Goal: Task Accomplishment & Management: Manage account settings

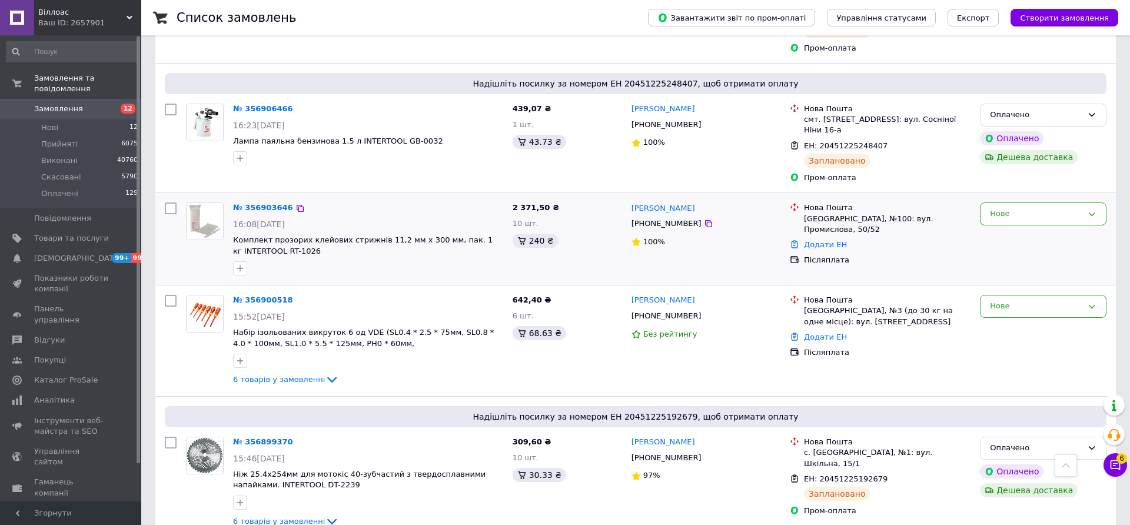
scroll to position [377, 0]
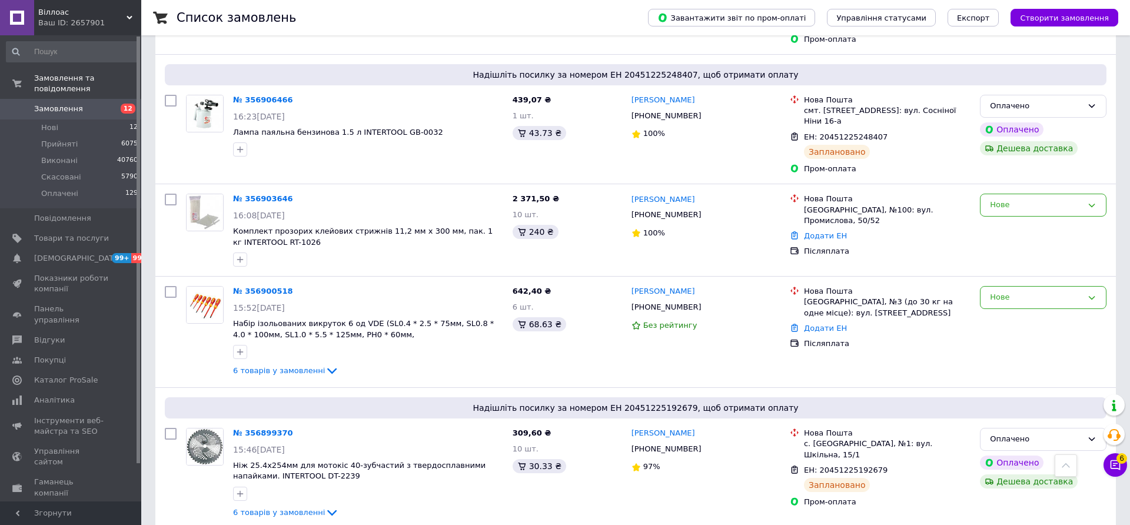
click at [1110, 468] on icon at bounding box center [1115, 465] width 12 height 12
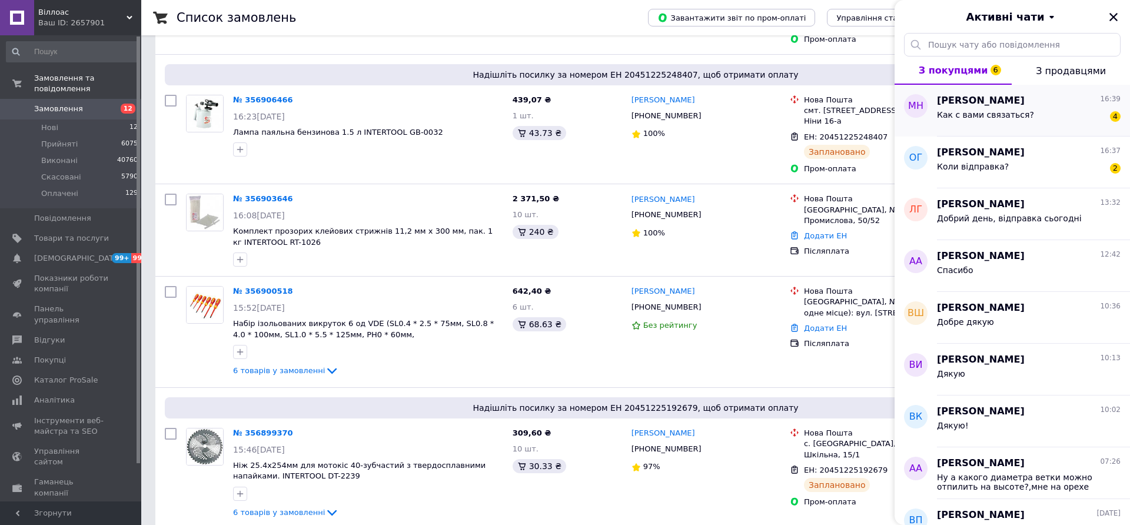
click at [988, 112] on span "Как с вами связаться?" at bounding box center [985, 114] width 97 height 9
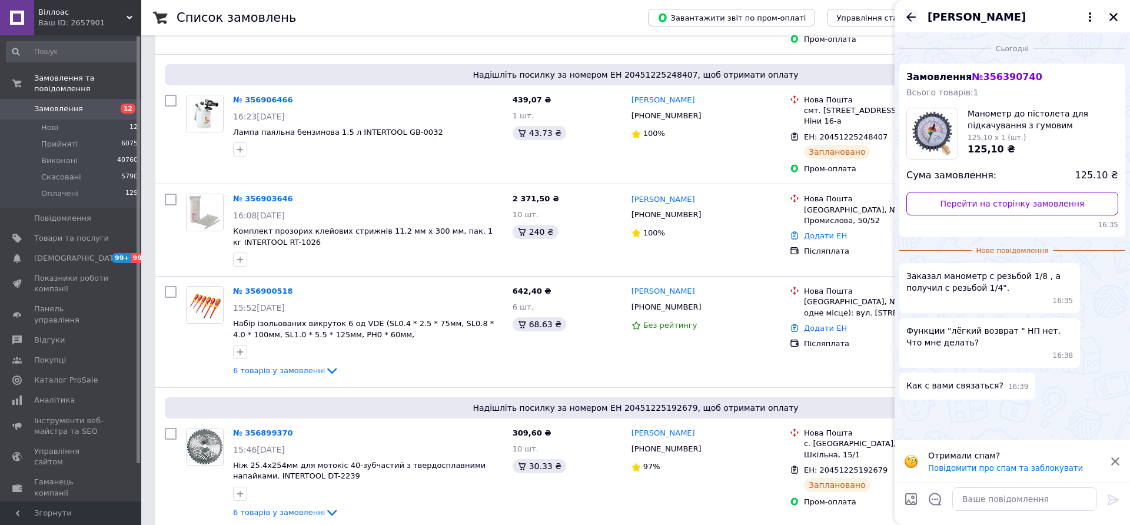
click at [908, 16] on icon "Назад" at bounding box center [910, 16] width 9 height 9
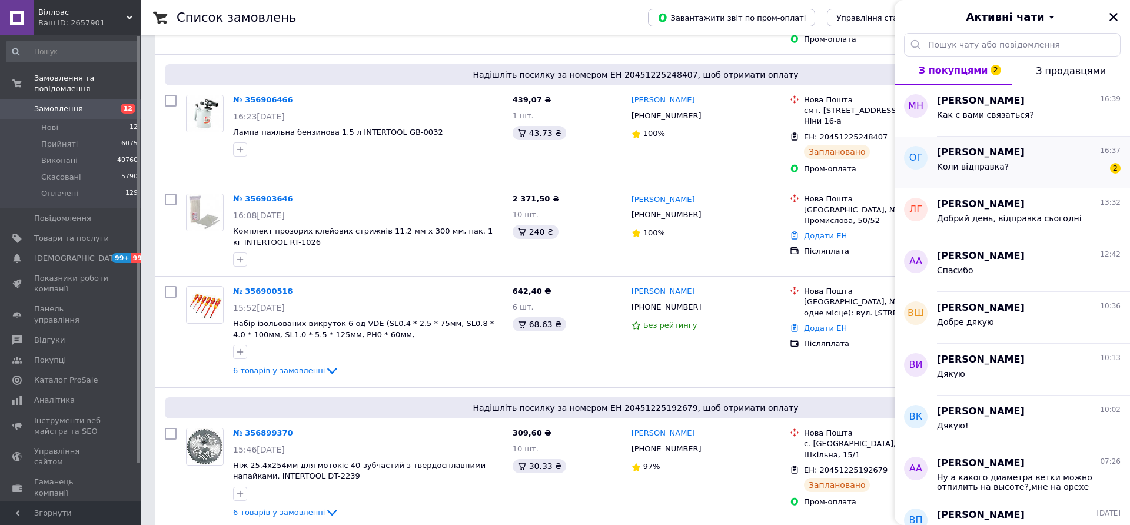
click at [1050, 155] on div "Олександр Гречковський 16:37" at bounding box center [1029, 153] width 184 height 14
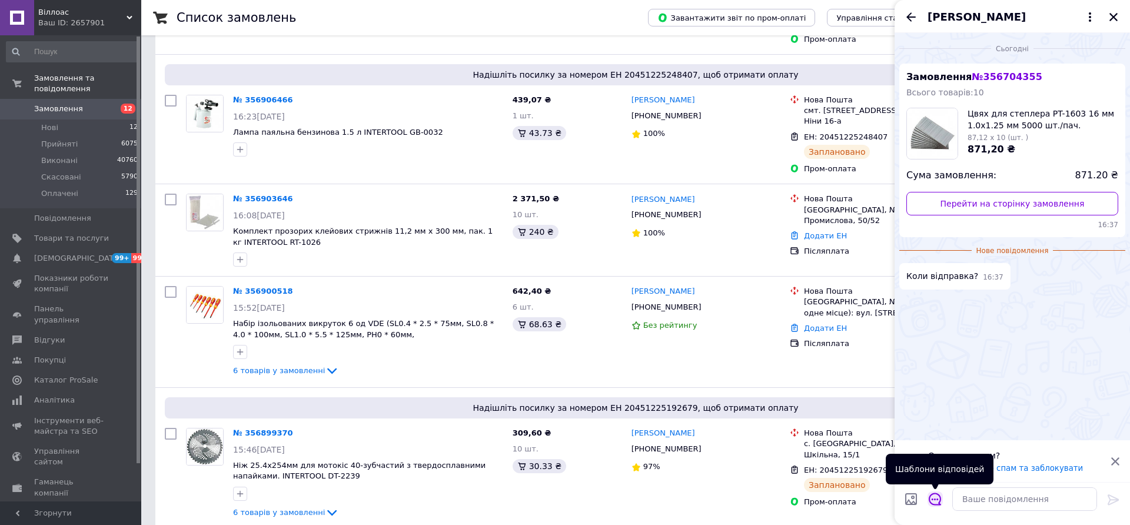
click at [929, 501] on icon "Відкрити шаблони відповідей" at bounding box center [935, 499] width 13 height 13
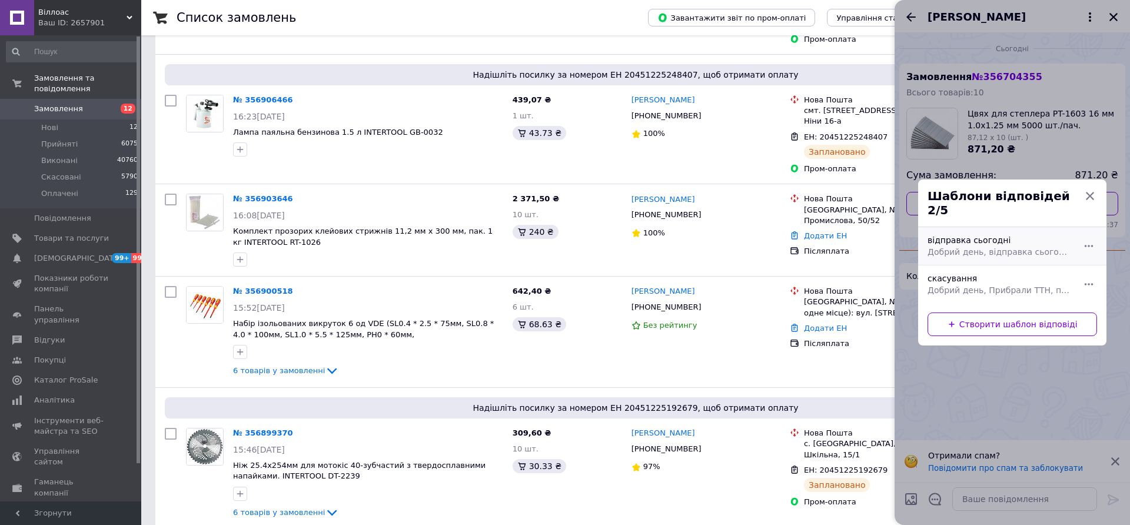
click at [976, 236] on div "відправка сьогодні Добрий день, відправка сьогодні" at bounding box center [999, 245] width 153 height 33
type textarea "Добрий день, відправка сьогодні"
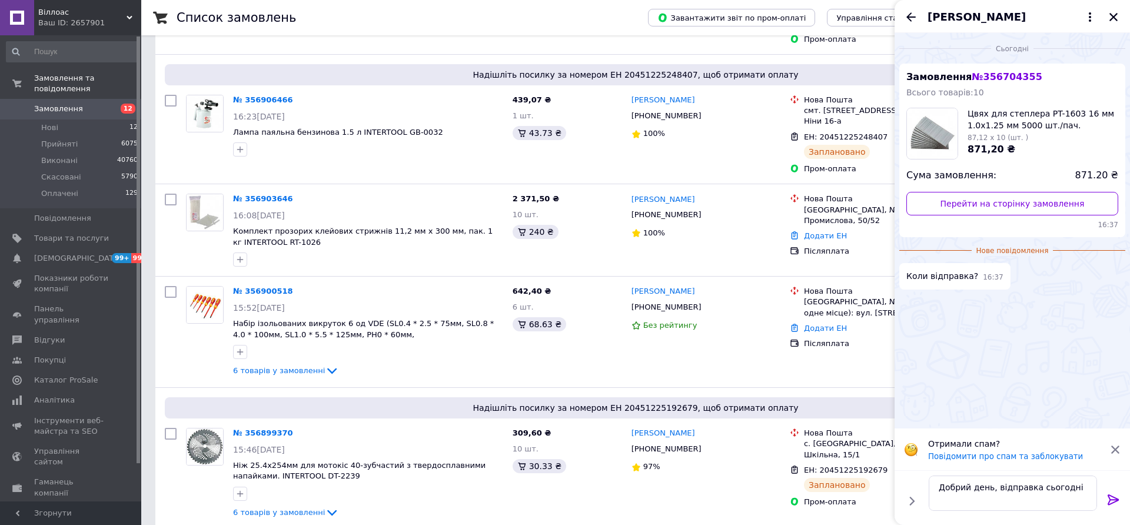
click at [1107, 501] on icon at bounding box center [1113, 500] width 14 height 14
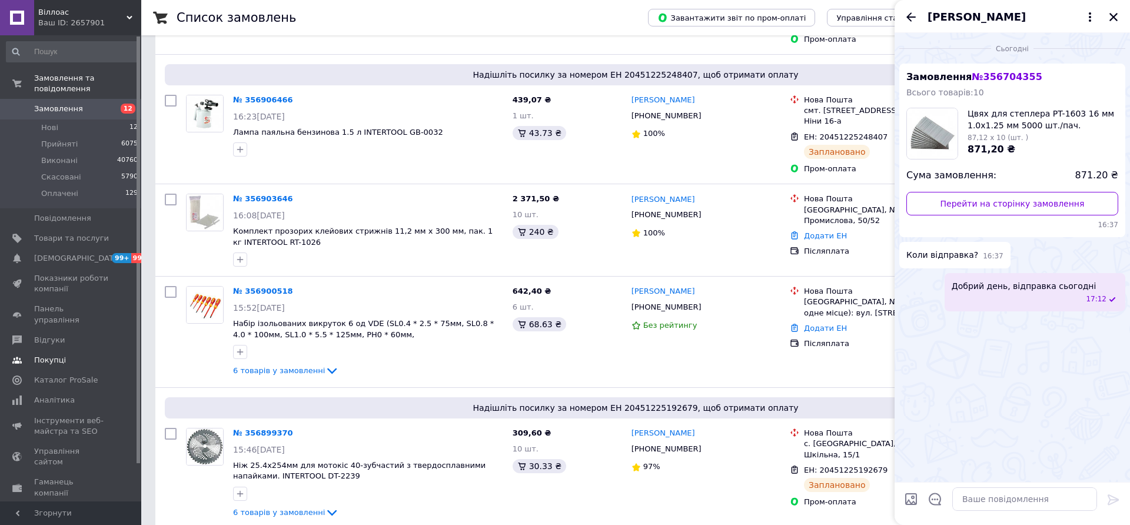
click at [54, 335] on span "Відгуки" at bounding box center [49, 340] width 31 height 11
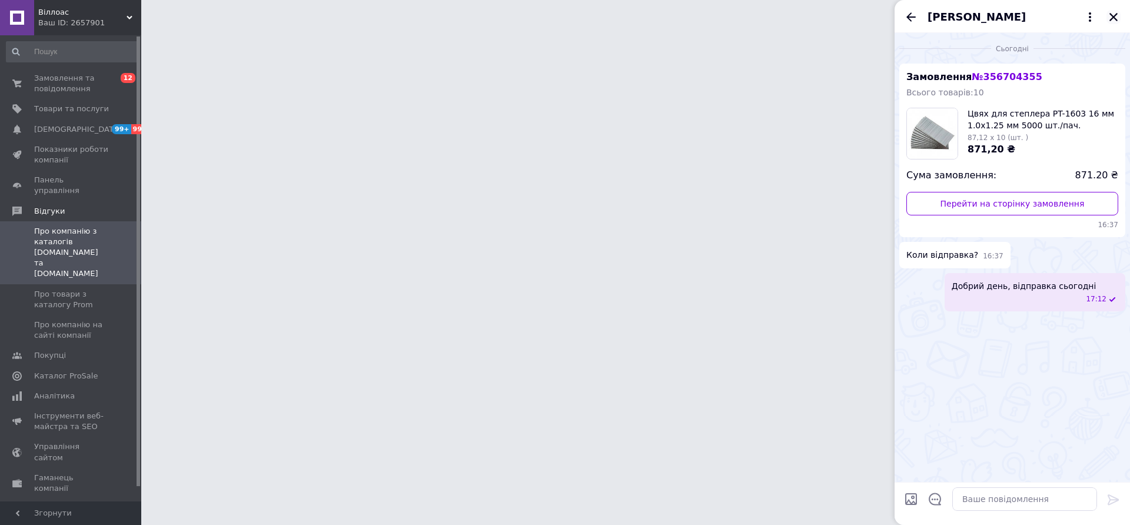
click at [1117, 18] on icon "Закрити" at bounding box center [1113, 17] width 11 height 11
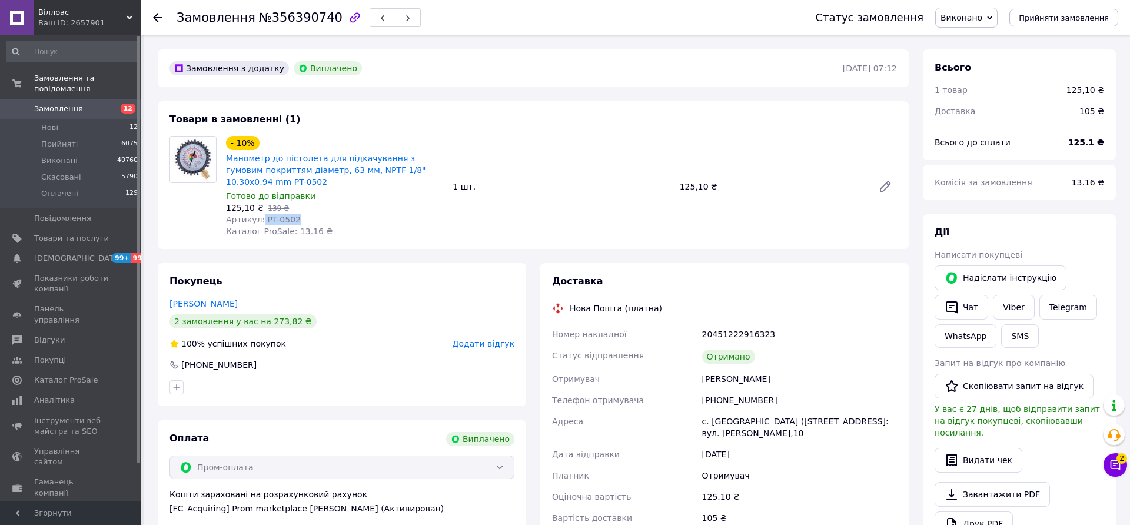
drag, startPoint x: 286, startPoint y: 218, endPoint x: 260, endPoint y: 219, distance: 26.5
click at [260, 219] on div "Артикул: PT-0502" at bounding box center [334, 220] width 217 height 12
drag, startPoint x: 292, startPoint y: 218, endPoint x: 261, endPoint y: 219, distance: 31.8
click at [261, 219] on div "Артикул: PT-0502" at bounding box center [334, 220] width 217 height 12
copy span "PT-0502"
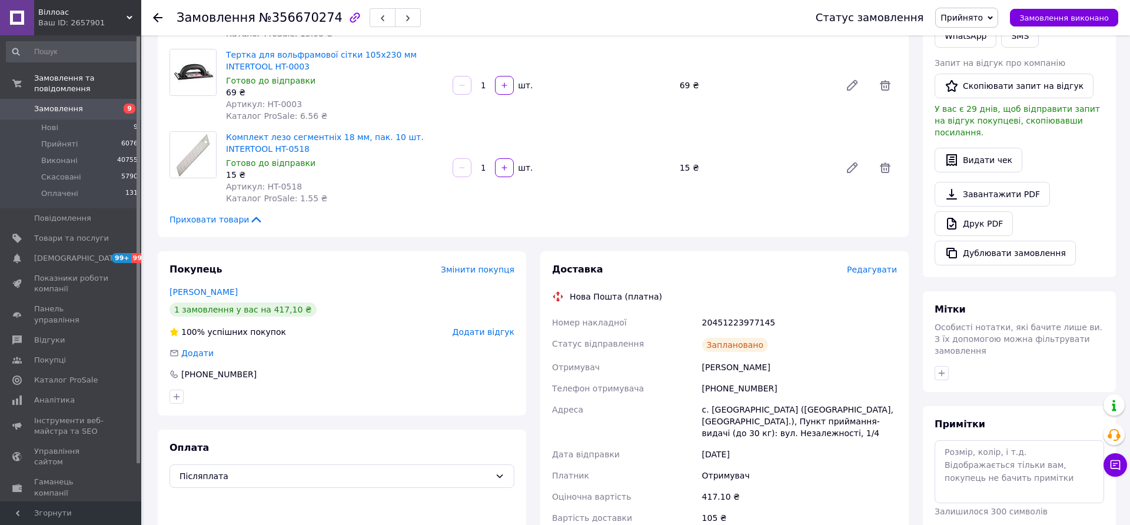
scroll to position [301, 0]
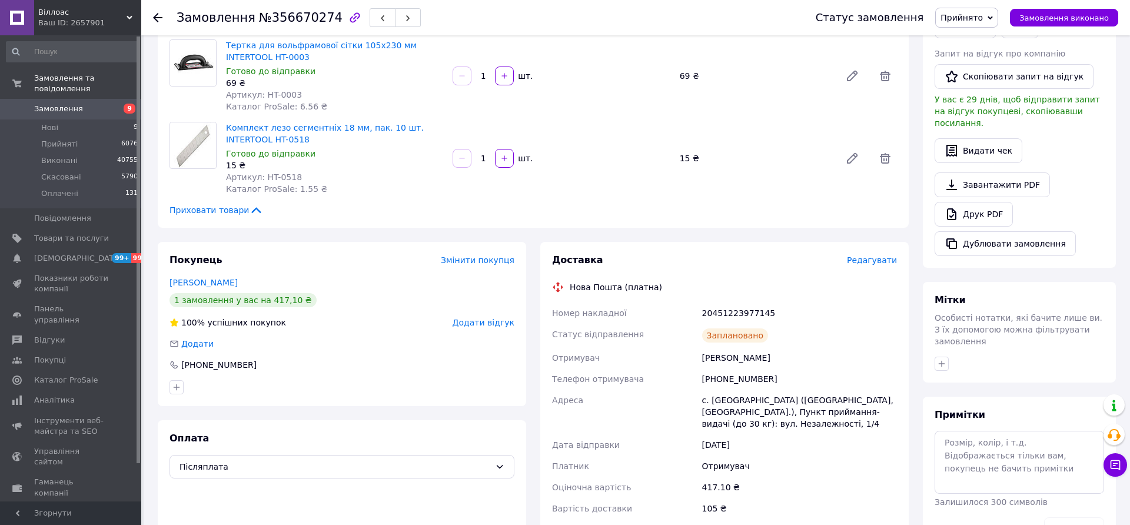
click at [732, 368] on div "[PHONE_NUMBER]" at bounding box center [799, 378] width 199 height 21
copy div "380664564352"
click at [719, 347] on div "Шашков Александр" at bounding box center [799, 357] width 199 height 21
click at [723, 368] on div "+380664564352" at bounding box center [799, 378] width 199 height 21
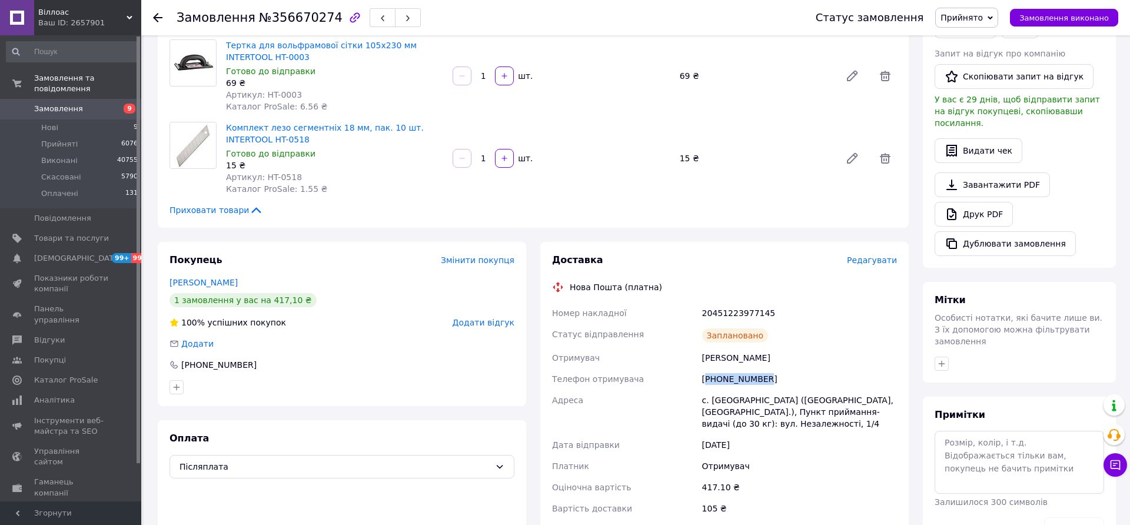
click at [723, 368] on div "[PHONE_NUMBER]" at bounding box center [799, 378] width 199 height 21
copy div "[PHONE_NUMBER]"
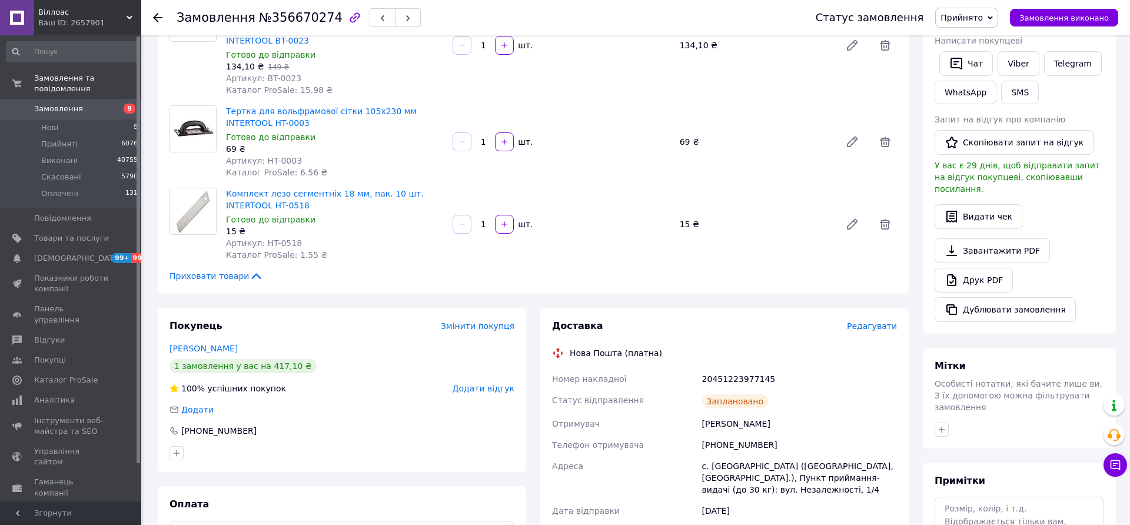
scroll to position [226, 0]
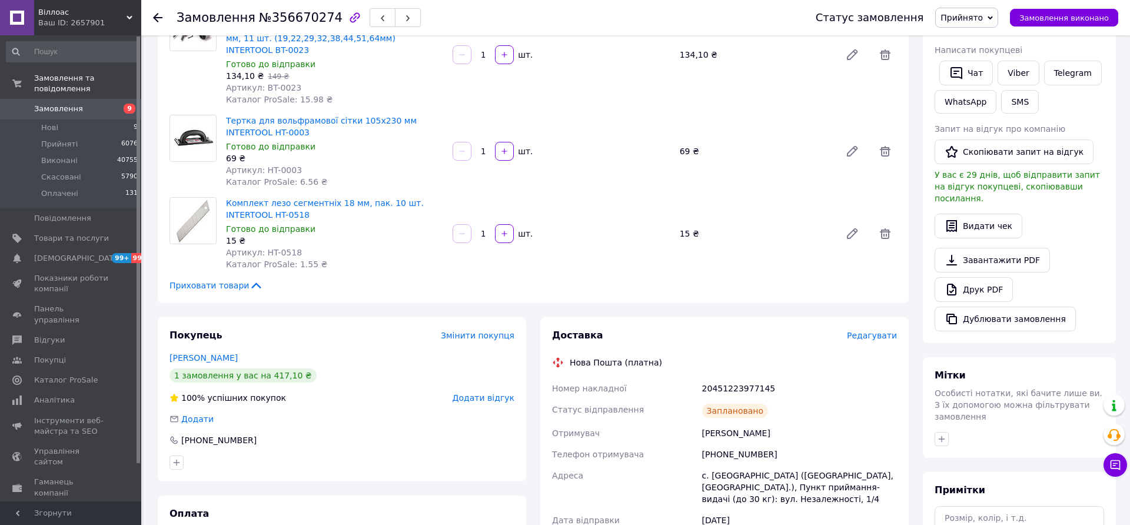
click at [720, 423] on div "Шашков Александр" at bounding box center [799, 433] width 199 height 21
click at [719, 423] on div "Шашков Александр" at bounding box center [799, 433] width 199 height 21
copy div "Шашков Александр"
click at [728, 465] on div "с. [GEOGRAPHIC_DATA] ([GEOGRAPHIC_DATA], [GEOGRAPHIC_DATA].), Пункт приймання-в…" at bounding box center [799, 487] width 199 height 45
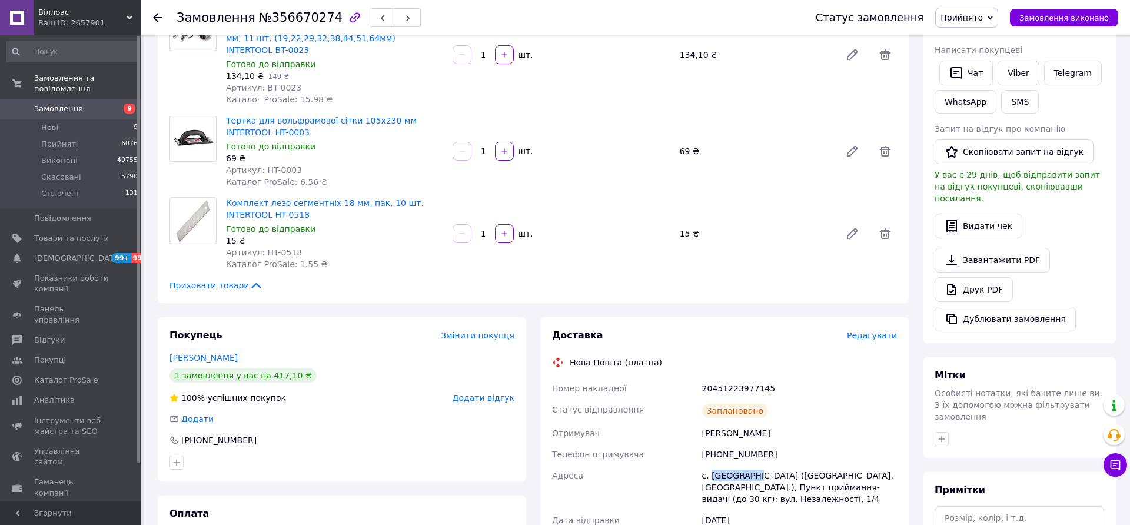
click at [728, 465] on div "с. [GEOGRAPHIC_DATA] ([GEOGRAPHIC_DATA], [GEOGRAPHIC_DATA].), Пункт приймання-в…" at bounding box center [799, 487] width 199 height 45
copy div "Талалаївка"
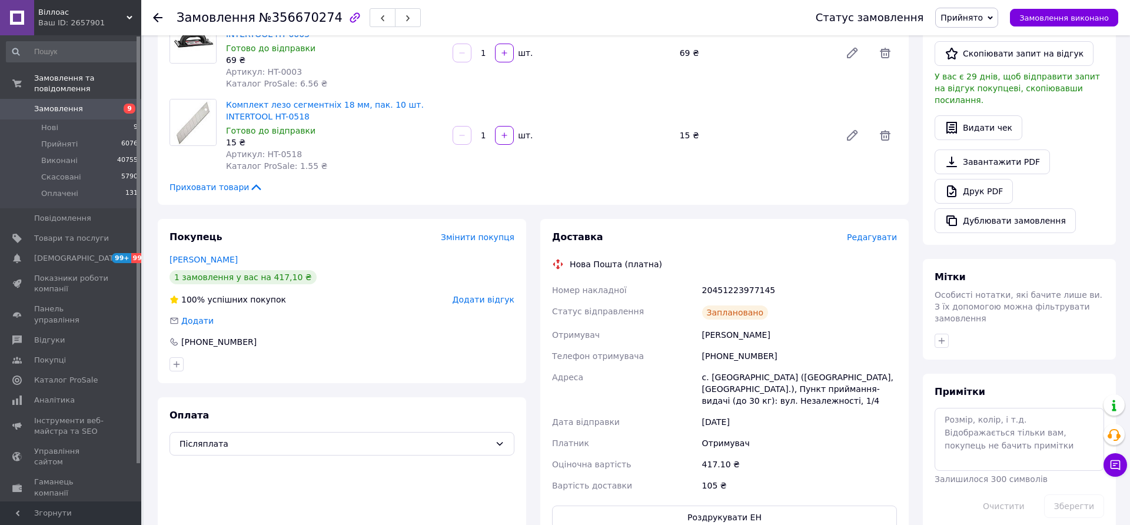
scroll to position [354, 0]
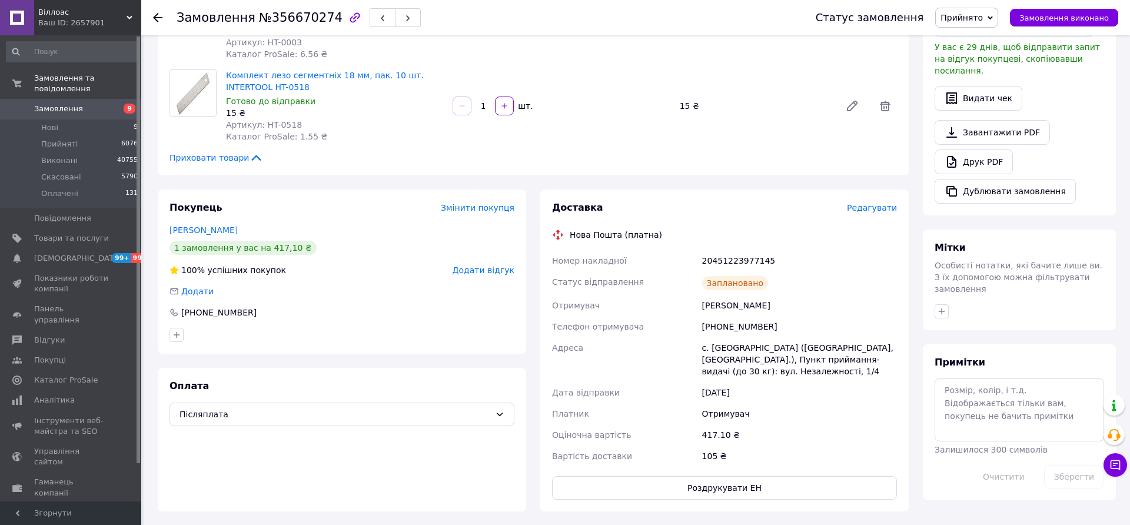
click at [879, 203] on span "Редагувати" at bounding box center [872, 207] width 50 height 9
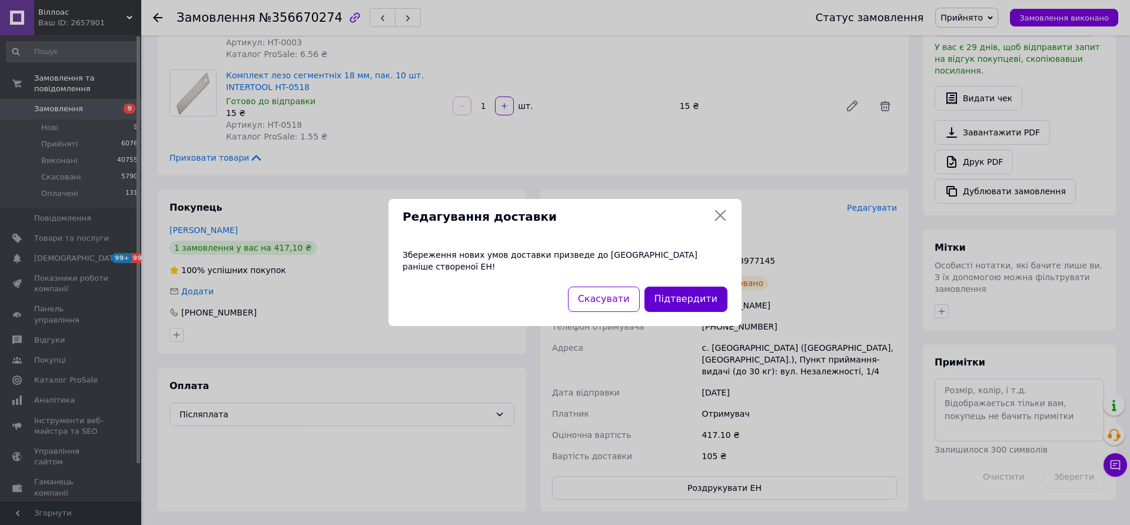
click at [690, 302] on button "Підтвердити" at bounding box center [685, 299] width 83 height 25
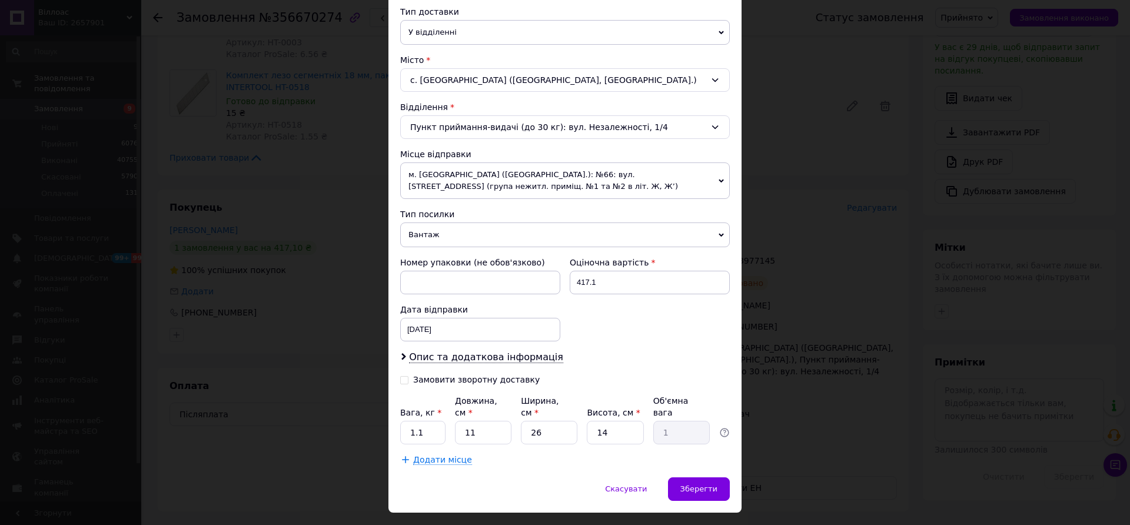
scroll to position [290, 0]
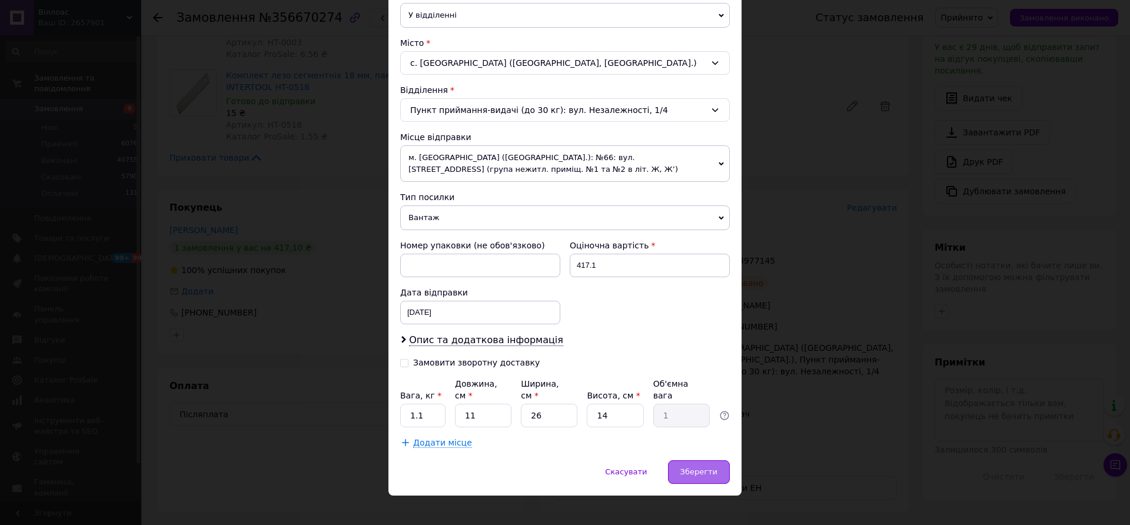
drag, startPoint x: 701, startPoint y: 475, endPoint x: 703, endPoint y: 469, distance: 6.3
click at [703, 474] on div "Скасувати   Зберегти" at bounding box center [564, 477] width 353 height 35
click at [703, 467] on span "Зберегти" at bounding box center [698, 471] width 37 height 9
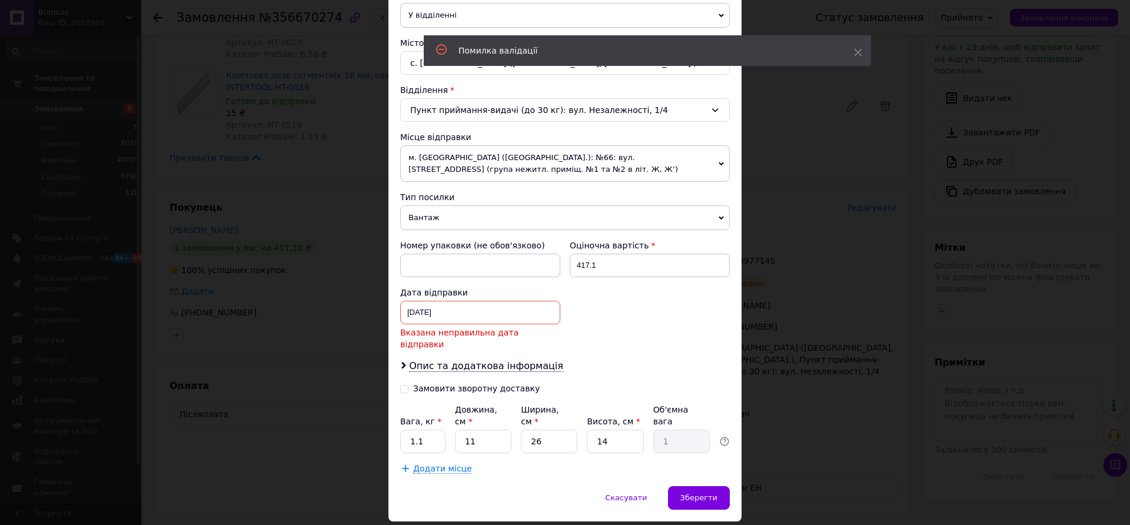
click at [411, 307] on div "11.08.2025 < 2025 > < Август > Пн Вт Ср Чт Пт Сб Вс 28 29 30 31 1 2 3 4 5 6 7 8…" at bounding box center [480, 313] width 160 height 24
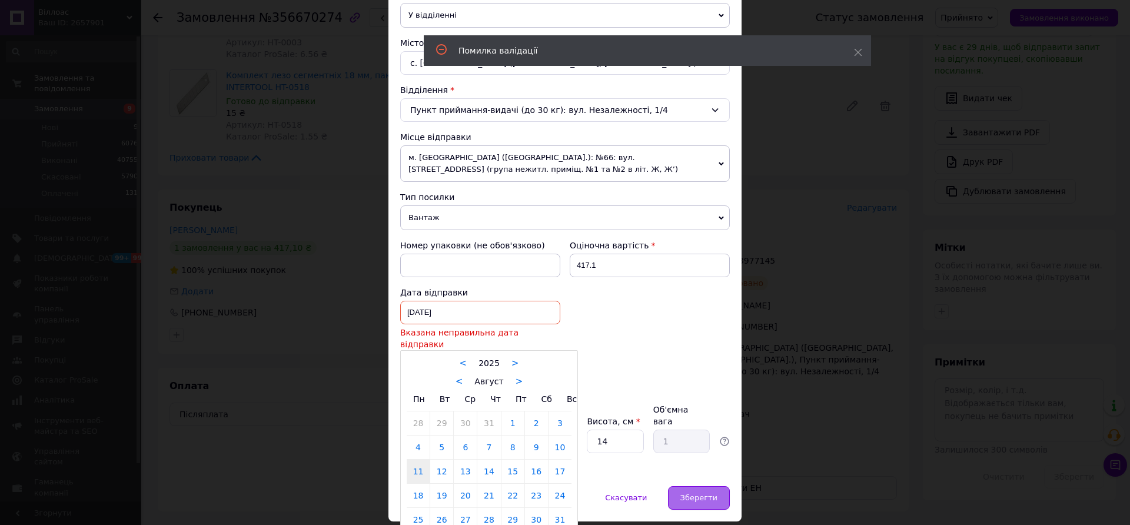
click at [705, 493] on span "Зберегти" at bounding box center [698, 497] width 37 height 9
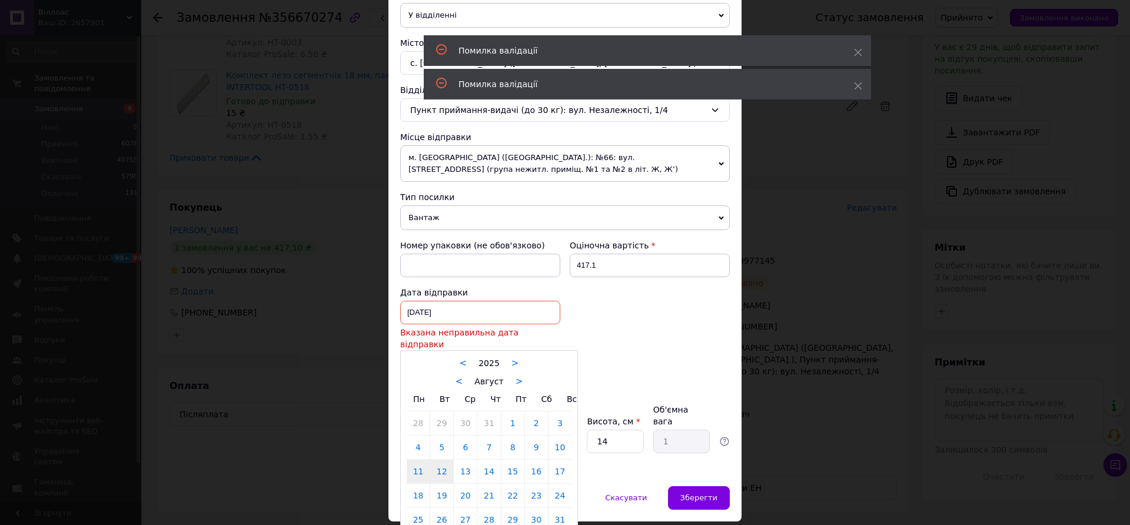
click at [440, 463] on link "12" at bounding box center [441, 472] width 23 height 24
type input "12.08.2025"
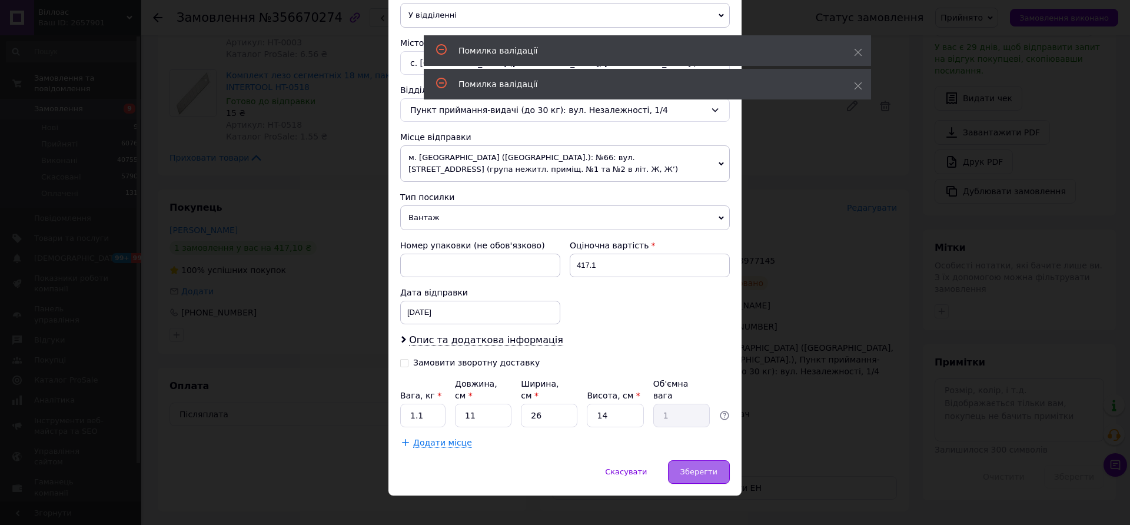
click at [695, 467] on span "Зберегти" at bounding box center [698, 471] width 37 height 9
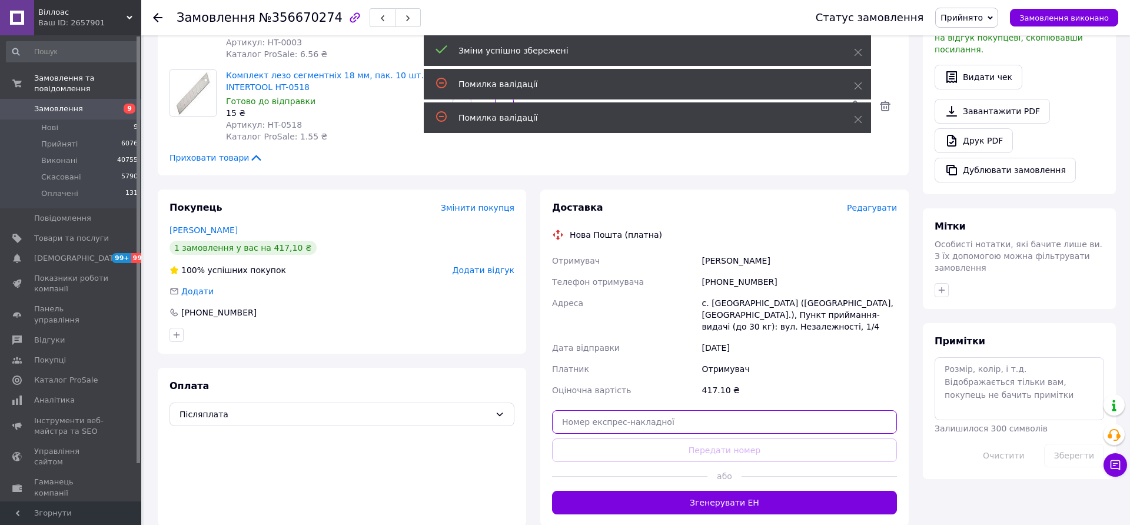
click at [715, 410] on input "text" at bounding box center [724, 422] width 345 height 24
paste input "20451225313045"
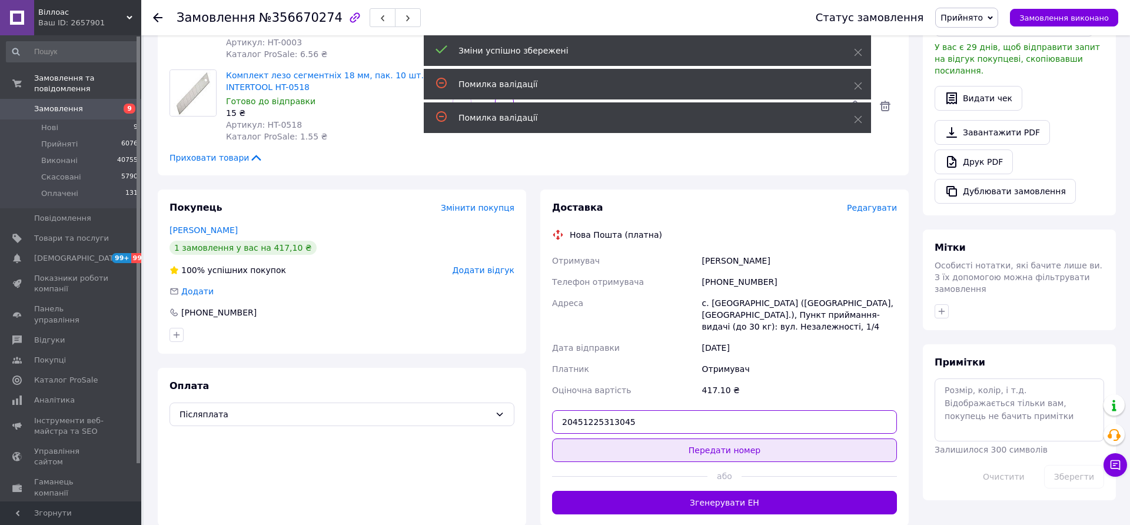
type input "20451225313045"
click at [709, 438] on button "Передати номер" at bounding box center [724, 450] width 345 height 24
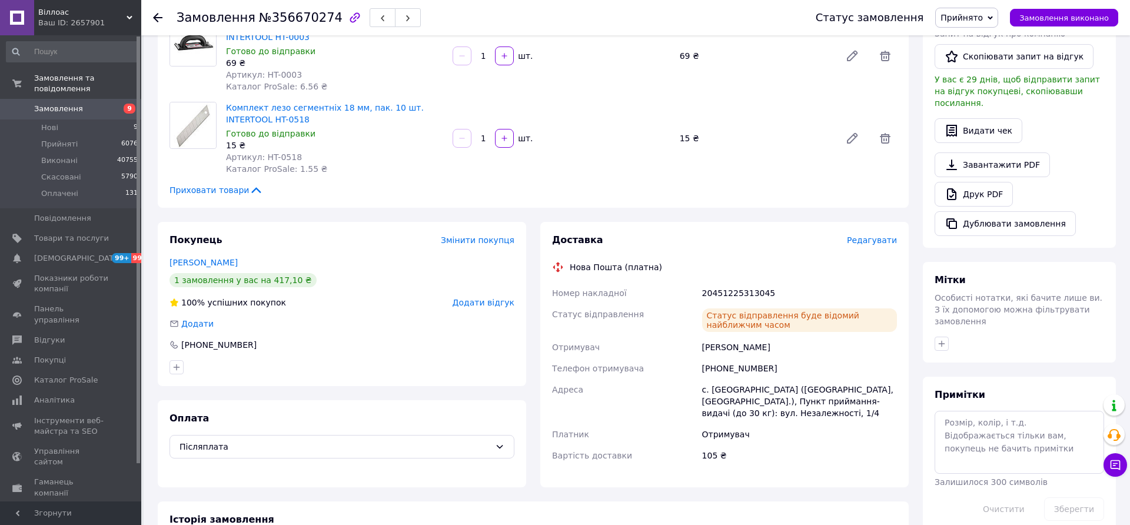
scroll to position [327, 0]
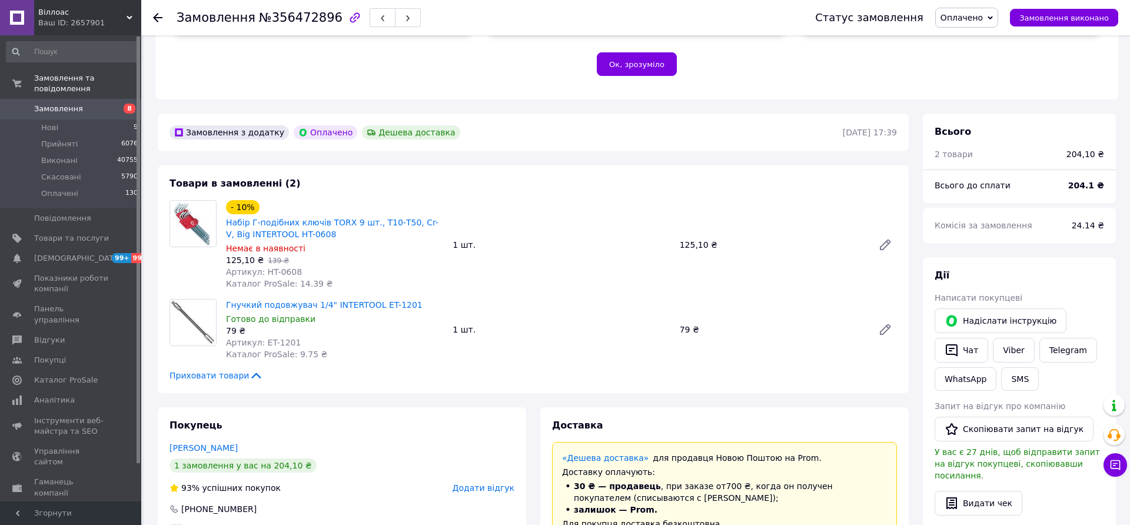
scroll to position [267, 0]
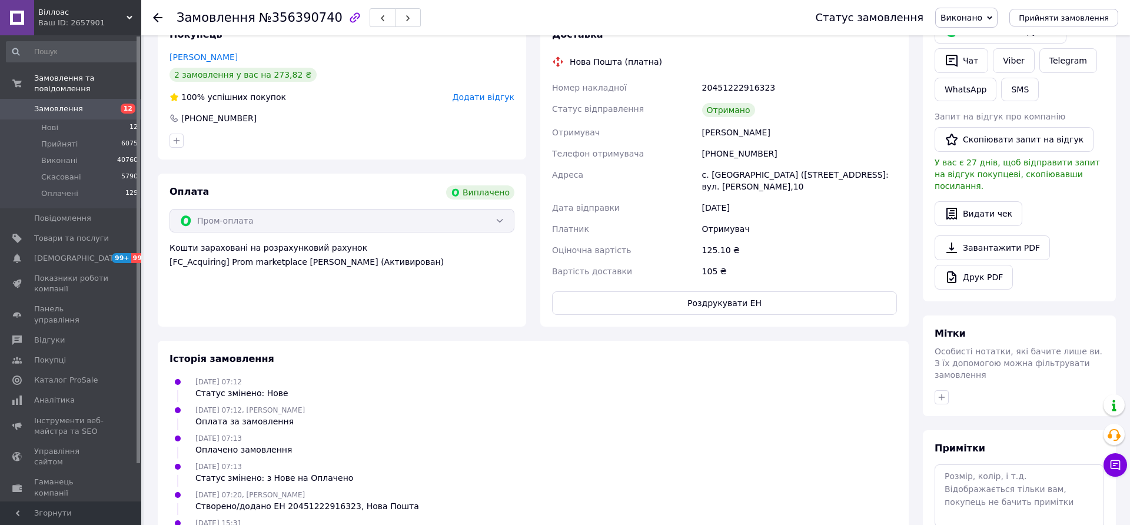
scroll to position [241, 0]
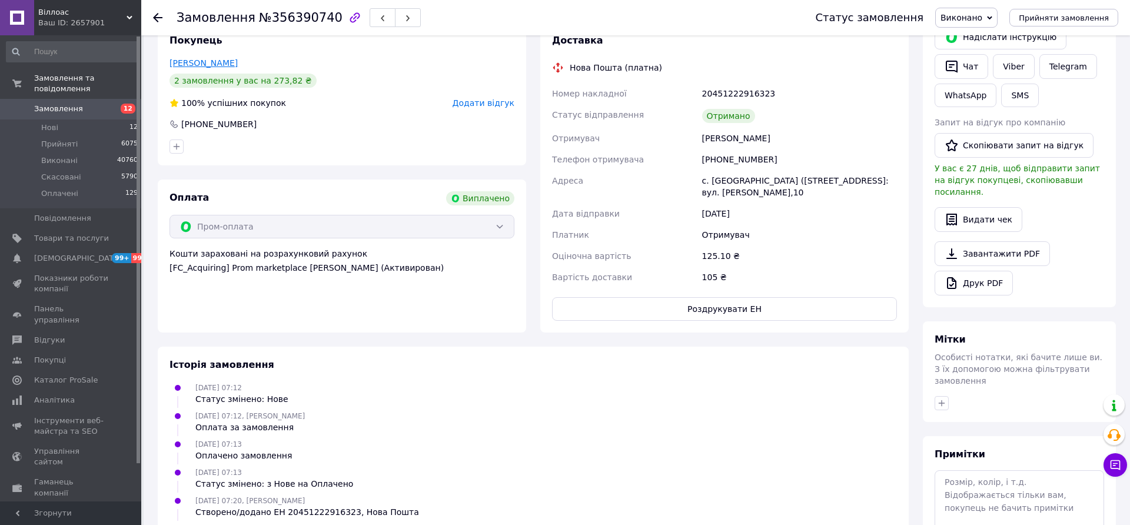
click at [181, 62] on link "[PERSON_NAME]" at bounding box center [203, 62] width 68 height 9
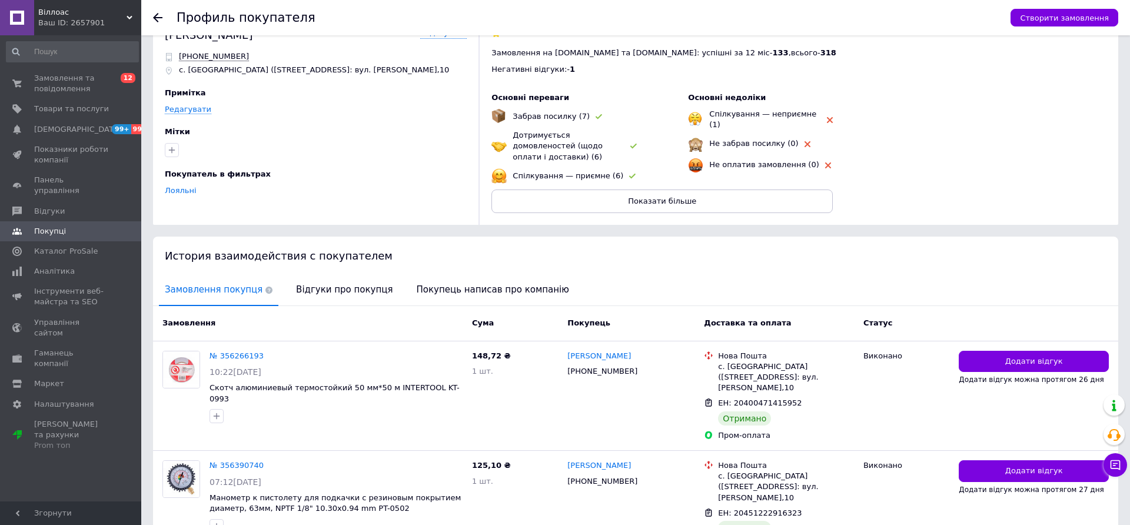
scroll to position [75, 0]
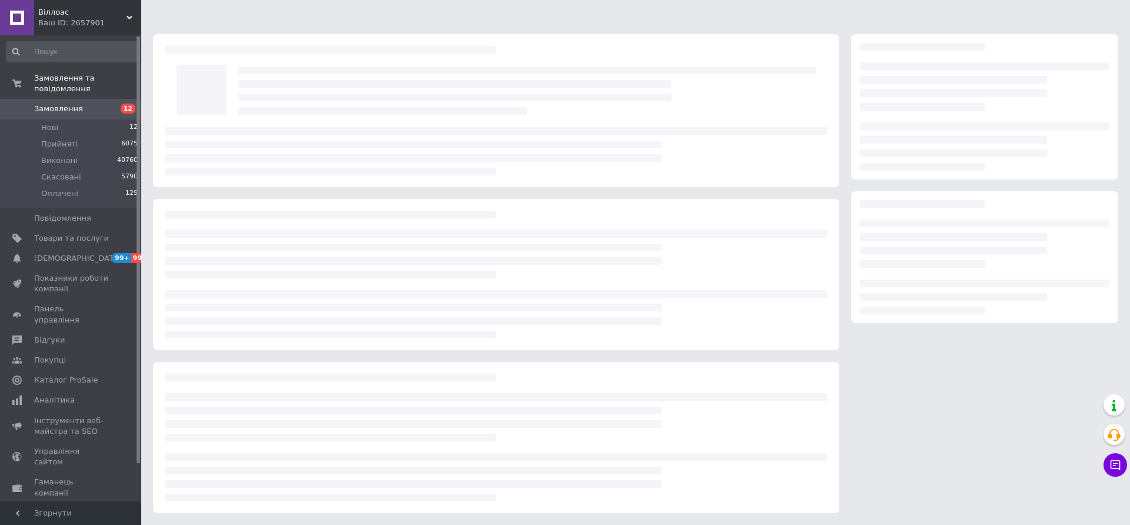
scroll to position [13, 0]
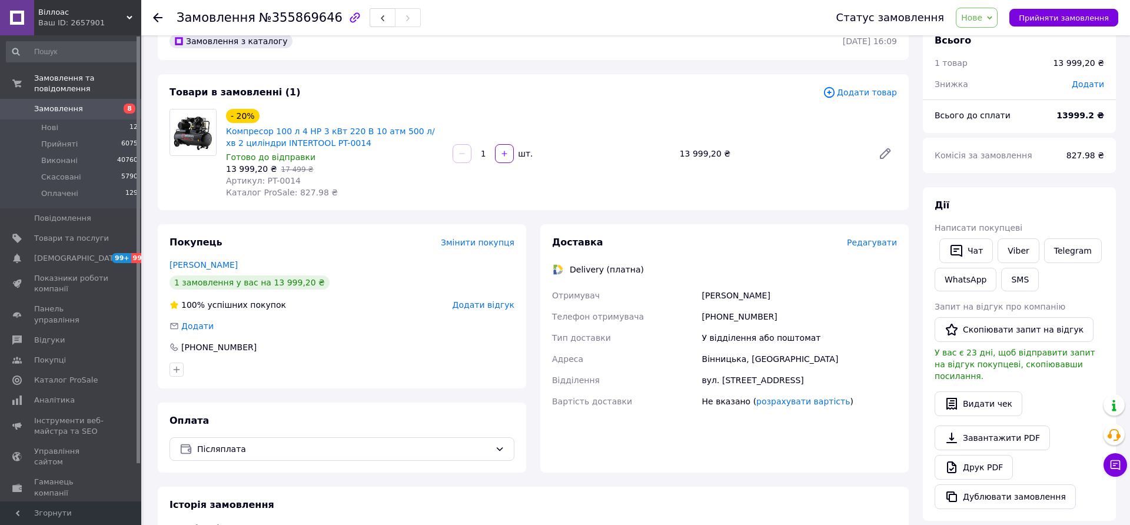
scroll to position [75, 0]
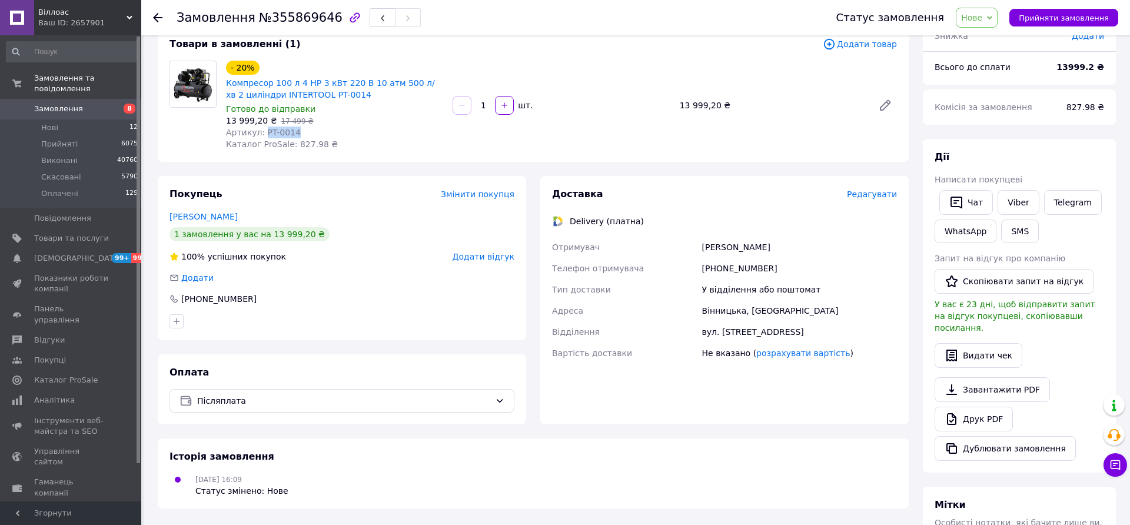
drag, startPoint x: 290, startPoint y: 132, endPoint x: 264, endPoint y: 135, distance: 26.6
click at [264, 135] on div "Артикул: PT-0014" at bounding box center [334, 133] width 217 height 12
copy span "PT-0014"
click at [722, 265] on div "+380930349178" at bounding box center [799, 268] width 199 height 21
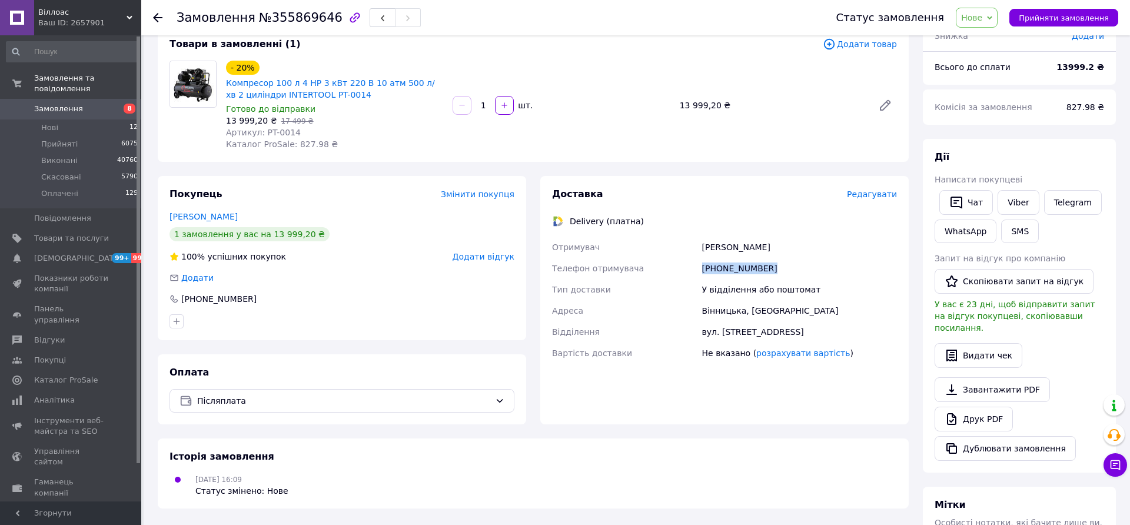
click at [722, 265] on div "+380930349178" at bounding box center [799, 268] width 199 height 21
copy div "+380930349178"
click at [714, 246] on div "Андрій Цибух" at bounding box center [799, 247] width 199 height 21
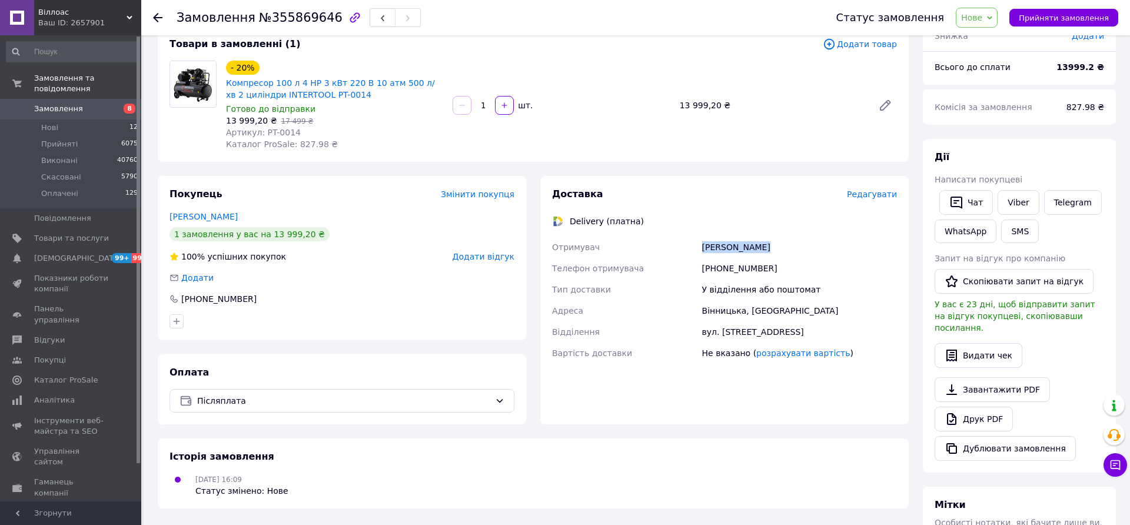
copy div "Андрій Цибух"
click at [813, 349] on link "розрахувати вартість" at bounding box center [803, 352] width 94 height 9
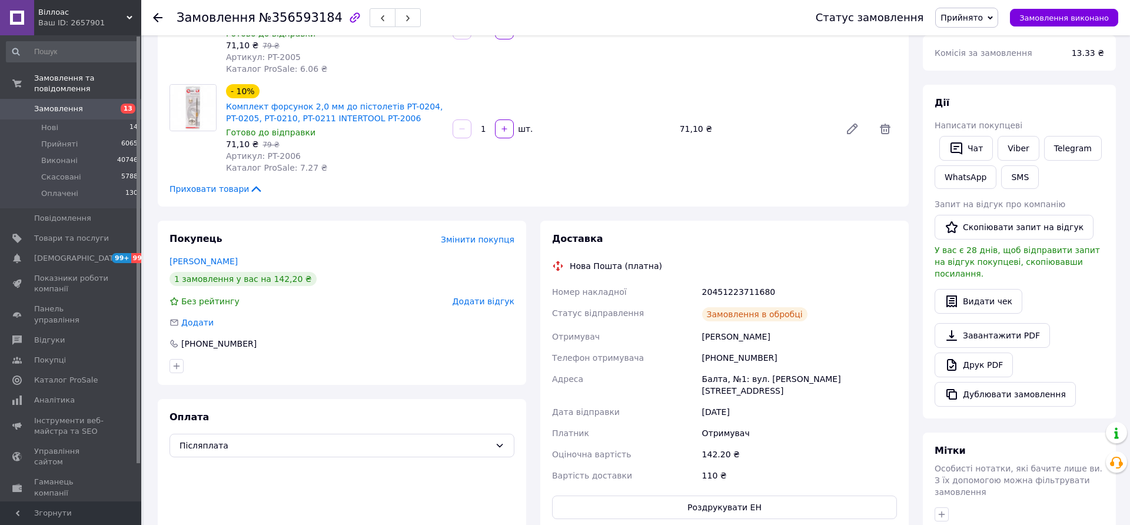
scroll to position [151, 0]
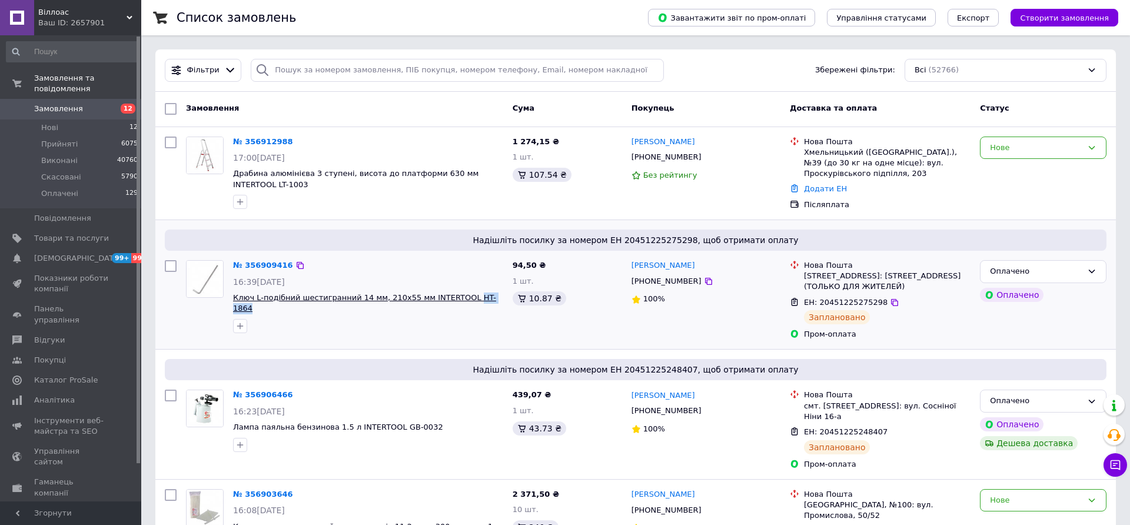
drag, startPoint x: 489, startPoint y: 298, endPoint x: 458, endPoint y: 297, distance: 30.6
click at [458, 297] on span "Ключ L-подібний шестигранний 14 мм, 210x55 мм INTERTOOL HT-1864" at bounding box center [368, 303] width 270 height 22
copy span "HT-1864"
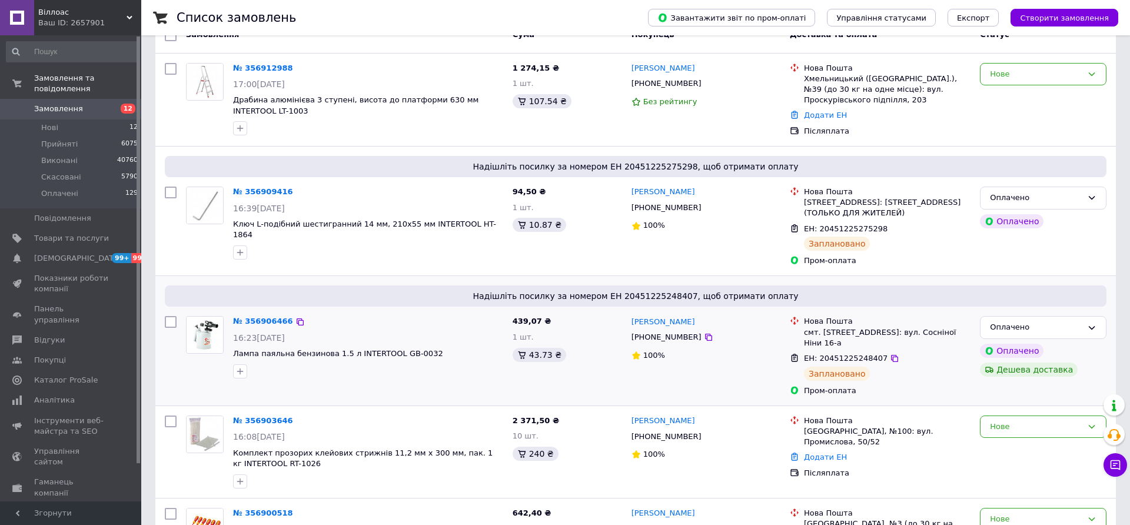
scroll to position [75, 0]
drag, startPoint x: 429, startPoint y: 362, endPoint x: 391, endPoint y: 362, distance: 37.7
click at [391, 358] on span "Лампа паяльна бензинова 1.5 л INTERTOOL GB-0032" at bounding box center [368, 352] width 270 height 11
copy span "GB-0032"
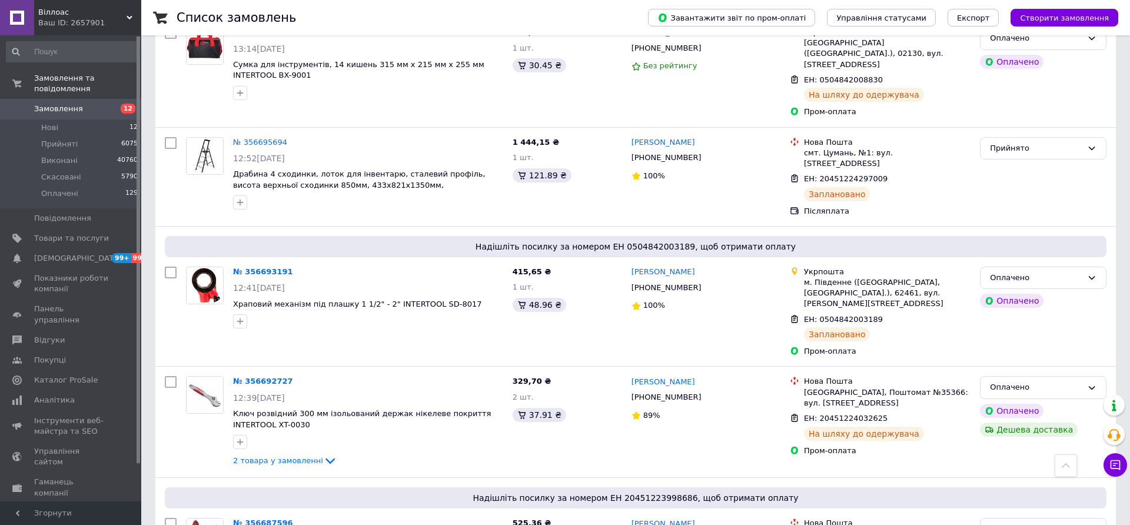
scroll to position [7851, 0]
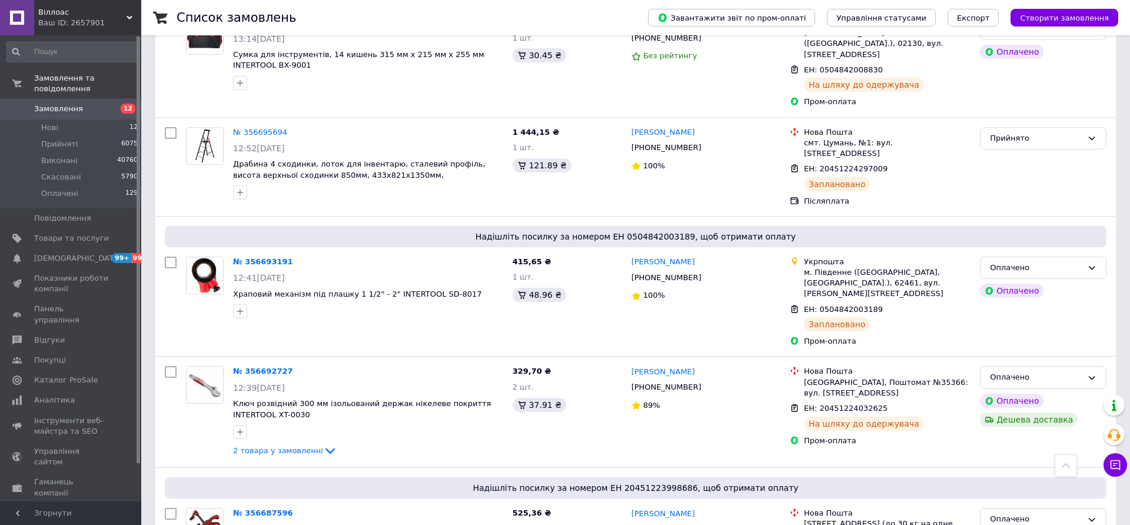
scroll to position [7889, 0]
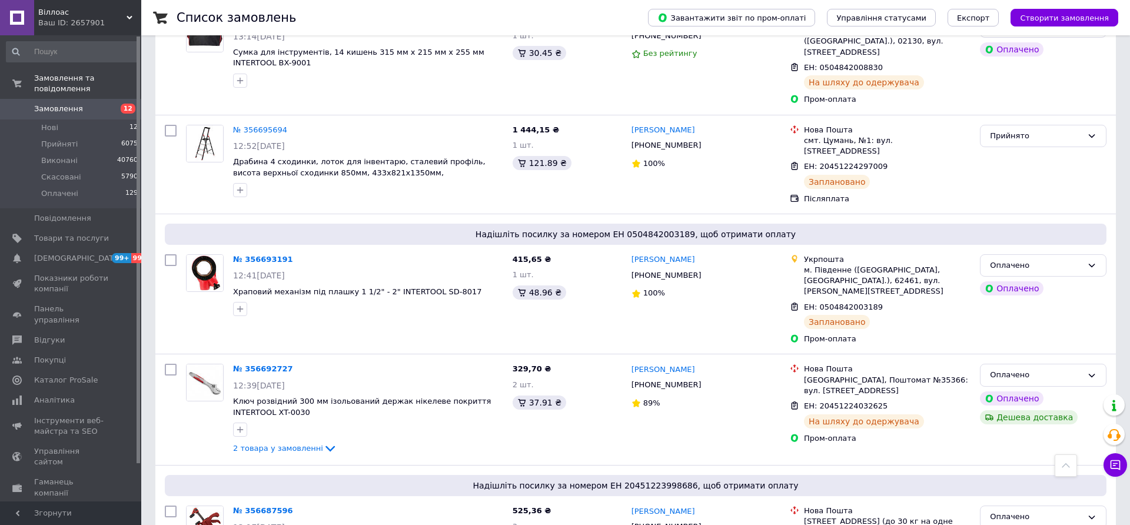
drag, startPoint x: 271, startPoint y: 326, endPoint x: 235, endPoint y: 323, distance: 36.6
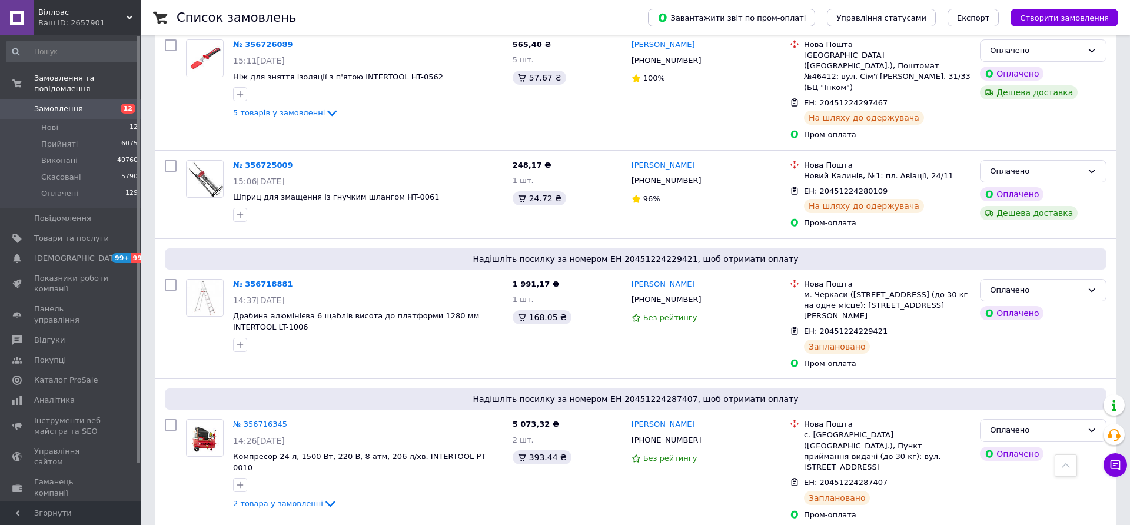
scroll to position [6629, 0]
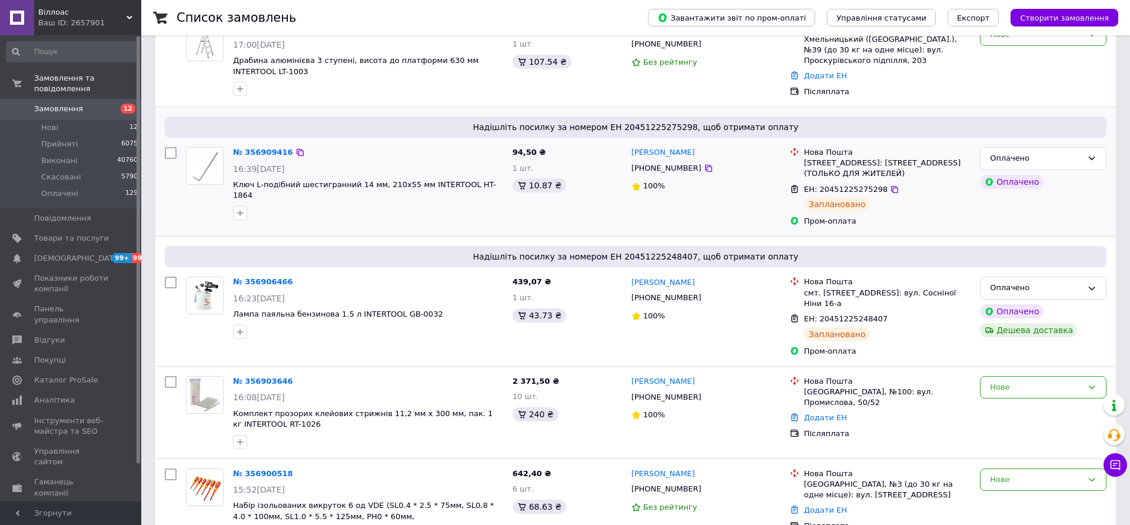
scroll to position [338, 0]
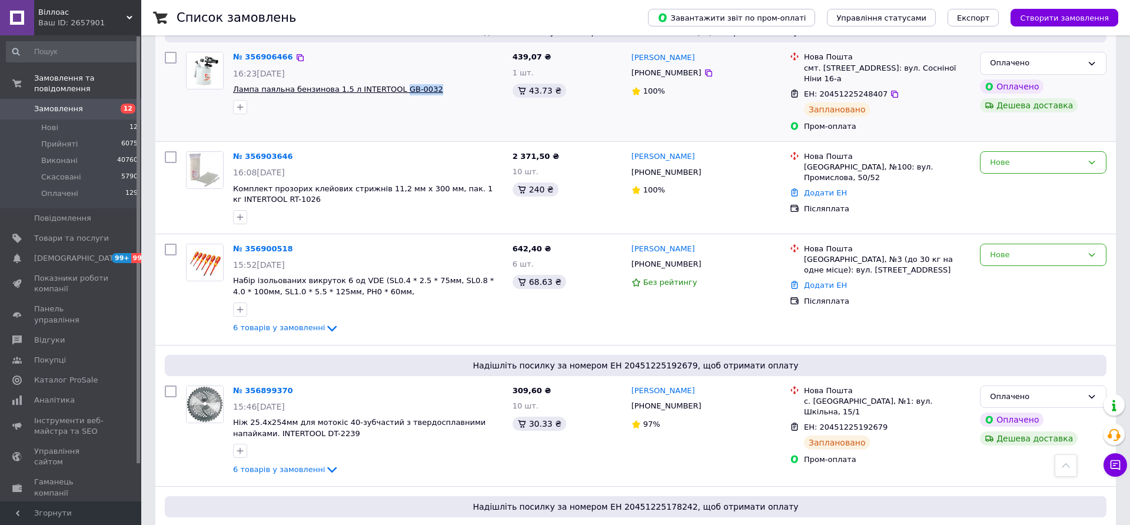
drag, startPoint x: 448, startPoint y: 101, endPoint x: 392, endPoint y: 100, distance: 56.5
click at [392, 95] on span "Лампа паяльна бензинова 1.5 л INTERTOOL GB-0032" at bounding box center [368, 89] width 270 height 11
copy span "GB-0032"
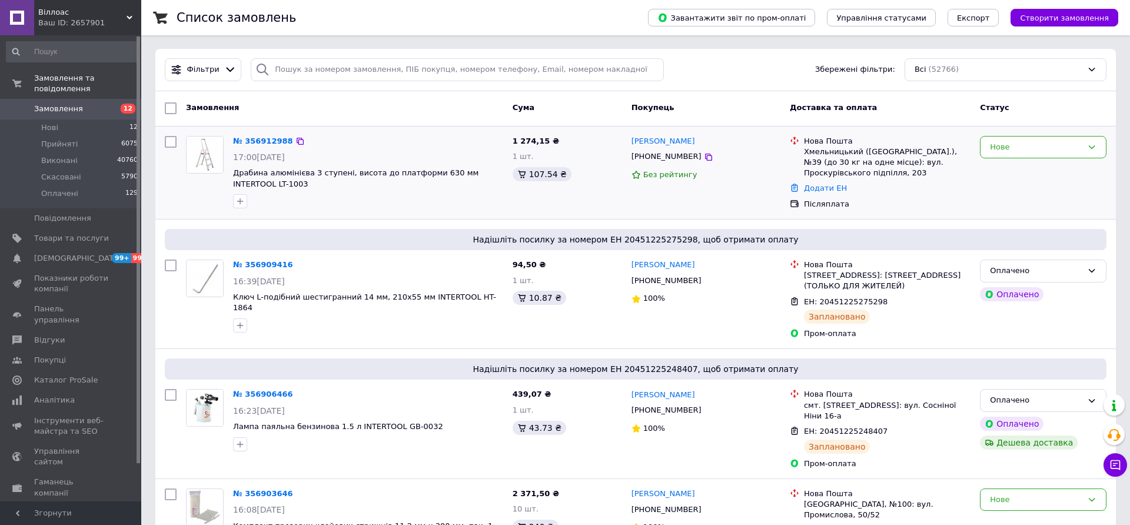
scroll to position [0, 0]
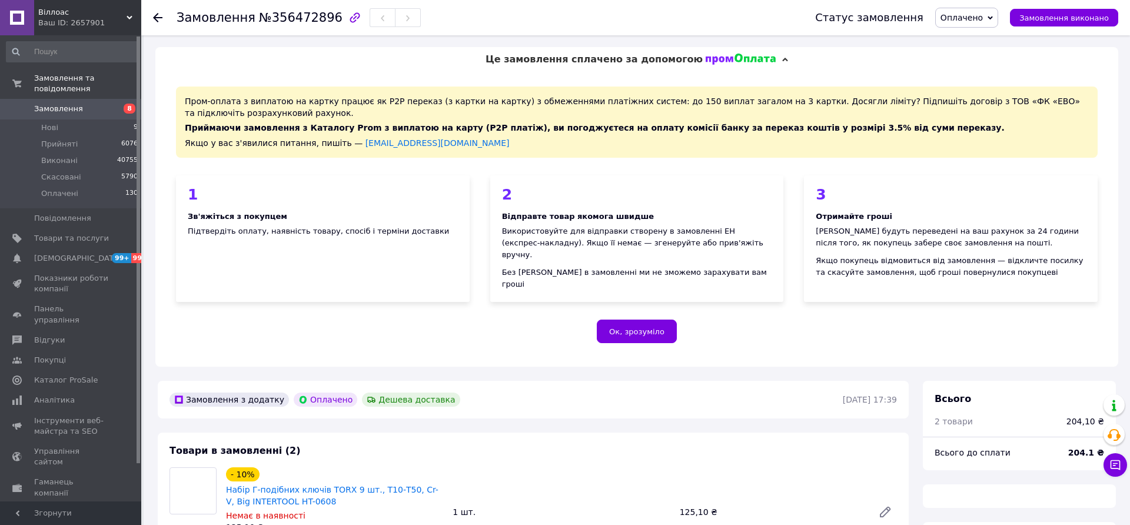
scroll to position [252, 0]
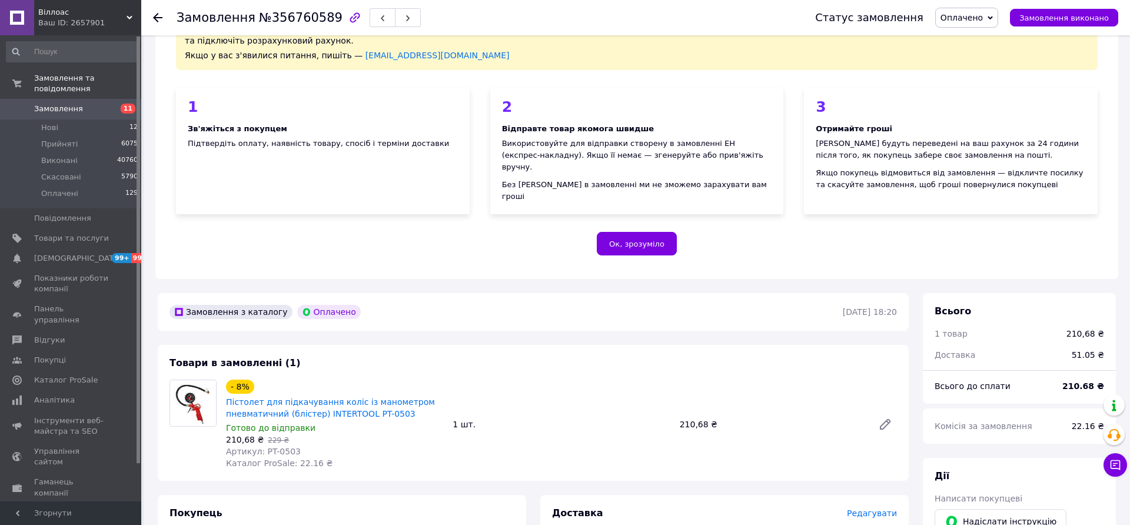
scroll to position [189, 0]
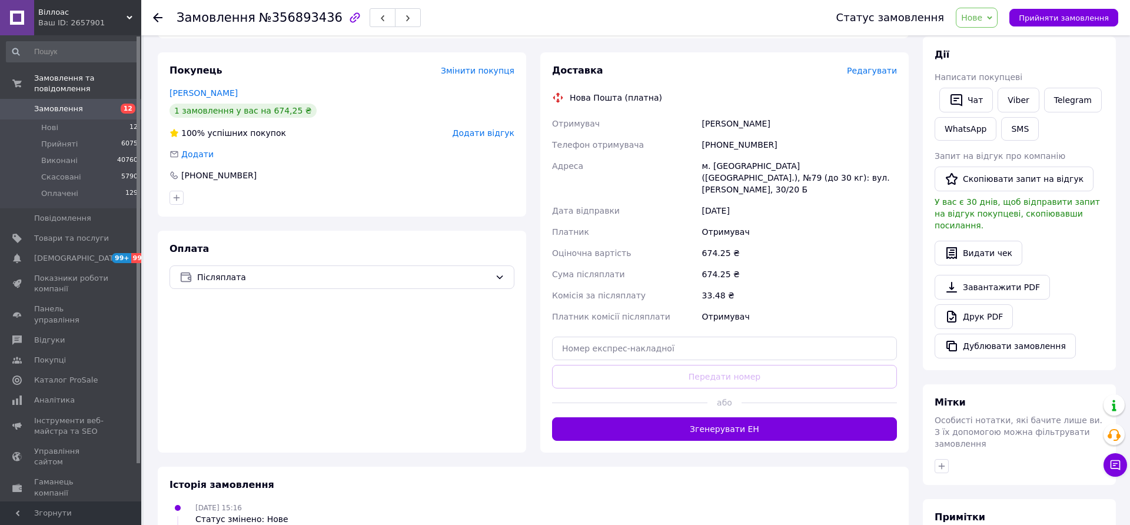
scroll to position [212, 0]
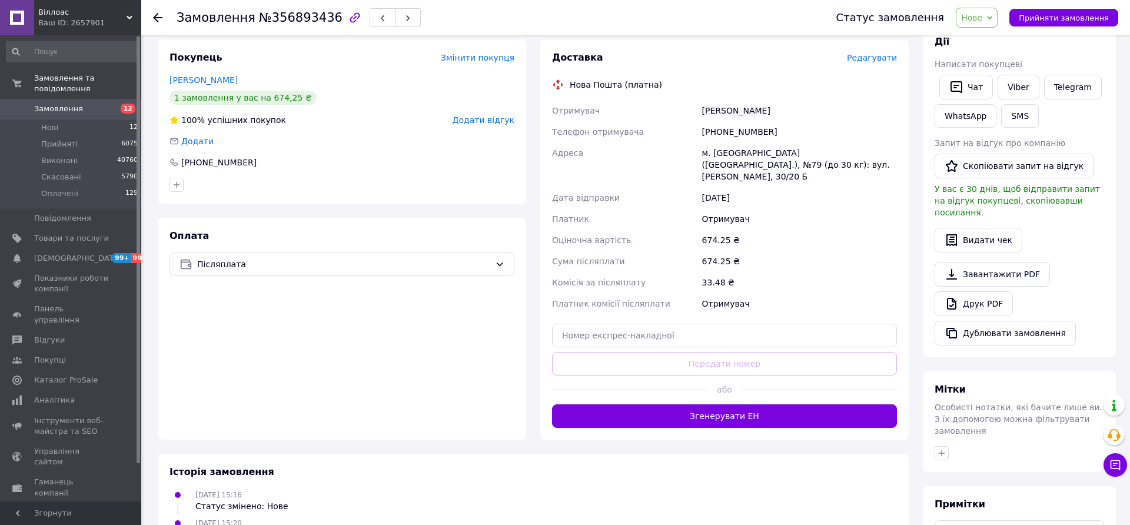
drag, startPoint x: 264, startPoint y: 252, endPoint x: 256, endPoint y: 265, distance: 14.5
click at [263, 258] on span "Післяплата" at bounding box center [343, 264] width 293 height 13
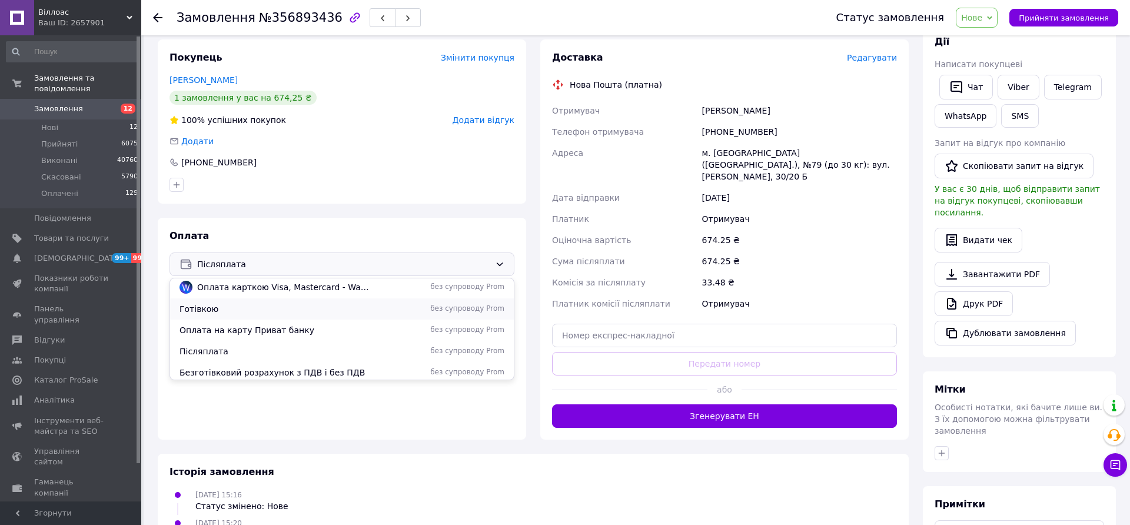
scroll to position [51, 0]
click at [194, 342] on span "Післяплата" at bounding box center [275, 348] width 193 height 12
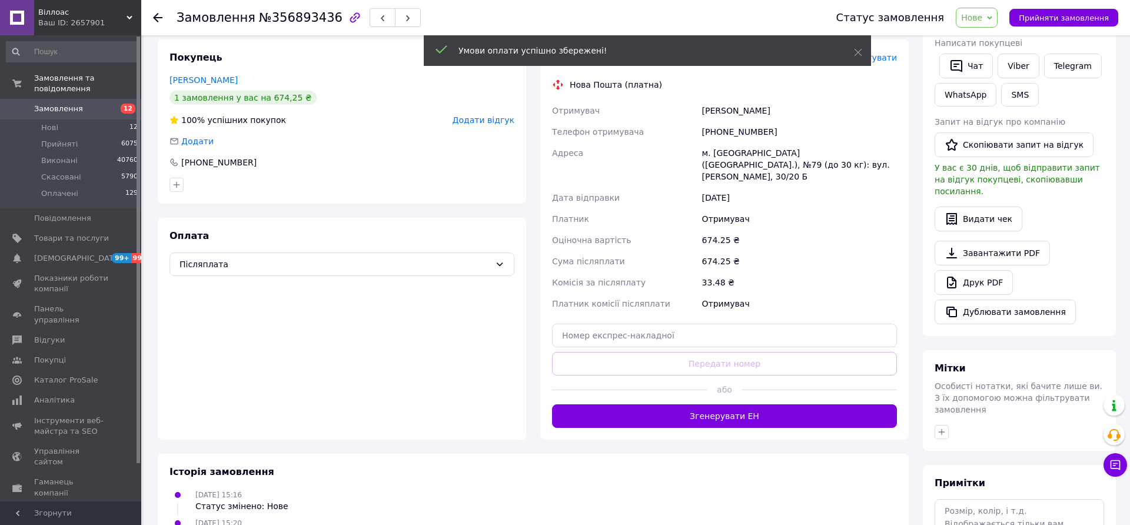
click at [1038, 14] on span "Прийняти замовлення" at bounding box center [1064, 18] width 90 height 9
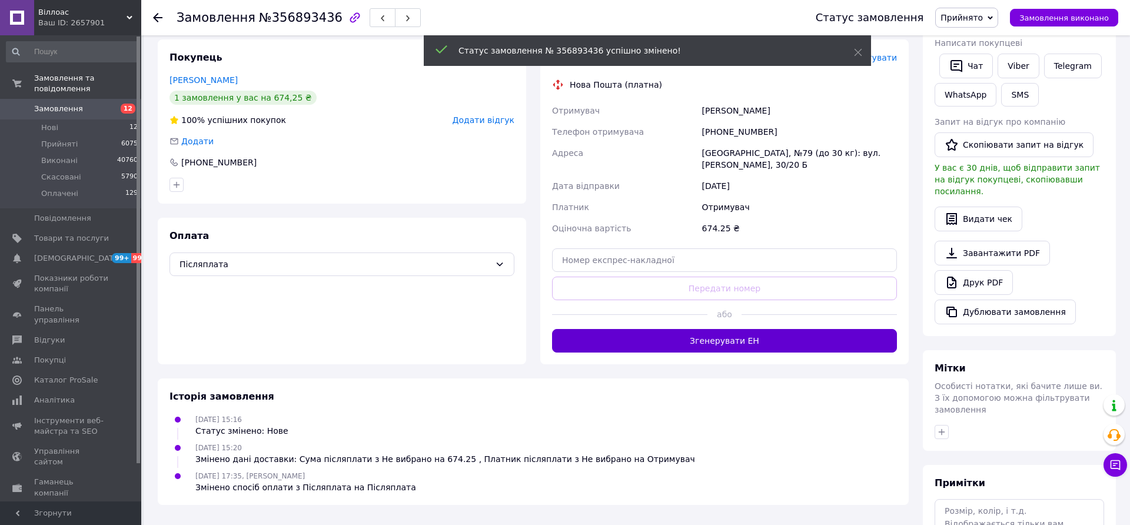
click at [735, 329] on button "Згенерувати ЕН" at bounding box center [724, 341] width 345 height 24
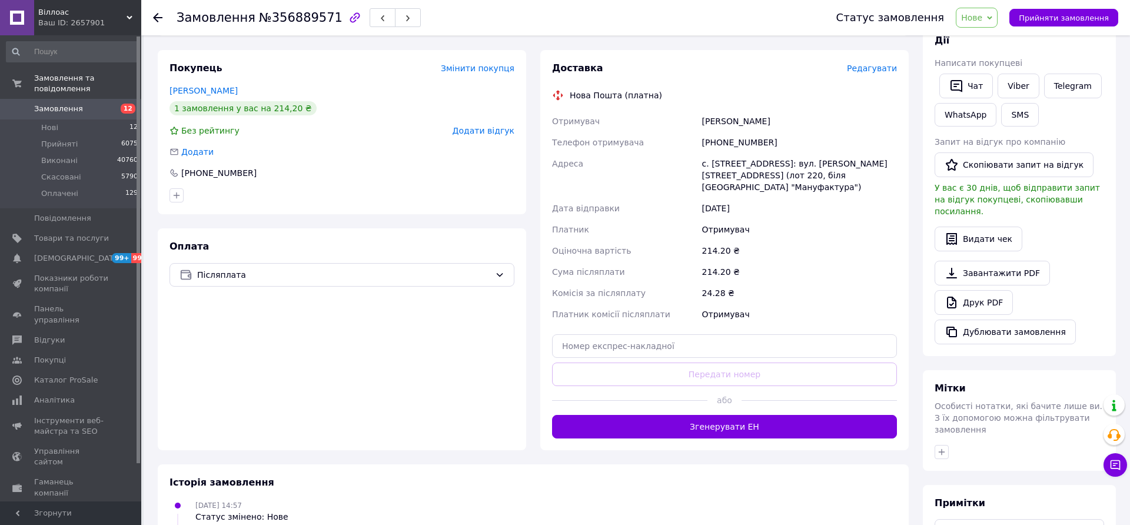
scroll to position [250, 0]
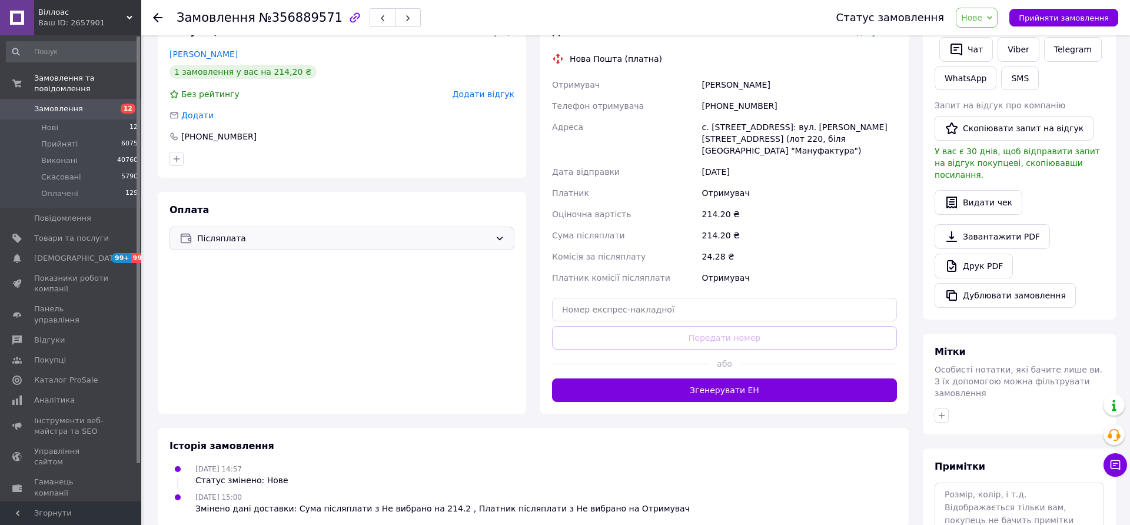
click at [358, 245] on div "Післяплата" at bounding box center [341, 239] width 345 height 24
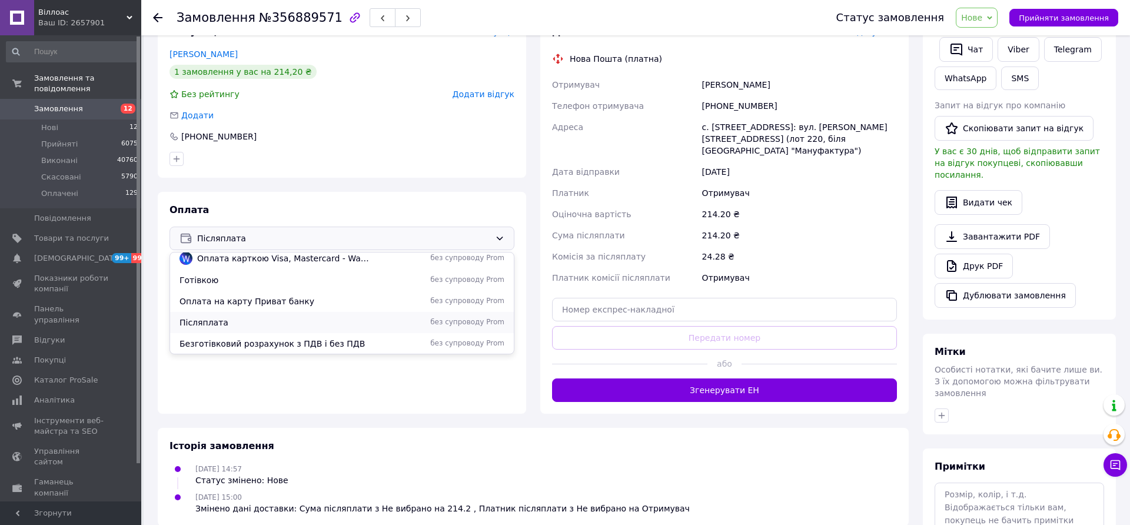
scroll to position [51, 0]
click at [224, 324] on span "Післяплата" at bounding box center [275, 322] width 193 height 12
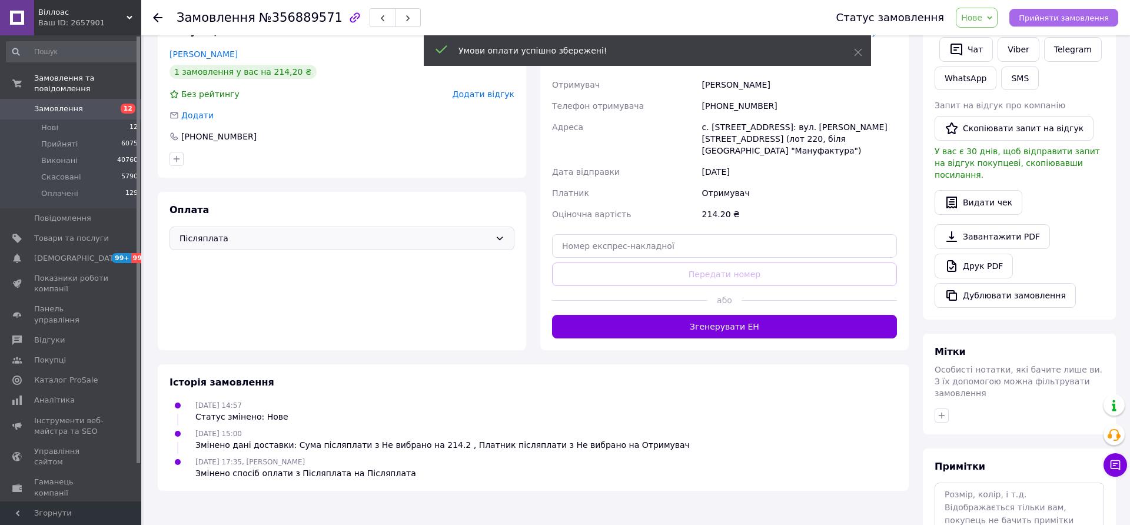
click at [1057, 18] on span "Прийняти замовлення" at bounding box center [1064, 18] width 90 height 9
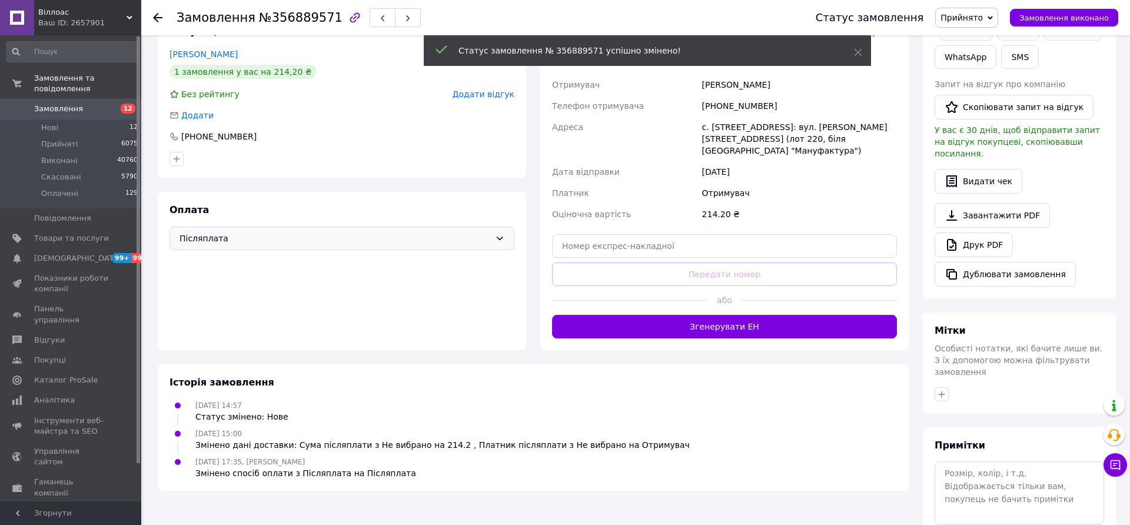
click at [769, 315] on button "Згенерувати ЕН" at bounding box center [724, 327] width 345 height 24
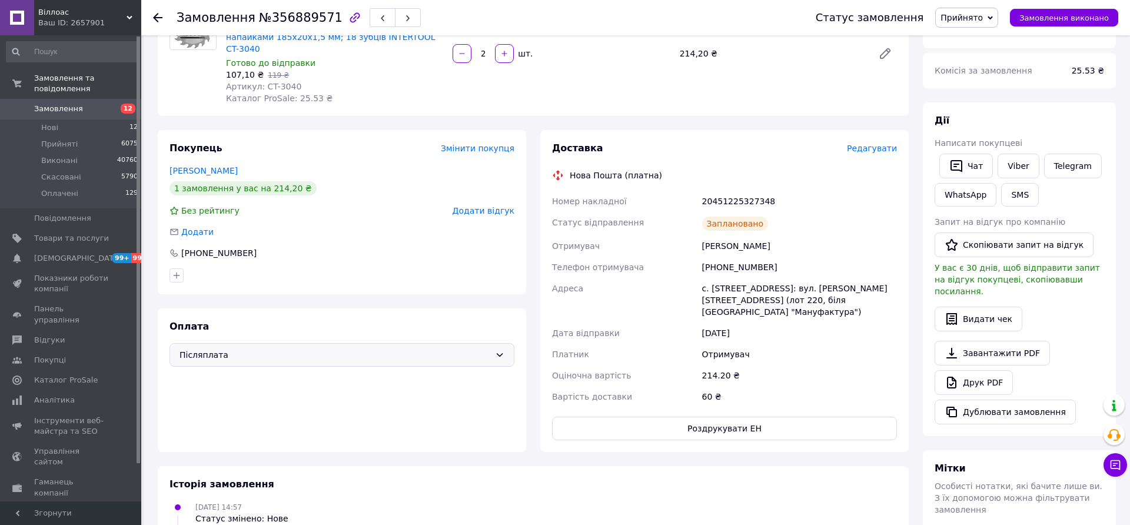
scroll to position [128, 0]
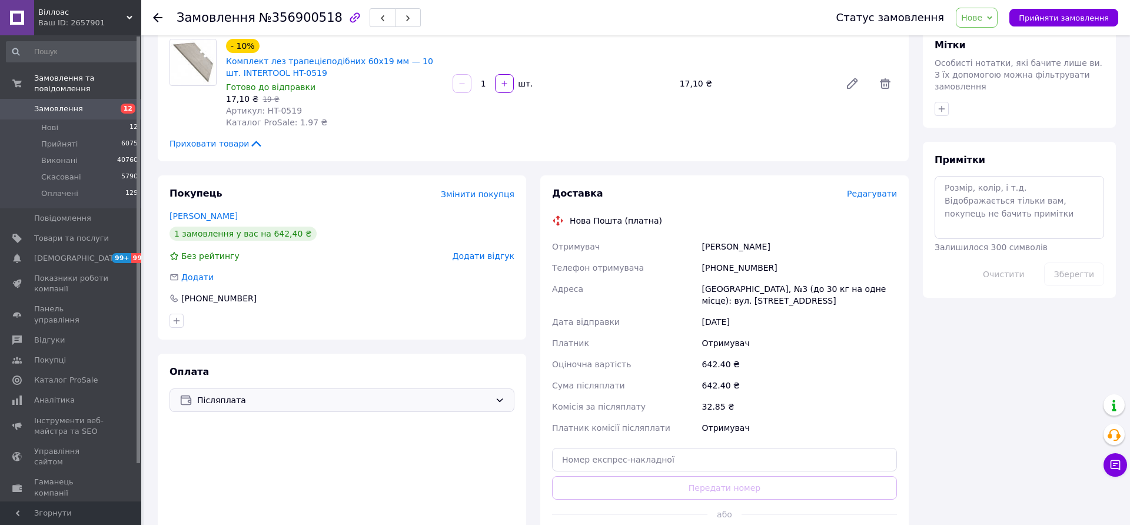
scroll to position [594, 0]
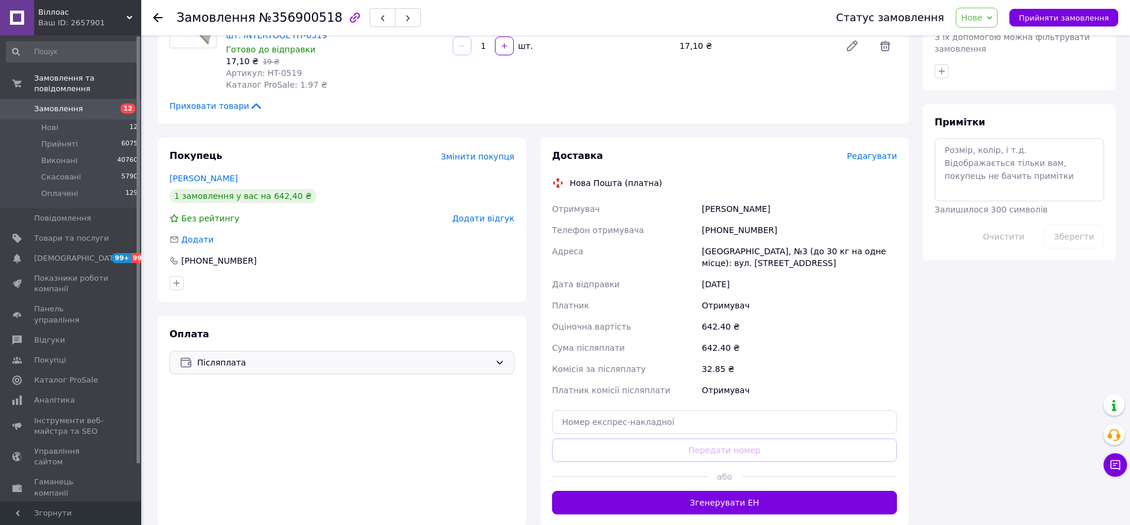
drag, startPoint x: 295, startPoint y: 347, endPoint x: 272, endPoint y: 358, distance: 25.3
click at [295, 356] on span "Післяплата" at bounding box center [343, 362] width 293 height 13
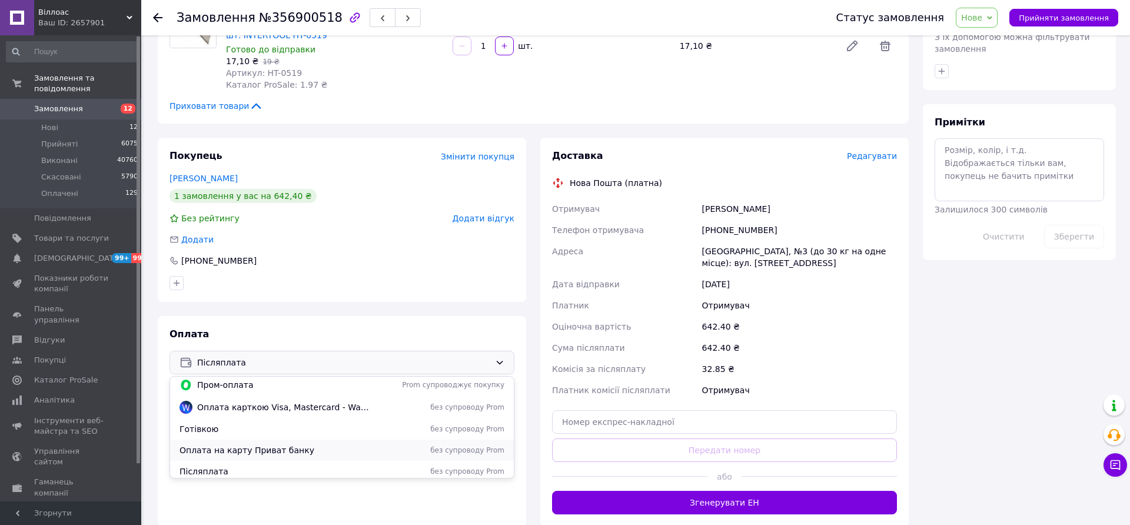
scroll to position [51, 0]
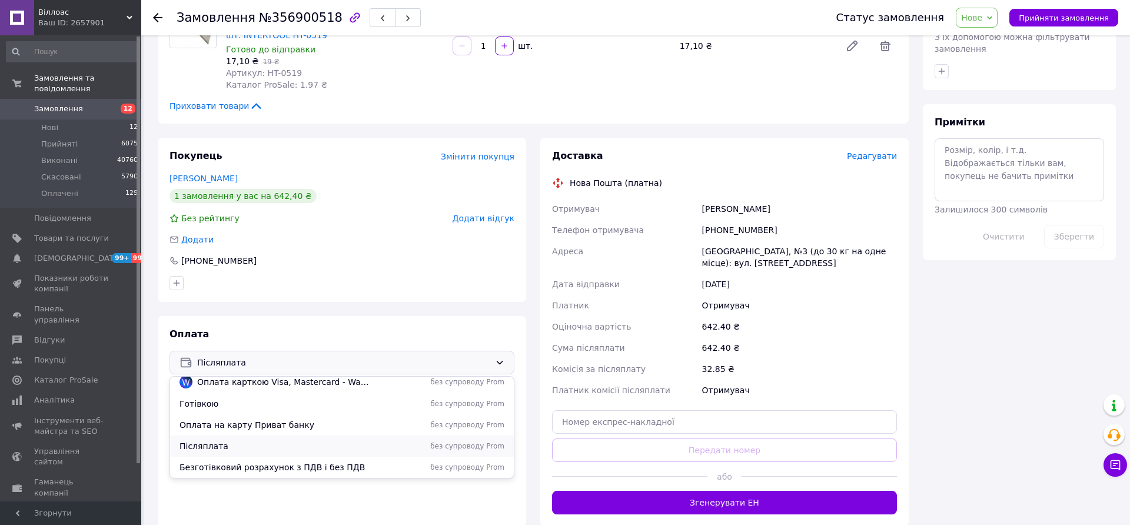
click at [197, 440] on span "Післяплата" at bounding box center [275, 446] width 193 height 12
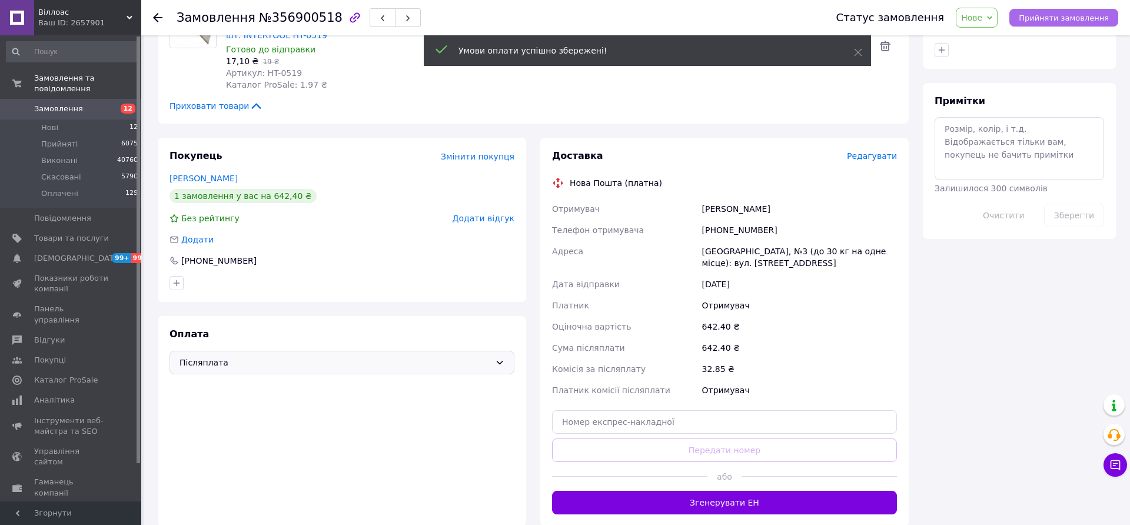
click at [1076, 15] on span "Прийняти замовлення" at bounding box center [1064, 18] width 90 height 9
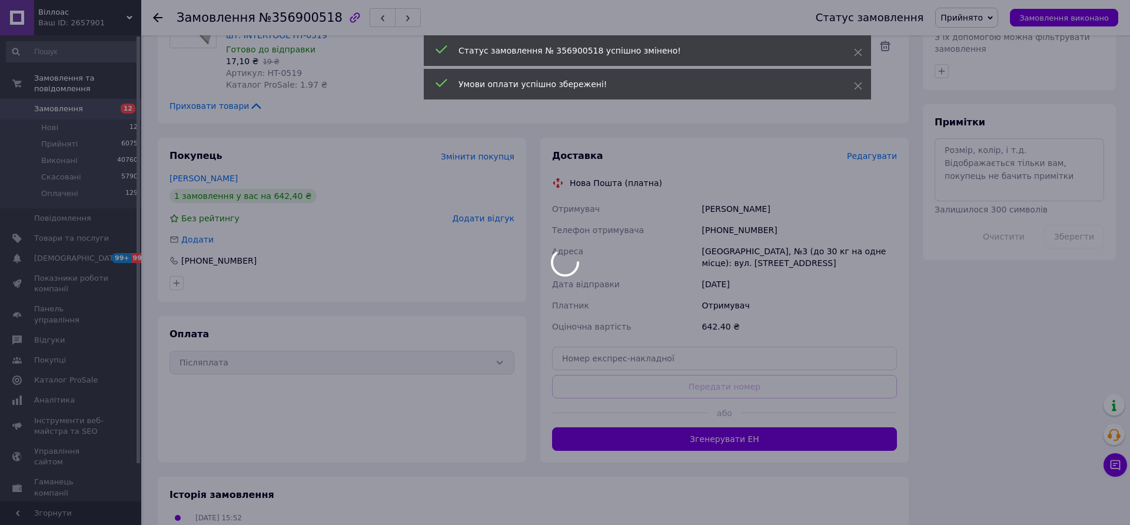
scroll to position [631, 0]
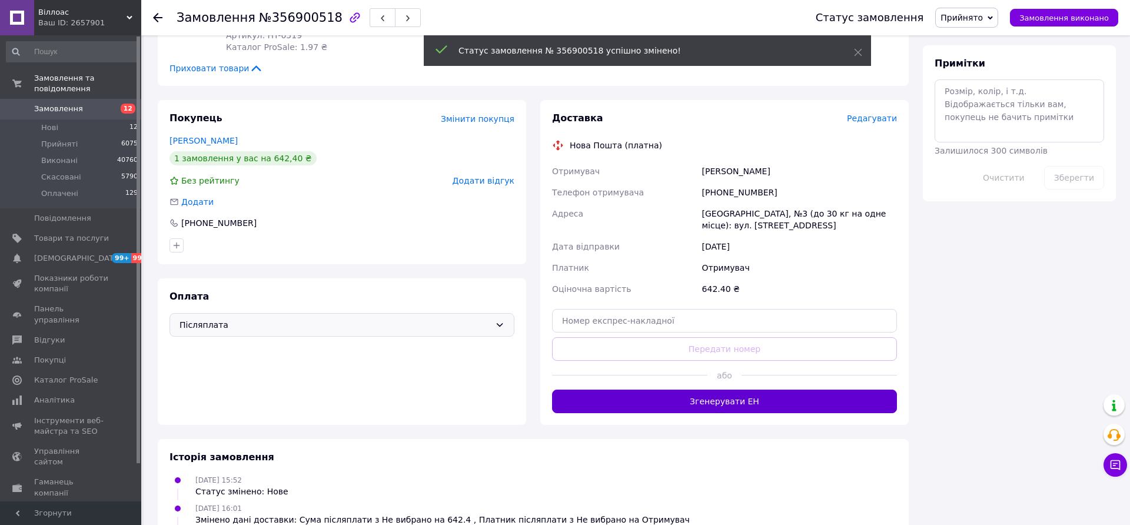
click at [741, 390] on button "Згенерувати ЕН" at bounding box center [724, 402] width 345 height 24
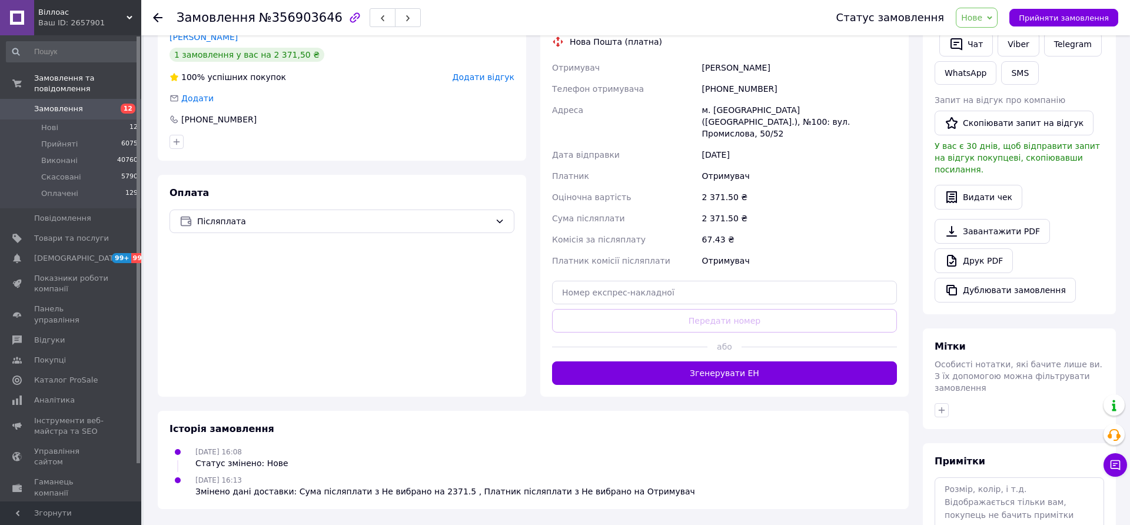
scroll to position [255, 0]
click at [346, 222] on span "Післяплата" at bounding box center [343, 220] width 293 height 13
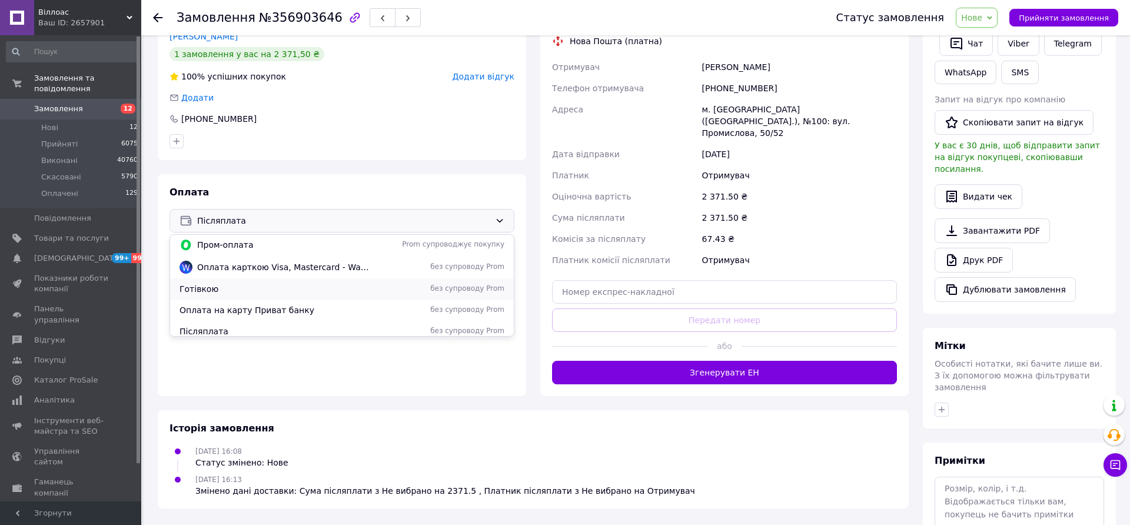
scroll to position [51, 0]
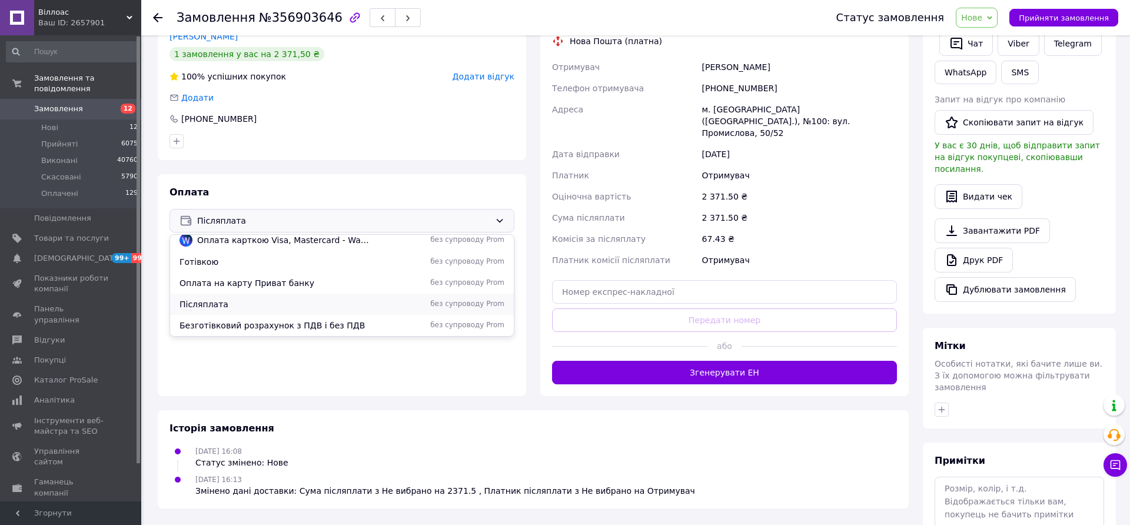
click at [215, 305] on span "Післяплата" at bounding box center [275, 304] width 193 height 12
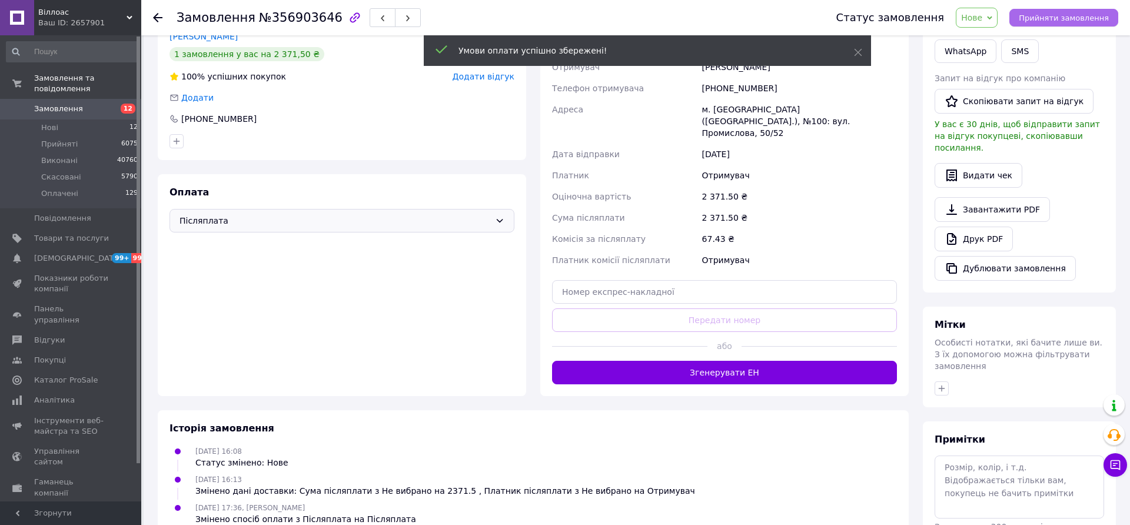
click at [1050, 15] on span "Прийняти замовлення" at bounding box center [1064, 18] width 90 height 9
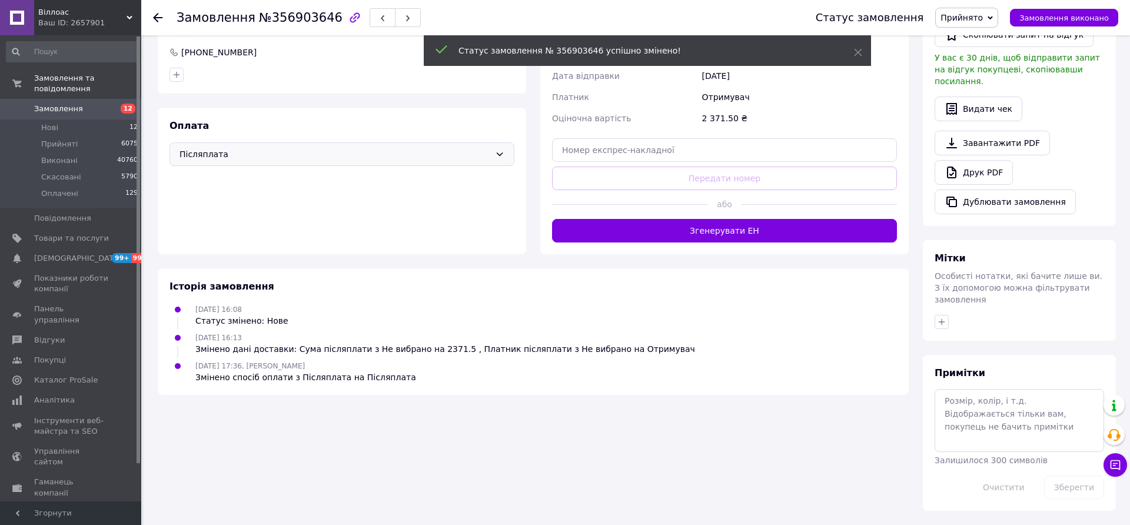
scroll to position [310, 0]
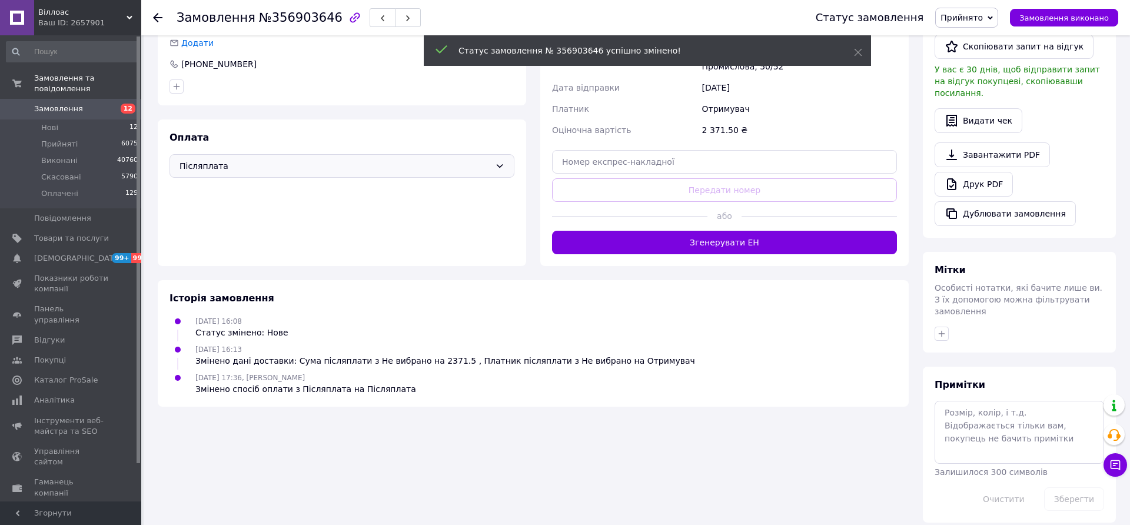
click at [774, 209] on div at bounding box center [818, 216] width 155 height 29
click at [760, 231] on button "Згенерувати ЕН" at bounding box center [724, 243] width 345 height 24
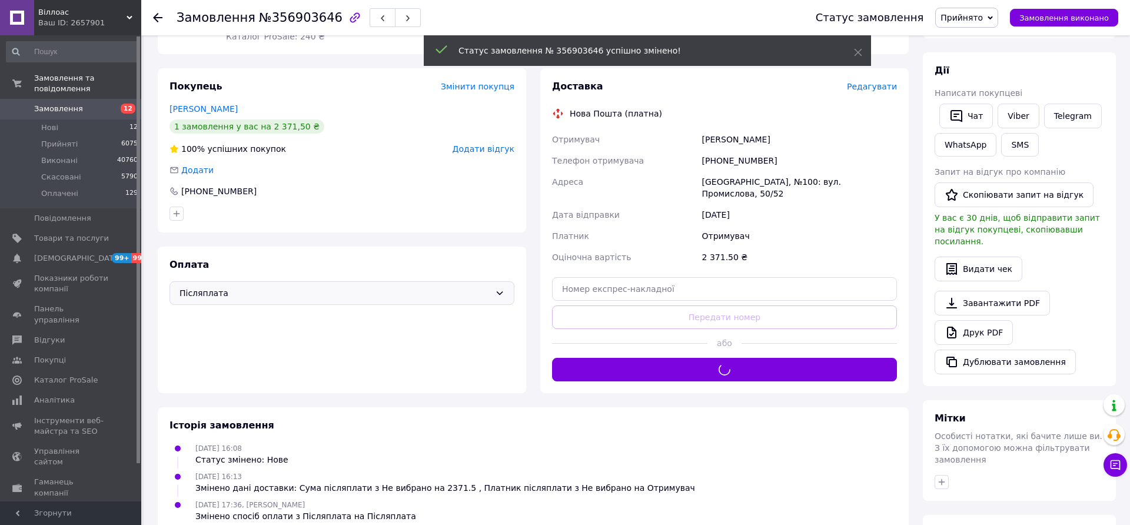
scroll to position [145, 0]
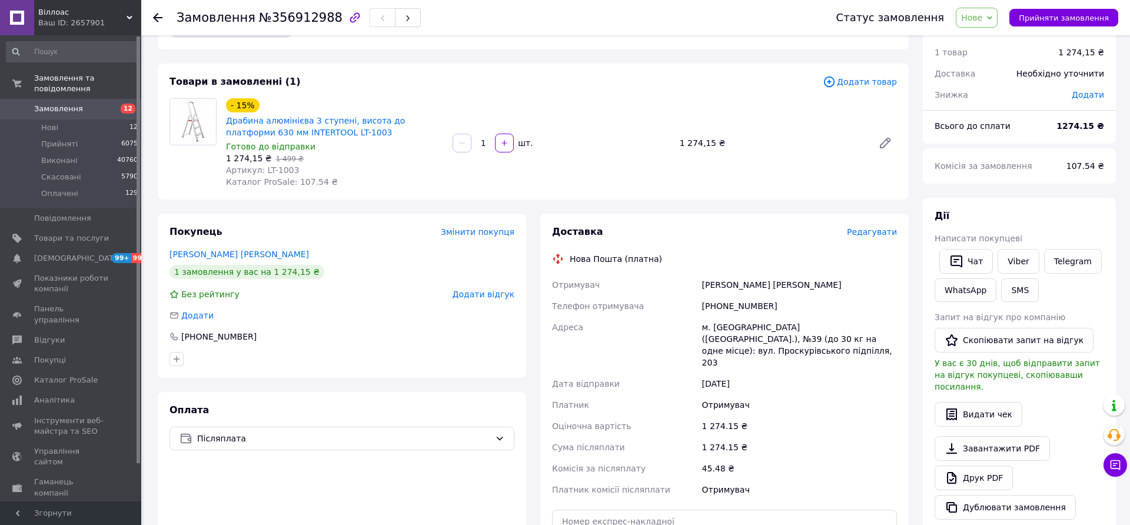
scroll to position [149, 0]
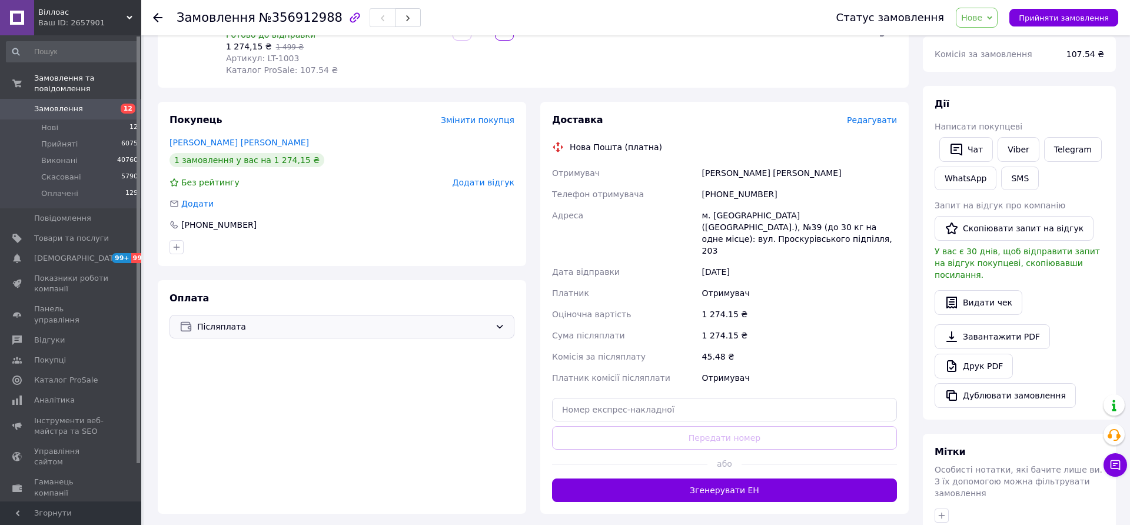
click at [233, 327] on span "Післяплата" at bounding box center [343, 326] width 293 height 13
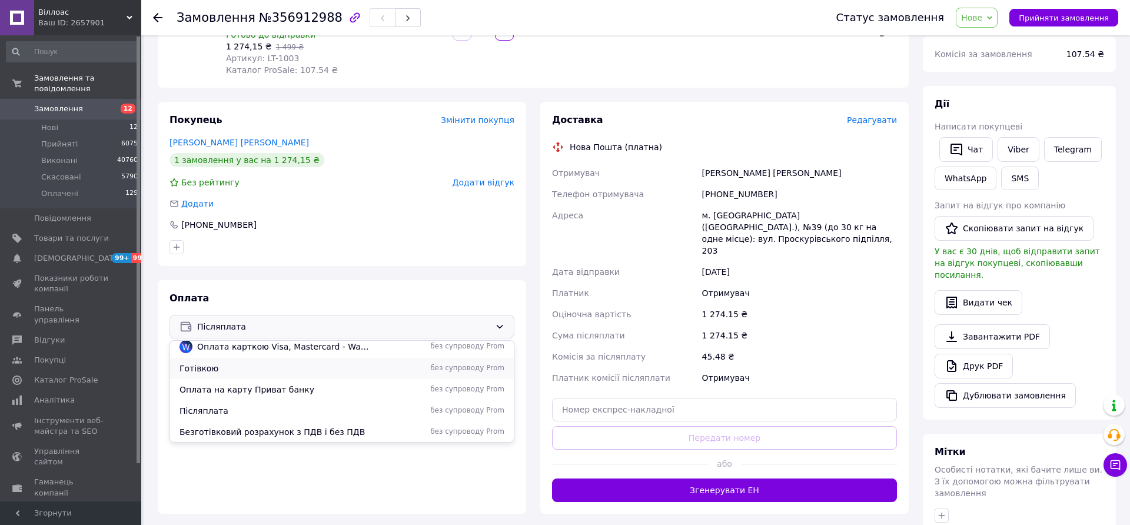
scroll to position [51, 0]
click at [209, 408] on span "Післяплата" at bounding box center [275, 410] width 193 height 12
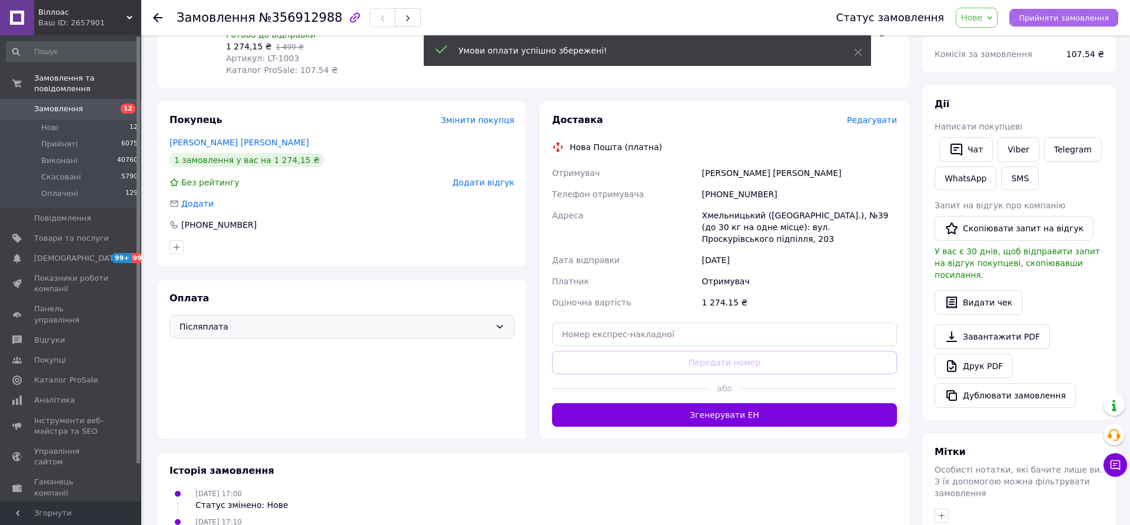
click at [1063, 20] on span "Прийняти замовлення" at bounding box center [1064, 18] width 90 height 9
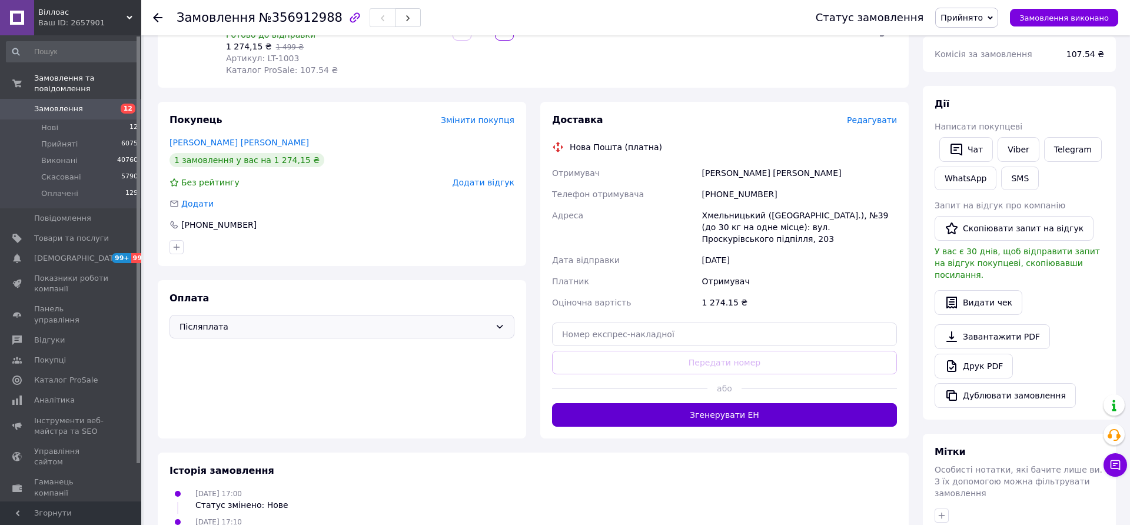
click at [688, 403] on button "Згенерувати ЕН" at bounding box center [724, 415] width 345 height 24
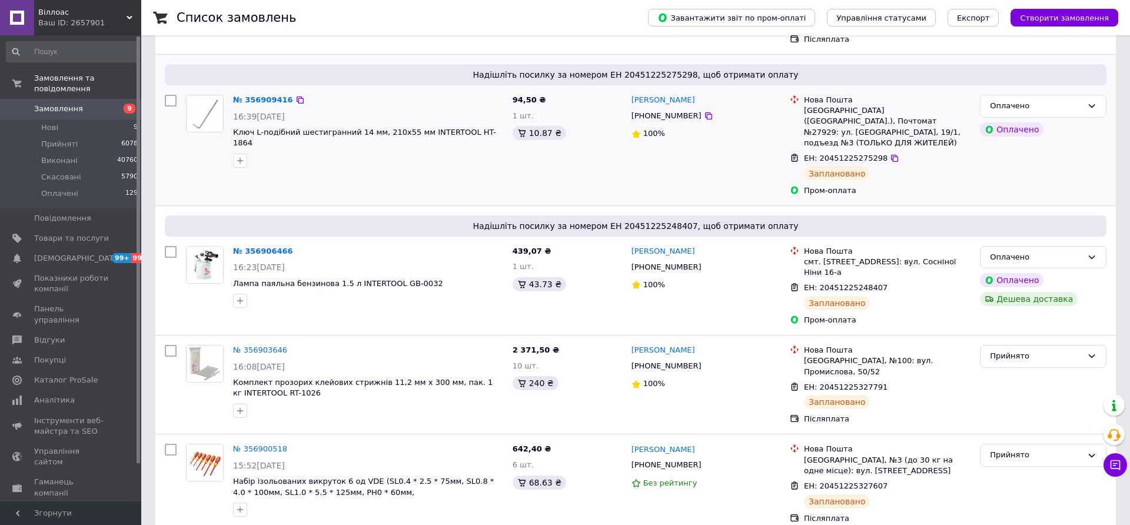
scroll to position [301, 0]
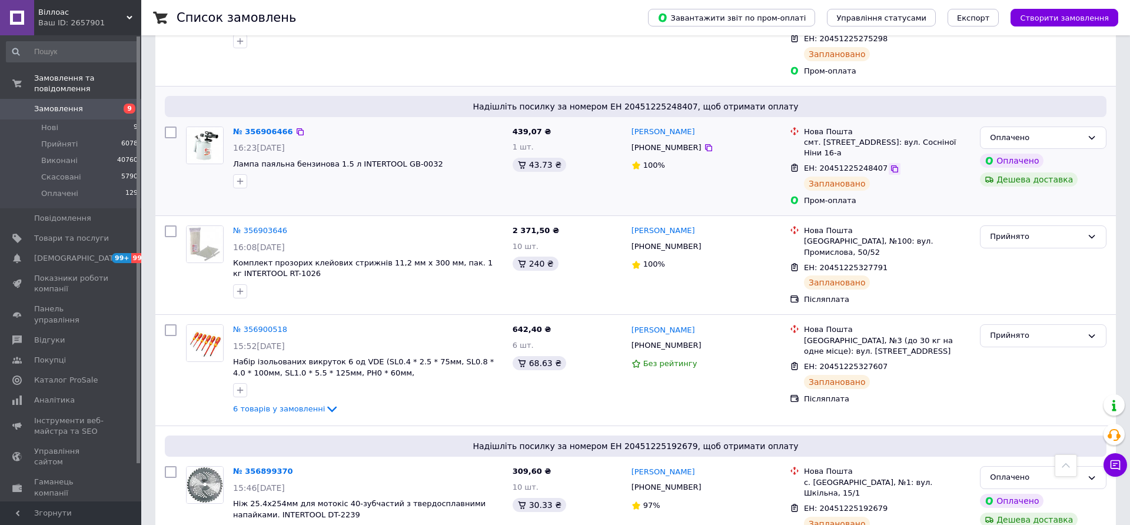
click at [890, 164] on icon at bounding box center [894, 168] width 9 height 9
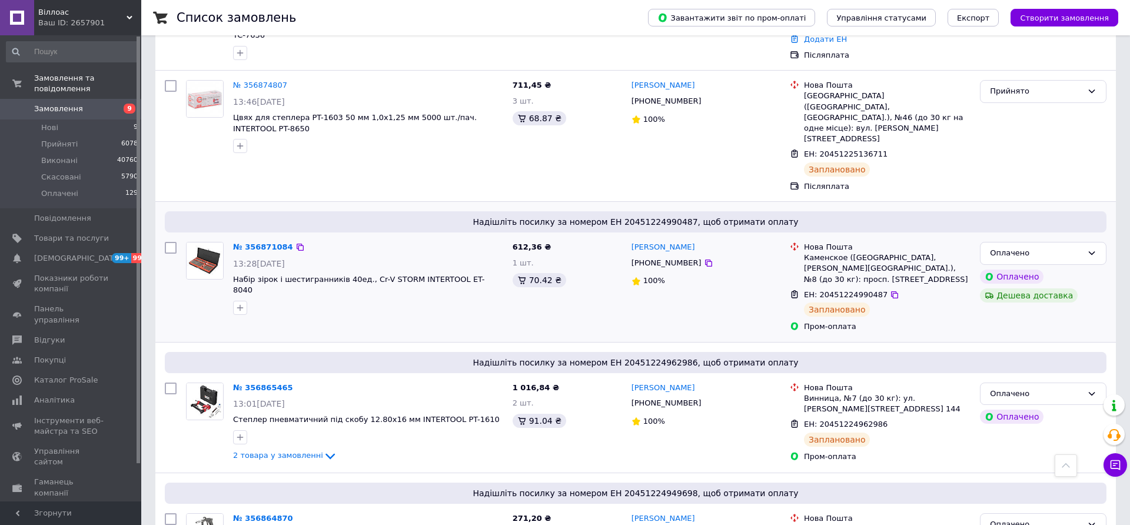
scroll to position [1248, 0]
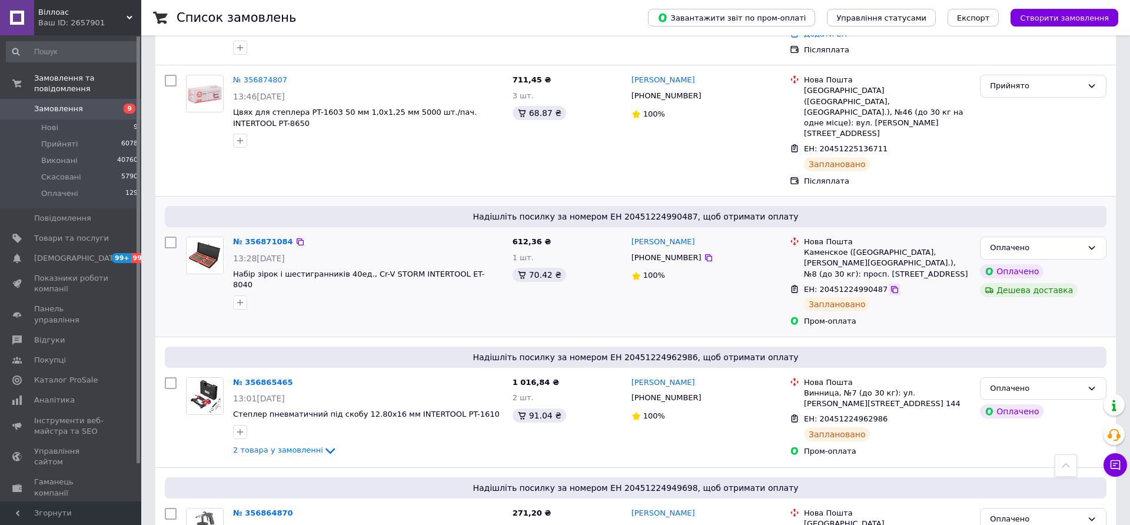
click at [890, 285] on icon at bounding box center [894, 289] width 9 height 9
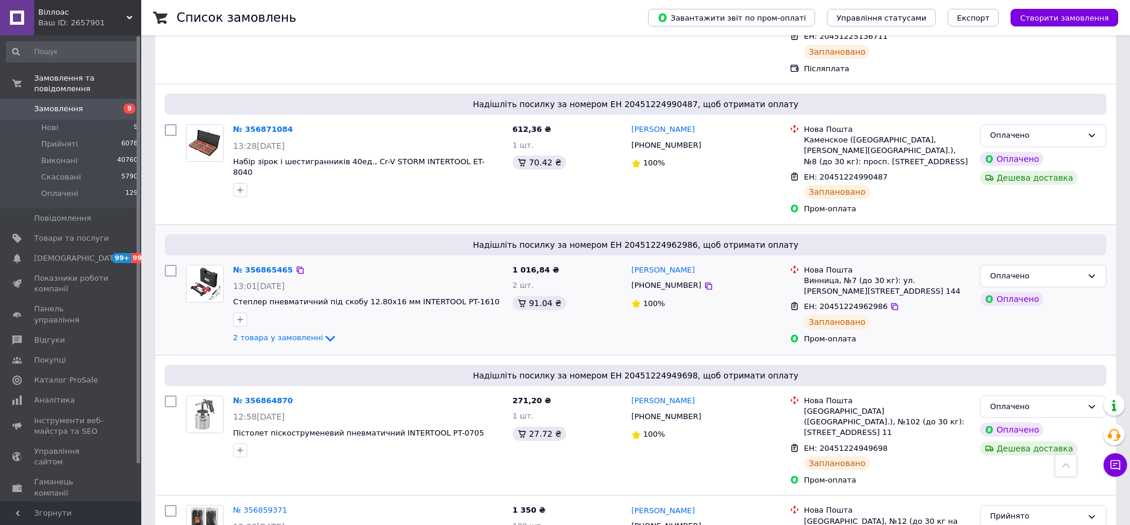
scroll to position [1361, 0]
click at [325, 335] on icon at bounding box center [329, 338] width 9 height 6
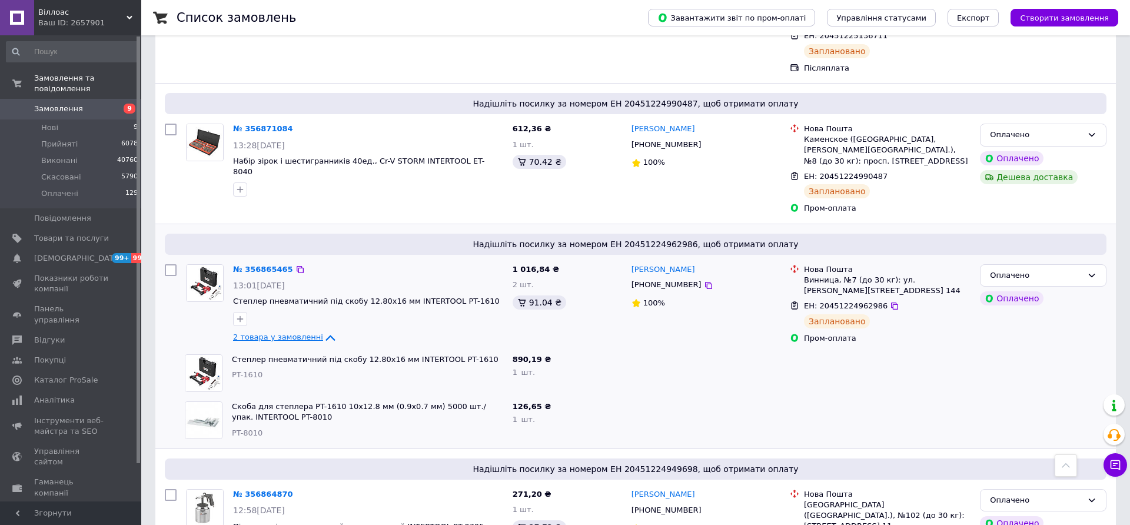
click at [325, 335] on icon at bounding box center [329, 338] width 9 height 6
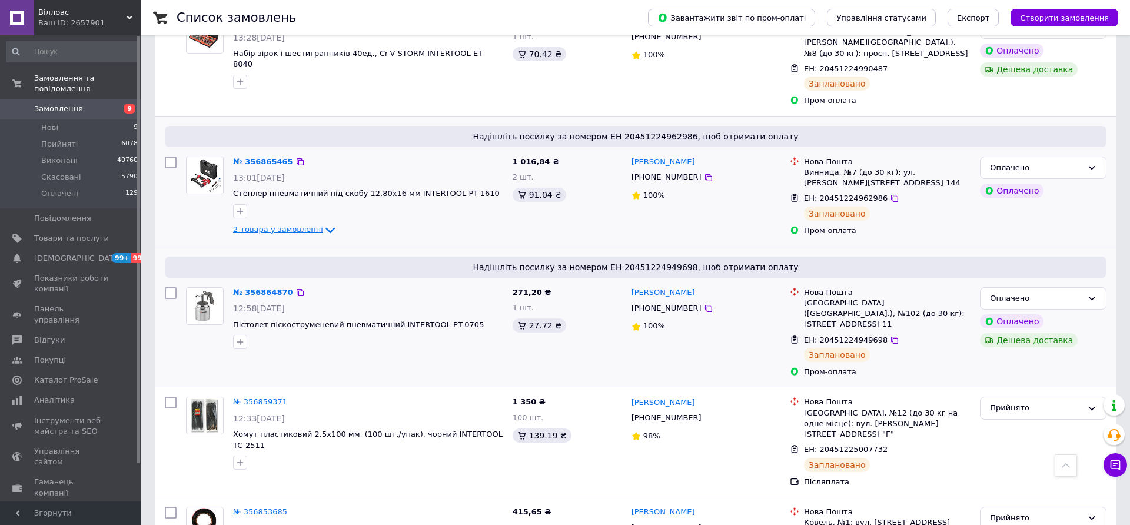
scroll to position [1474, 0]
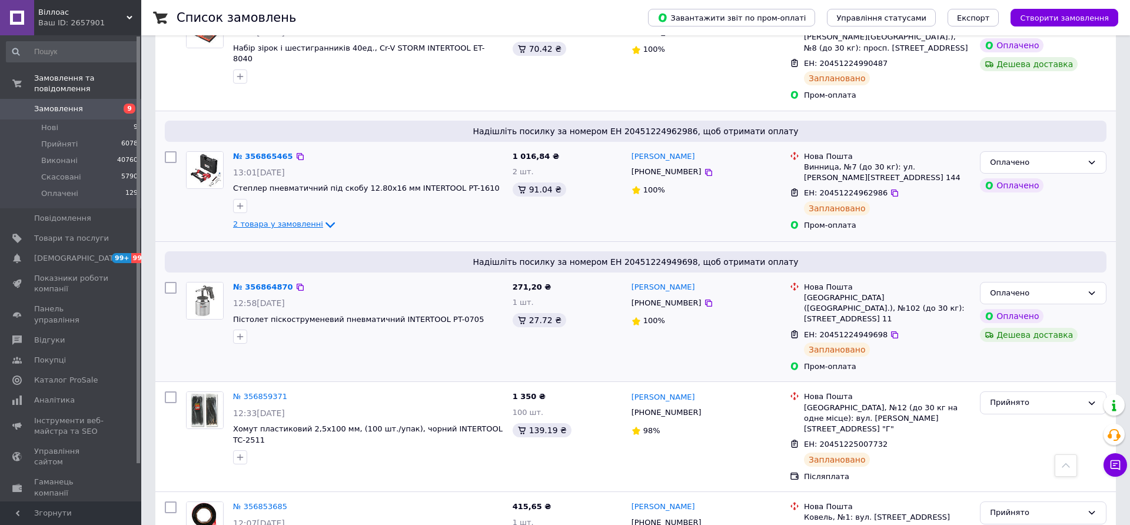
click at [640, 256] on span "Надішліть посилку за номером ЕН 20451224949698, щоб отримати оплату" at bounding box center [635, 262] width 932 height 12
copy span "20451224949698"
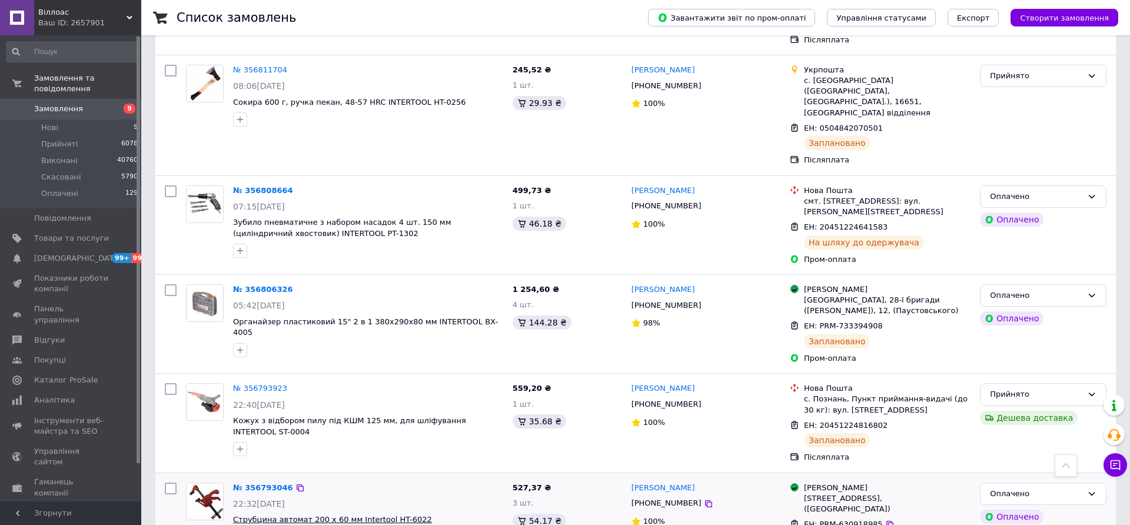
scroll to position [3658, 0]
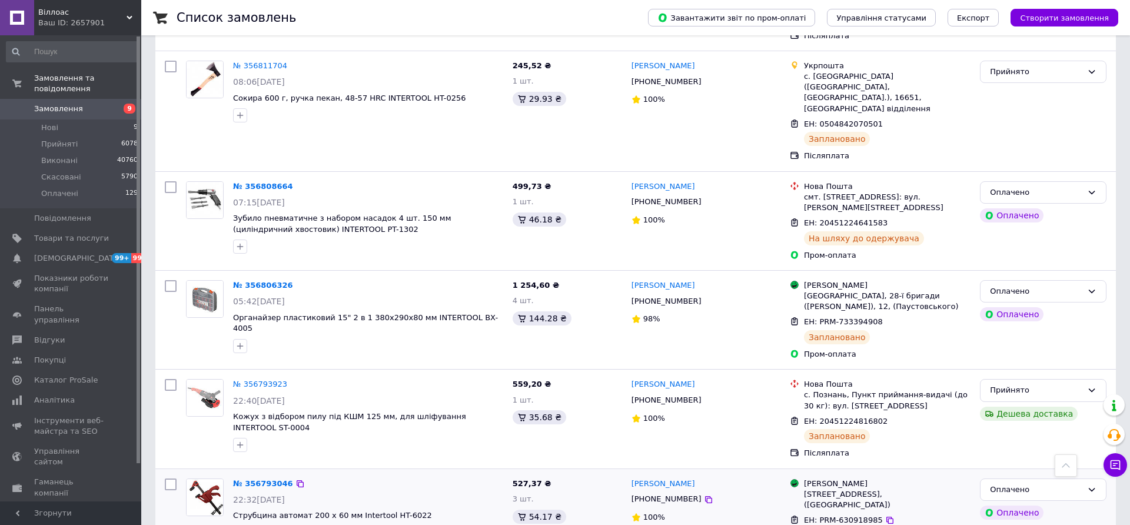
drag, startPoint x: 269, startPoint y: 382, endPoint x: 231, endPoint y: 381, distance: 37.7
copy span "PT-0603"
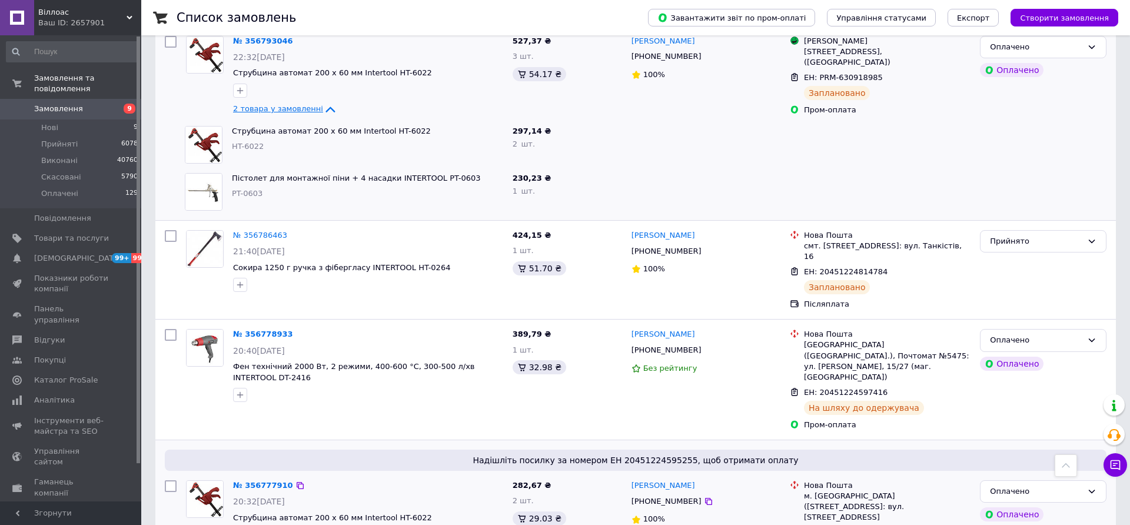
scroll to position [4110, 0]
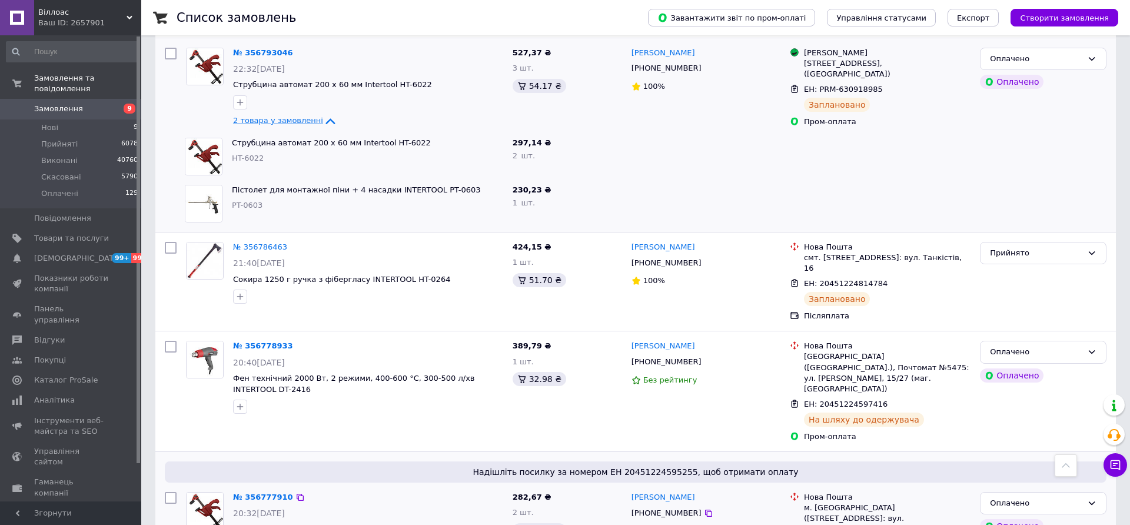
scroll to position [4072, 0]
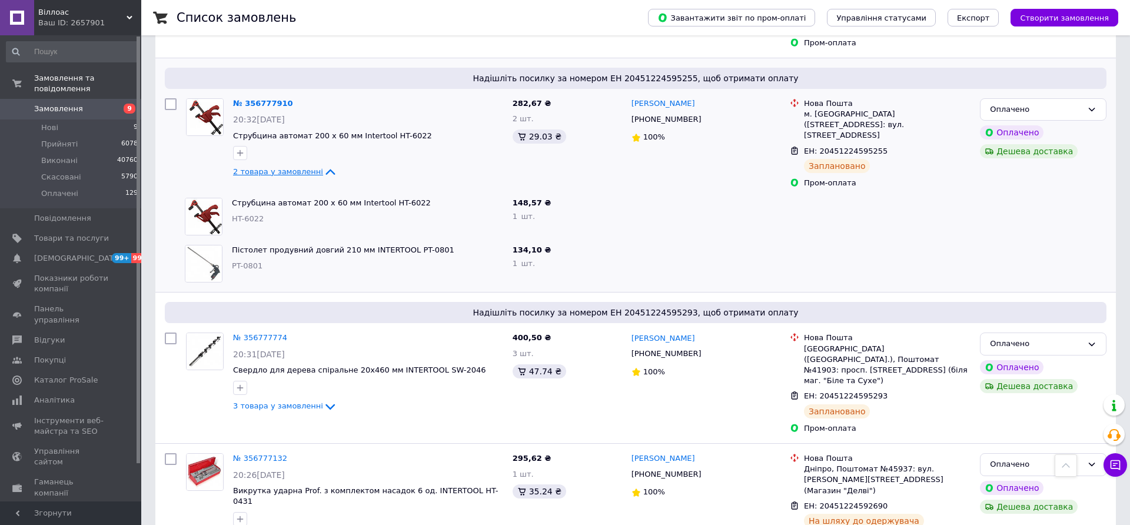
scroll to position [4501, 0]
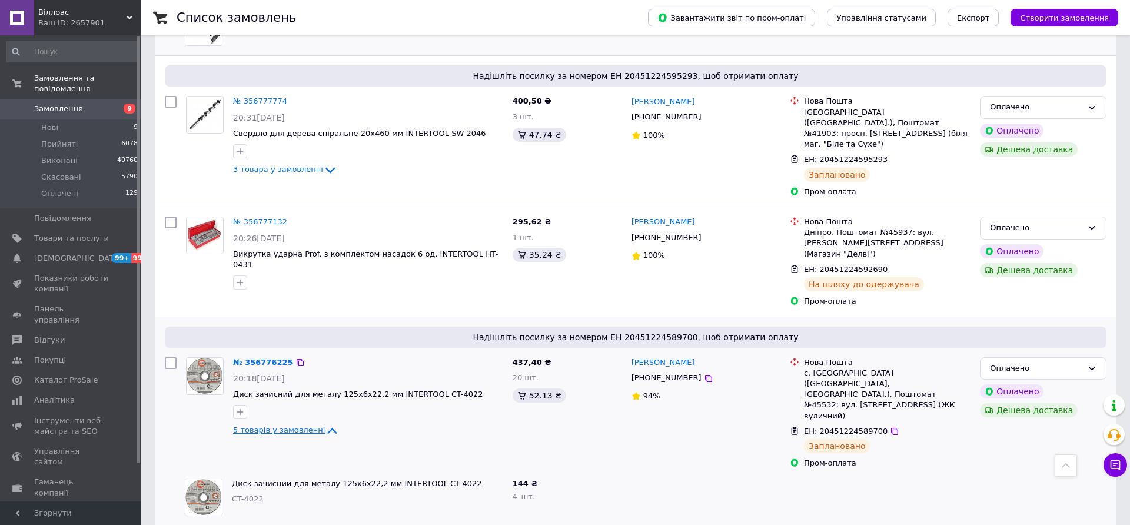
scroll to position [4689, 0]
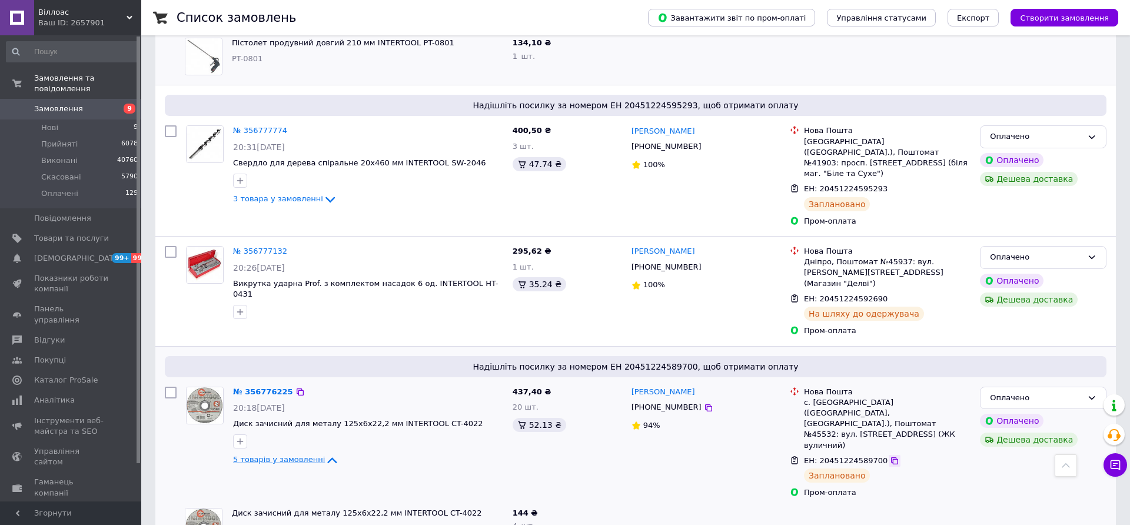
click at [891, 457] on icon at bounding box center [894, 460] width 7 height 7
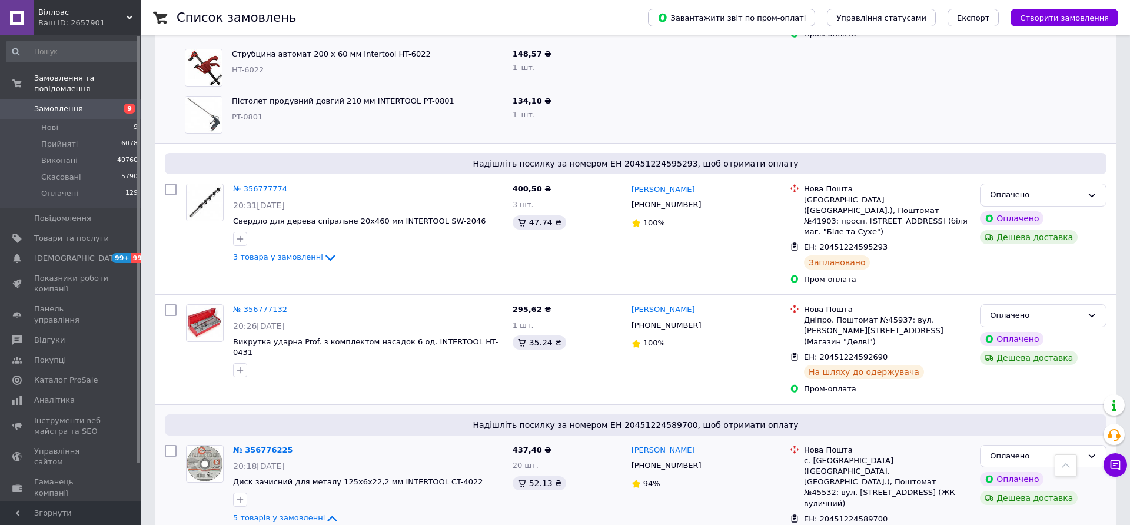
scroll to position [4614, 0]
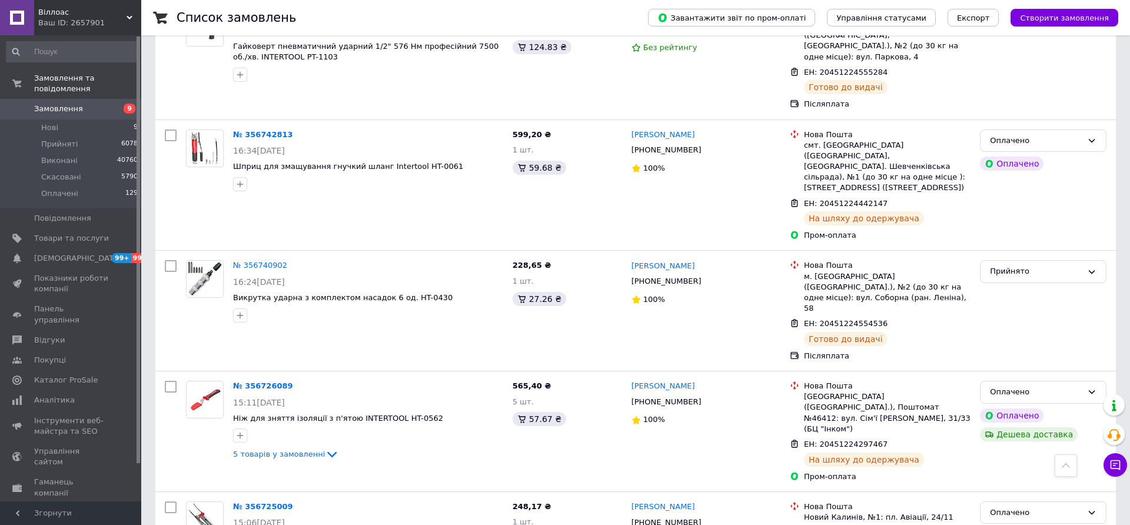
scroll to position [6836, 0]
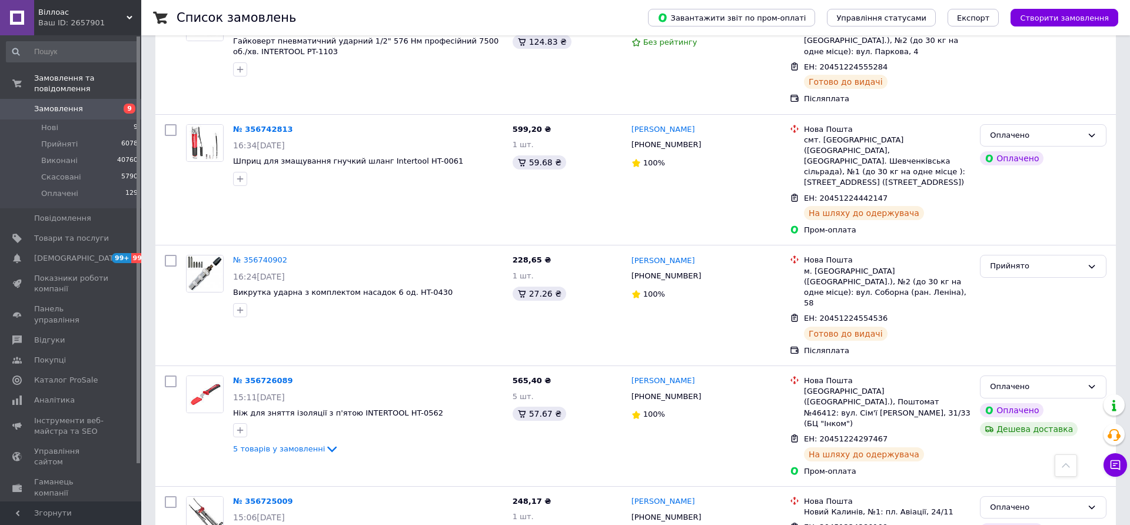
copy span "PT-0010"
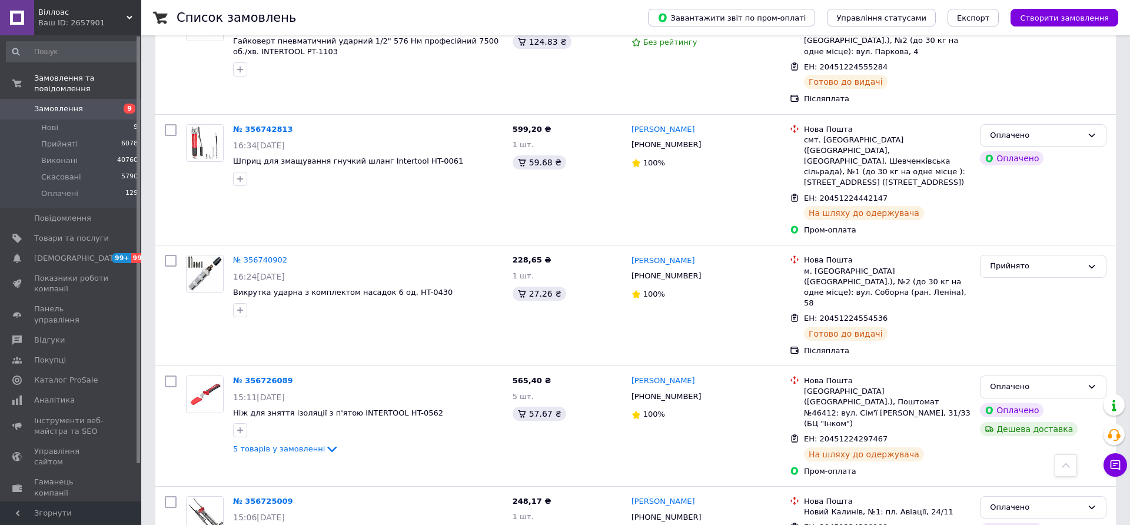
copy span "20451224287407"
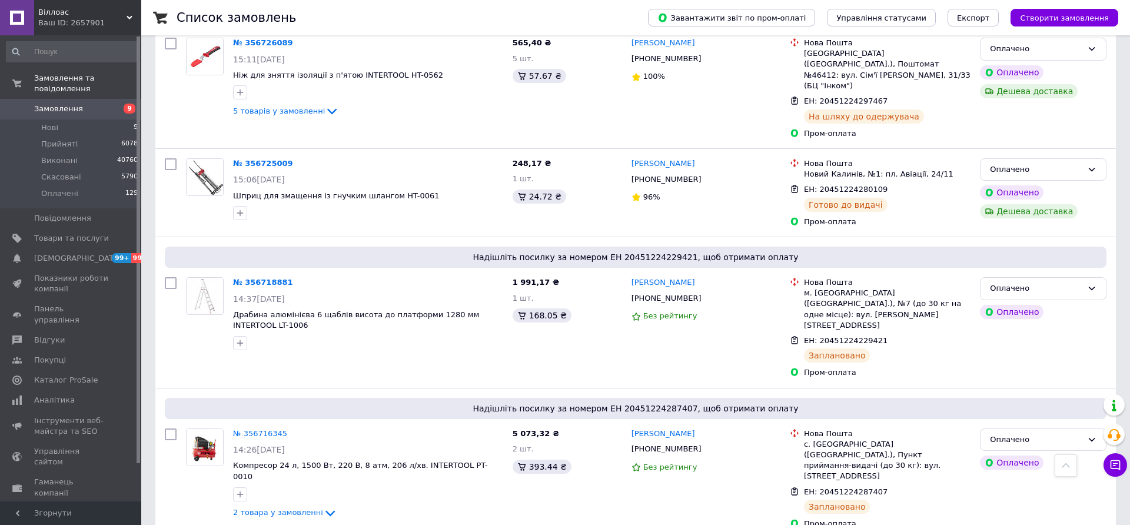
scroll to position [7175, 0]
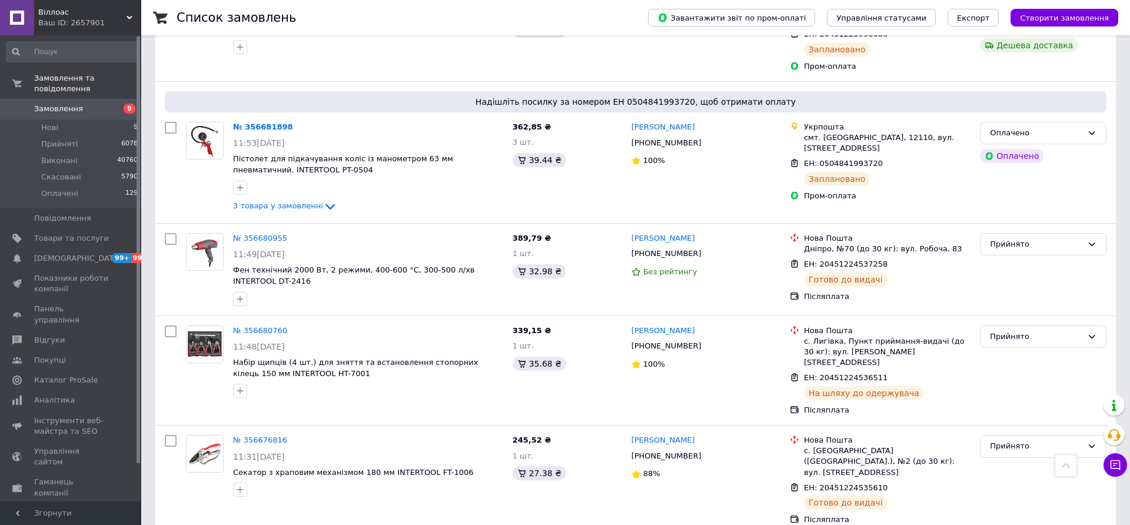
scroll to position [9096, 0]
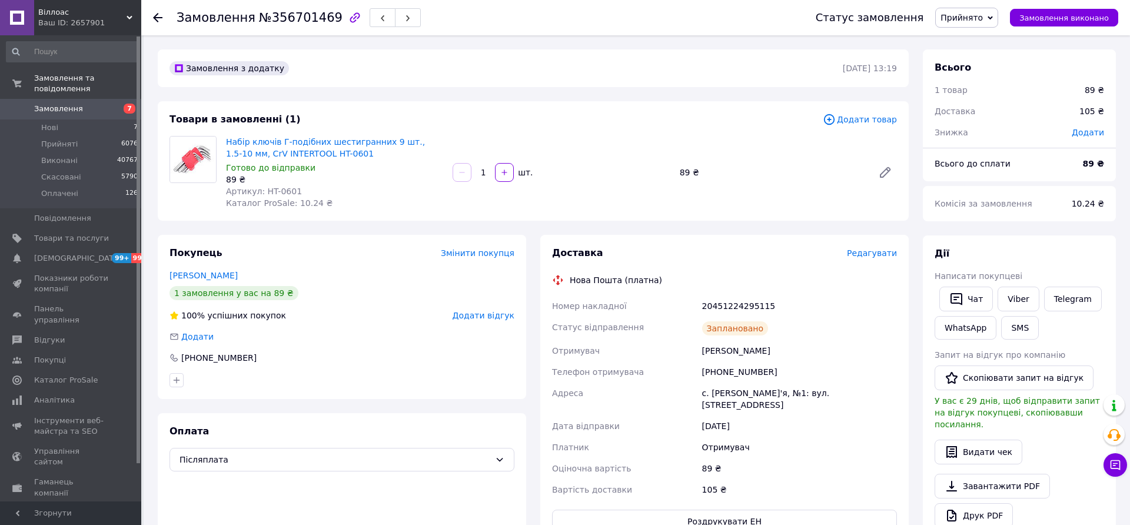
click at [721, 373] on div "[PHONE_NUMBER]" at bounding box center [799, 371] width 199 height 21
copy div "[PHONE_NUMBER]"
click at [723, 347] on div "Безуглий Петро" at bounding box center [799, 350] width 199 height 21
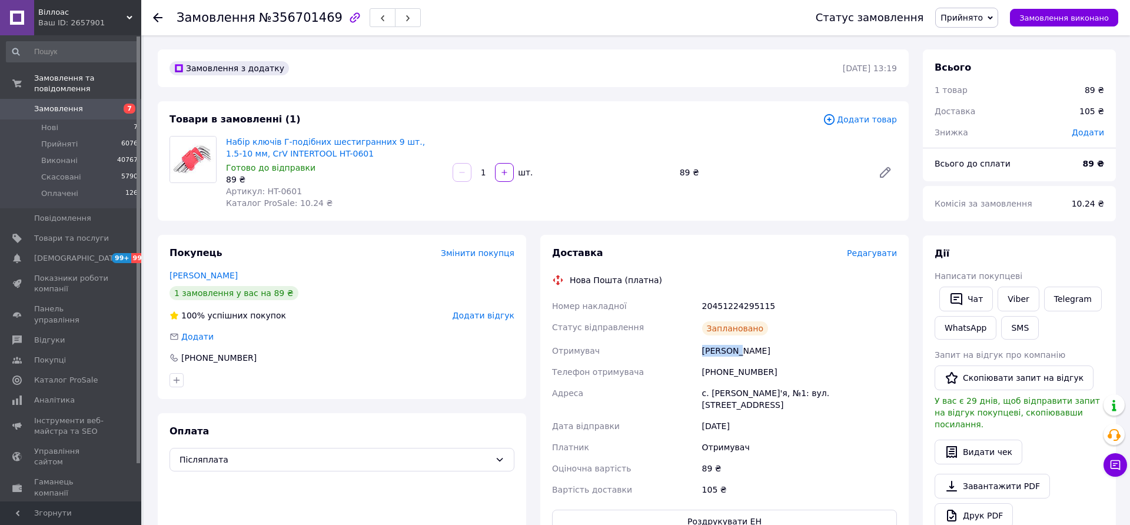
click at [723, 347] on div "Безуглий Петро" at bounding box center [799, 350] width 199 height 21
copy div "Безуглий Петро"
click at [723, 347] on div "Безуглий Петро" at bounding box center [799, 350] width 199 height 21
click at [716, 388] on div "с. Білозір'я, №1: вул. Незалежності, 168а" at bounding box center [799, 398] width 199 height 33
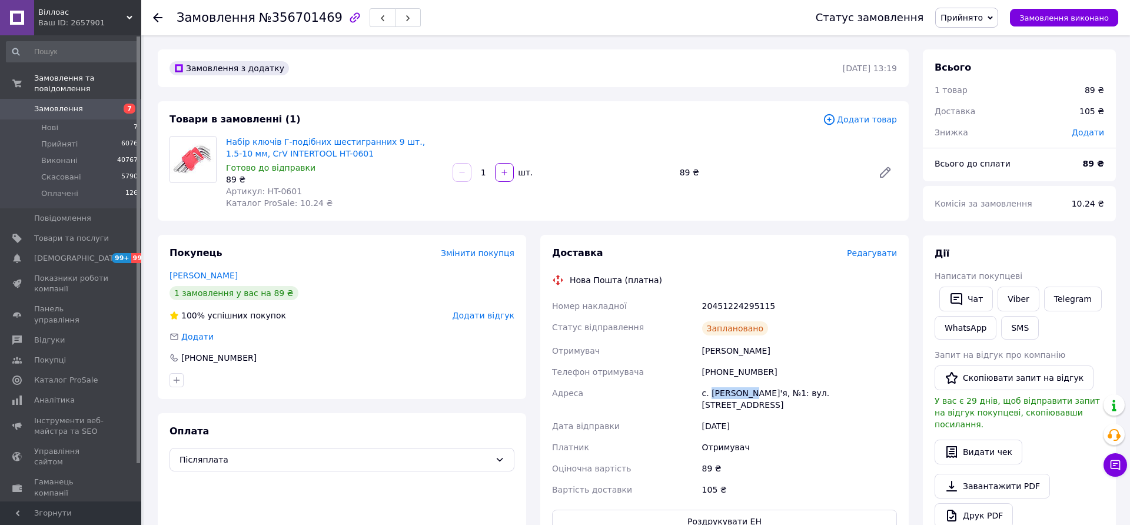
copy div "Білозір'я"
click at [871, 245] on div "Доставка Редагувати Нова Пошта (платна) Номер накладної 20451224295115 Статус в…" at bounding box center [724, 390] width 368 height 310
click at [870, 251] on span "Редагувати" at bounding box center [872, 252] width 50 height 9
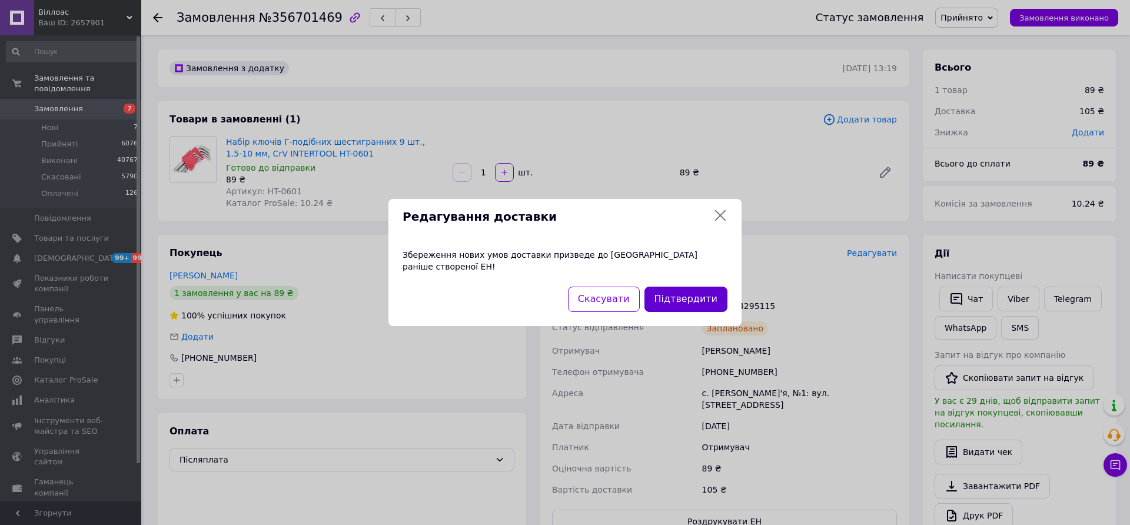
click at [685, 297] on button "Підтвердити" at bounding box center [685, 299] width 83 height 25
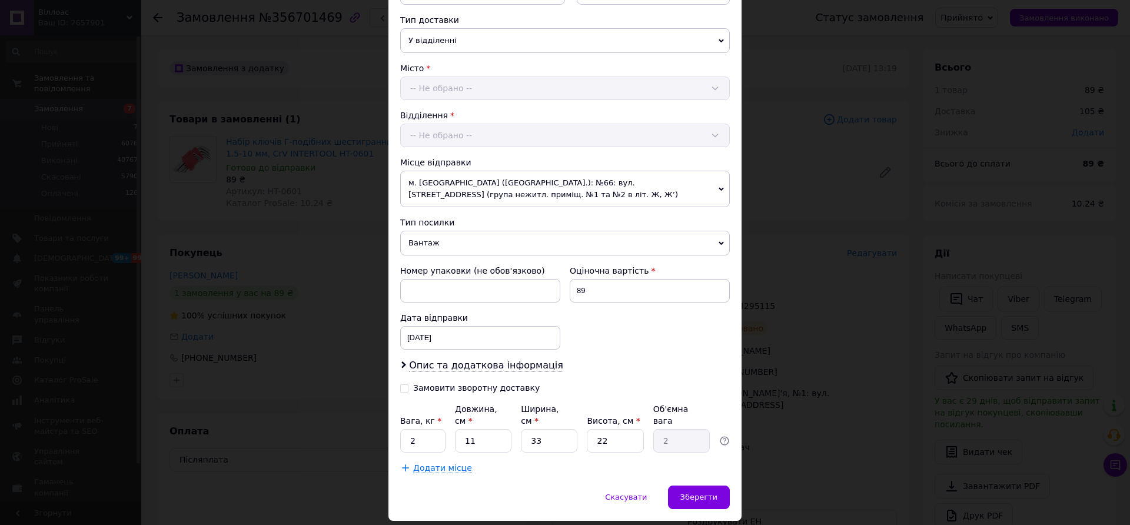
scroll to position [290, 0]
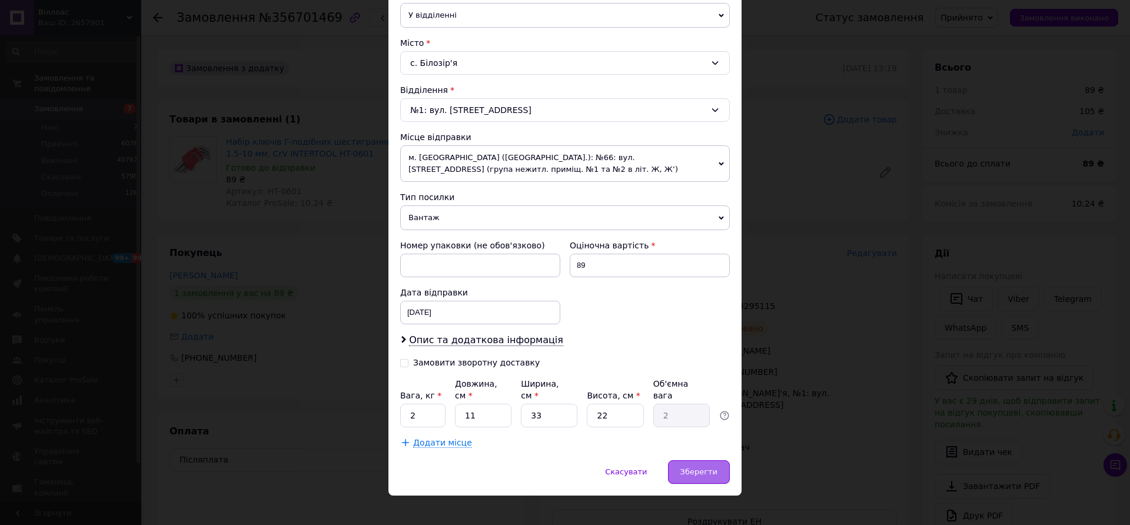
click at [702, 468] on div "Зберегти" at bounding box center [699, 472] width 62 height 24
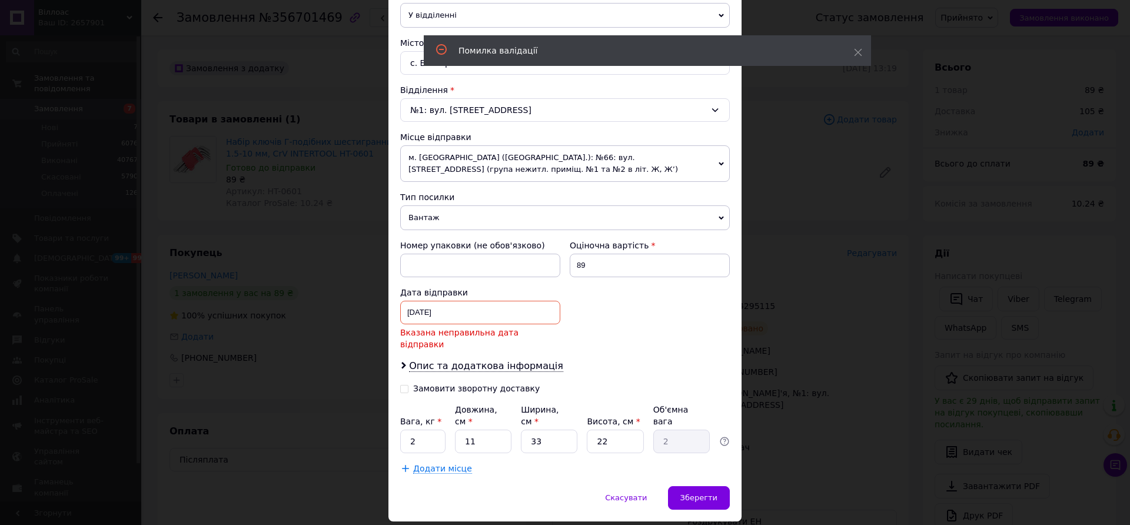
click at [433, 312] on div "[DATE] < 2025 > < Август > Пн Вт Ср Чт Пт Сб Вс 28 29 30 31 1 2 3 4 5 6 7 8 9 1…" at bounding box center [480, 313] width 160 height 24
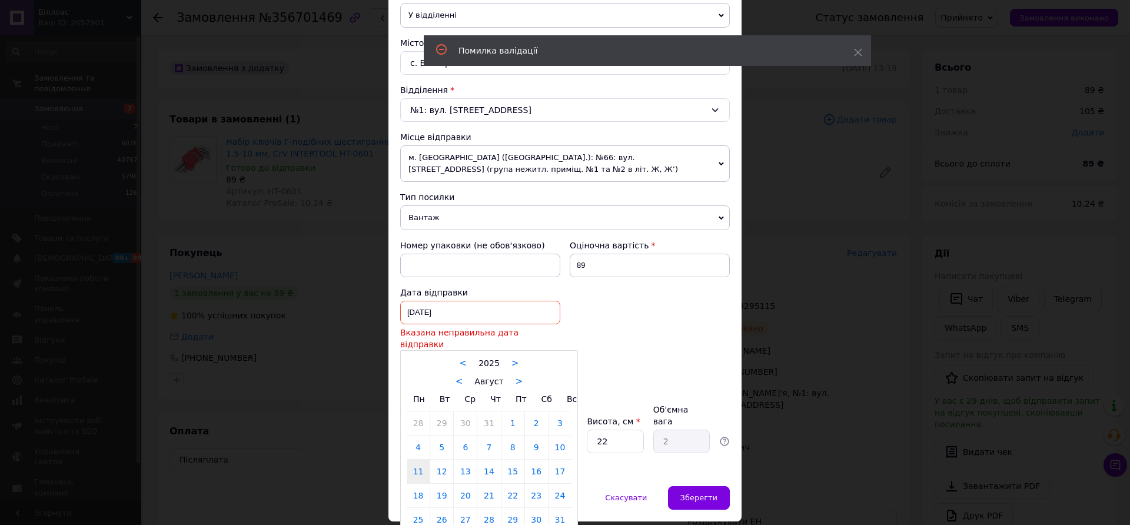
drag, startPoint x: 441, startPoint y: 455, endPoint x: 599, endPoint y: 455, distance: 157.7
click at [444, 460] on link "12" at bounding box center [441, 472] width 23 height 24
type input "[DATE]"
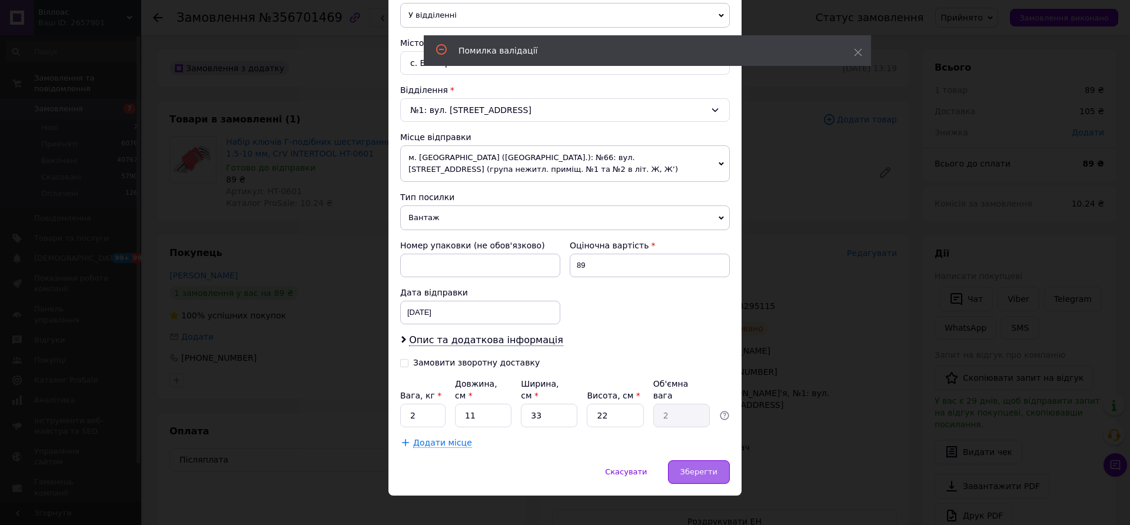
click at [709, 460] on div "Зберегти" at bounding box center [699, 472] width 62 height 24
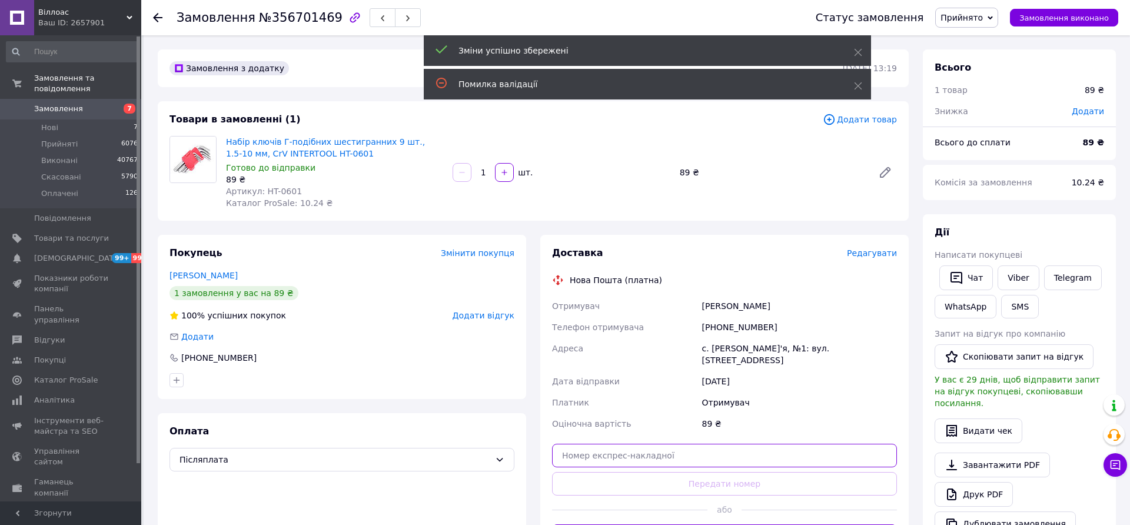
click at [698, 444] on input "text" at bounding box center [724, 456] width 345 height 24
paste input "20451225355504"
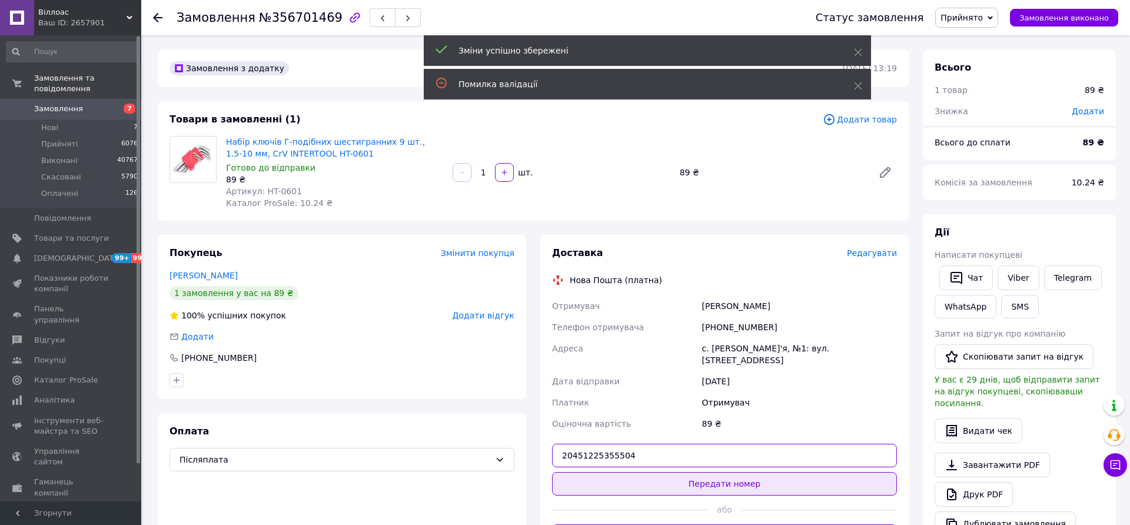
type input "20451225355504"
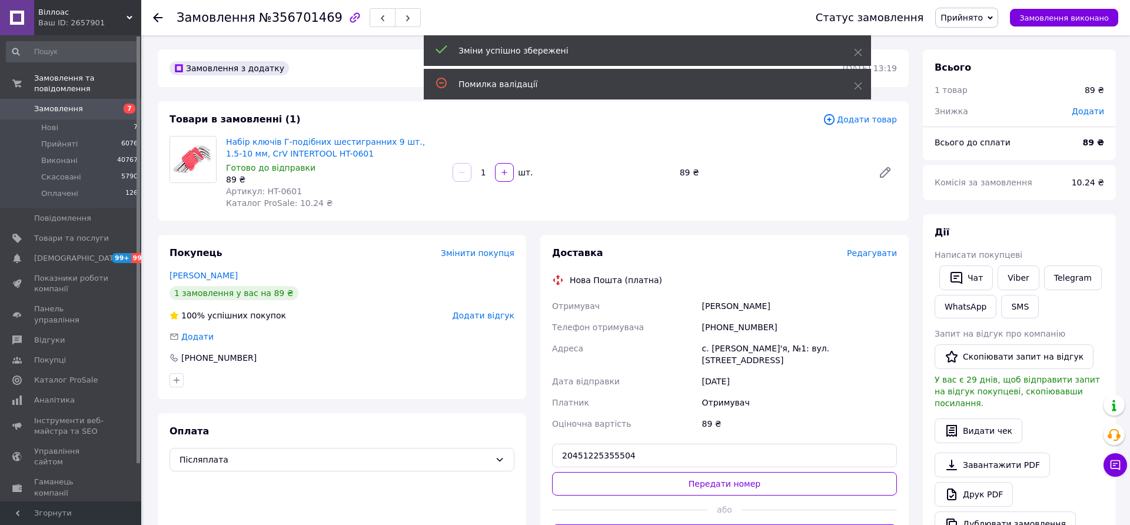
click at [705, 472] on button "Передати номер" at bounding box center [724, 484] width 345 height 24
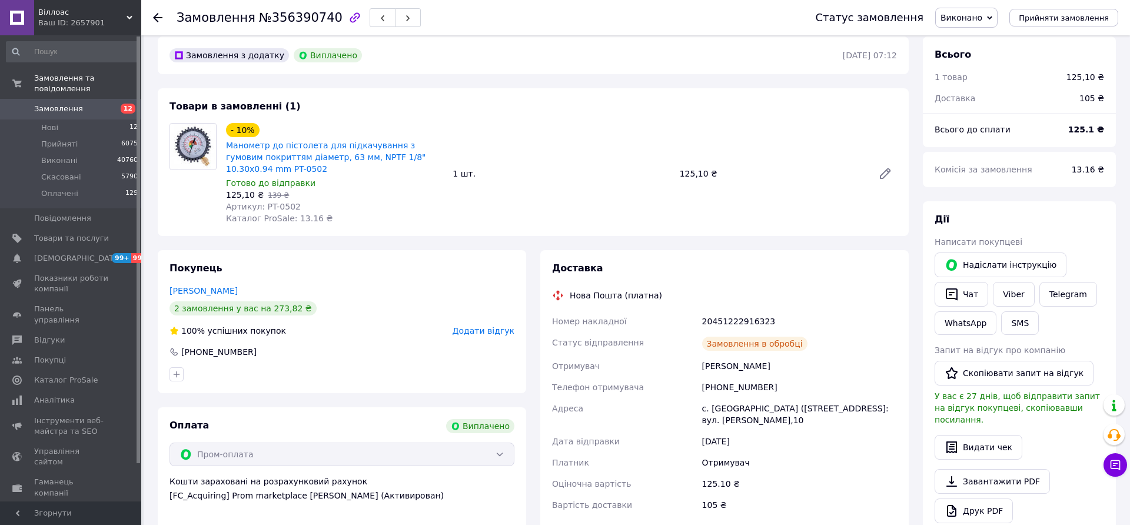
scroll to position [13, 0]
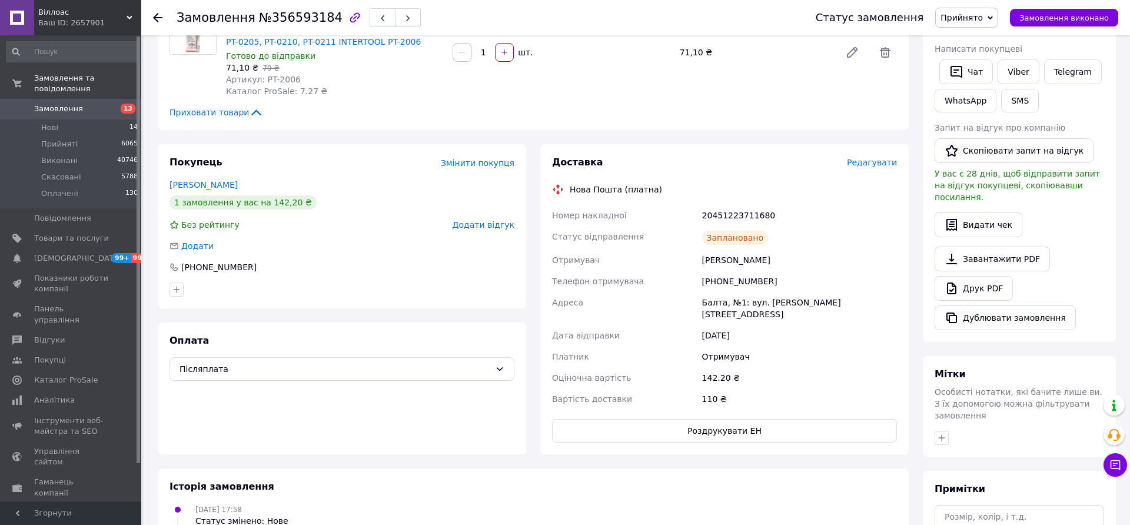
scroll to position [226, 0]
click at [727, 279] on div "[PHONE_NUMBER]" at bounding box center [799, 282] width 199 height 21
copy div "380961343779"
click at [720, 259] on div "[PERSON_NAME]" at bounding box center [799, 261] width 199 height 21
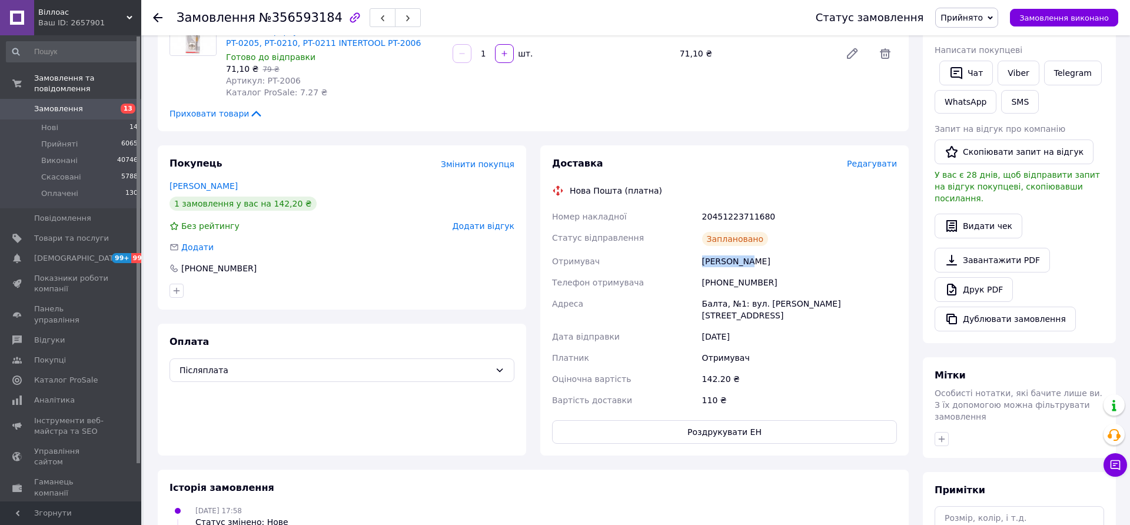
click at [720, 259] on div "[PERSON_NAME]" at bounding box center [799, 261] width 199 height 21
copy div "[PERSON_NAME]"
click at [876, 158] on div "Редагувати" at bounding box center [872, 164] width 50 height 12
click at [874, 167] on span "Редагувати" at bounding box center [872, 163] width 50 height 9
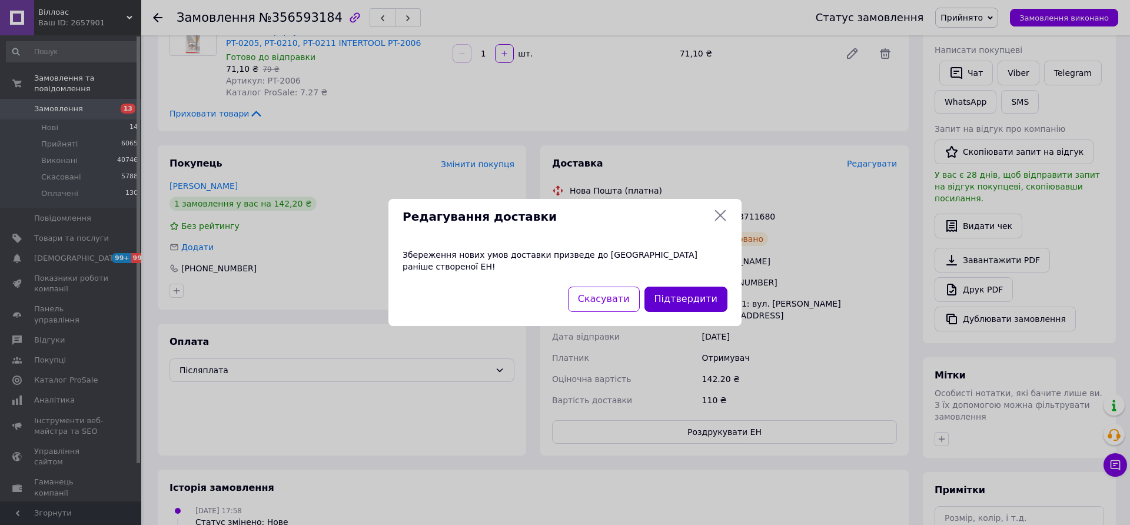
click at [690, 300] on button "Підтвердити" at bounding box center [685, 299] width 83 height 25
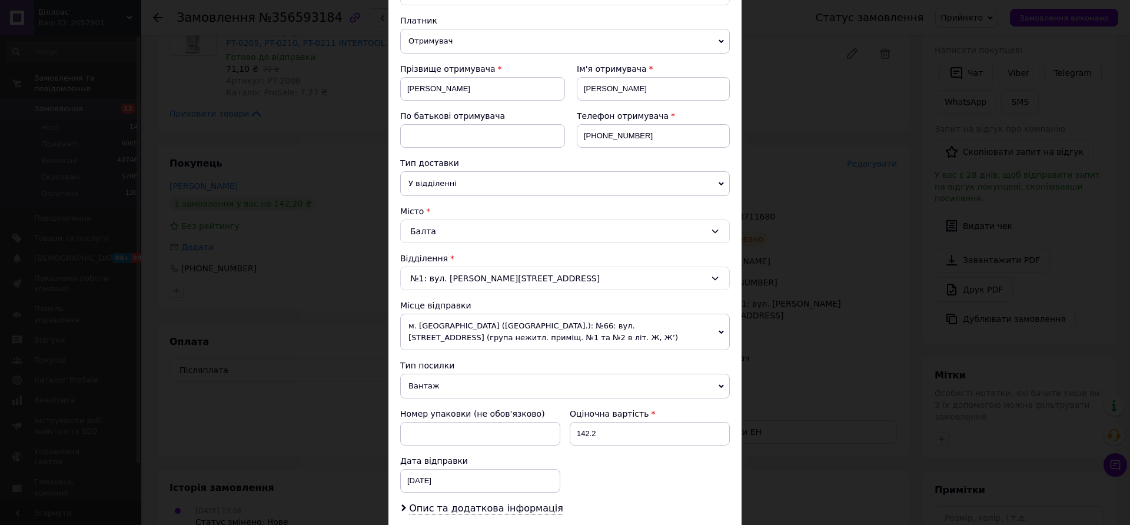
scroll to position [247, 0]
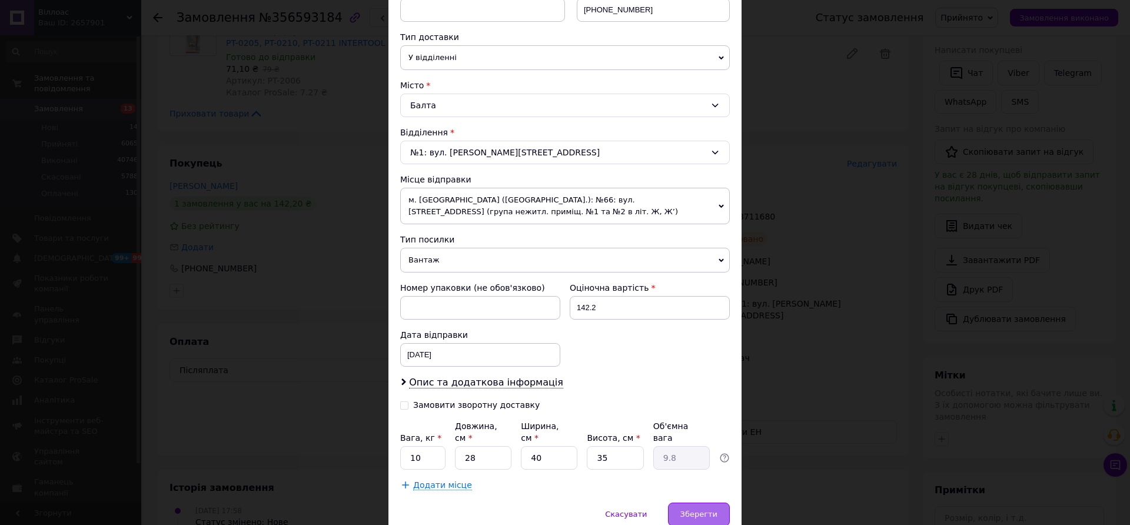
click at [694, 510] on span "Зберегти" at bounding box center [698, 514] width 37 height 9
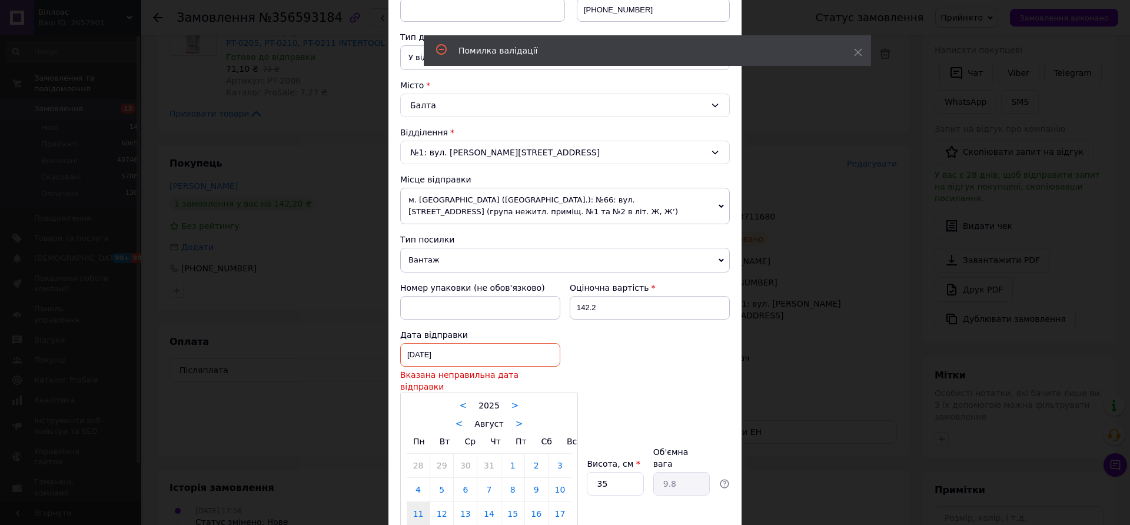
click at [420, 358] on div "11.08.2025 < 2025 > < Август > Пн Вт Ср Чт Пт Сб Вс 28 29 30 31 1 2 3 4 5 6 7 8…" at bounding box center [480, 355] width 160 height 24
click at [537, 454] on link "2" at bounding box center [536, 466] width 23 height 24
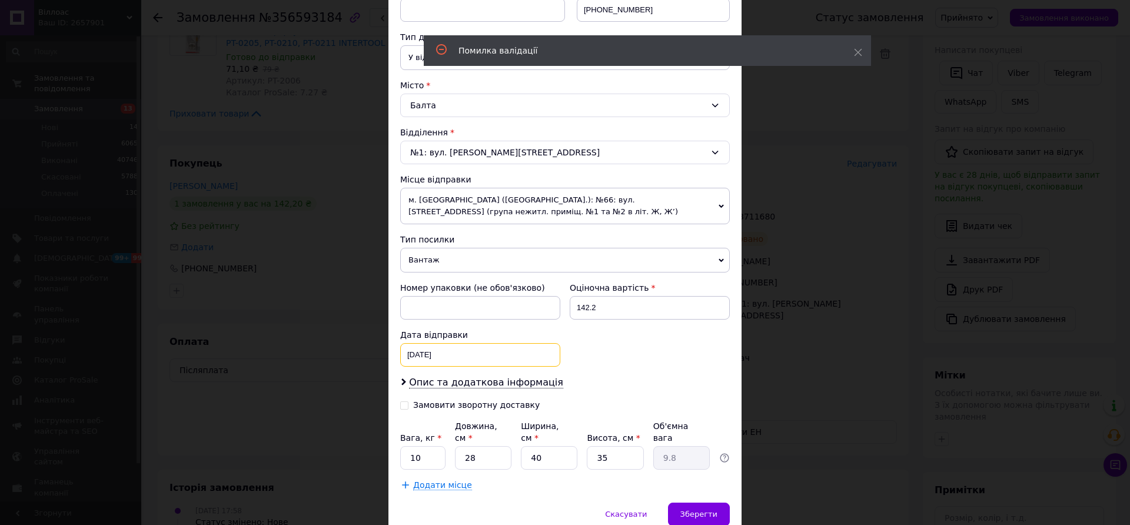
click at [430, 352] on div "02.08.2025 < 2025 > < Август > Пн Вт Ср Чт Пт Сб Вс 28 29 30 31 1 2 3 4 5 6 7 8…" at bounding box center [480, 355] width 160 height 24
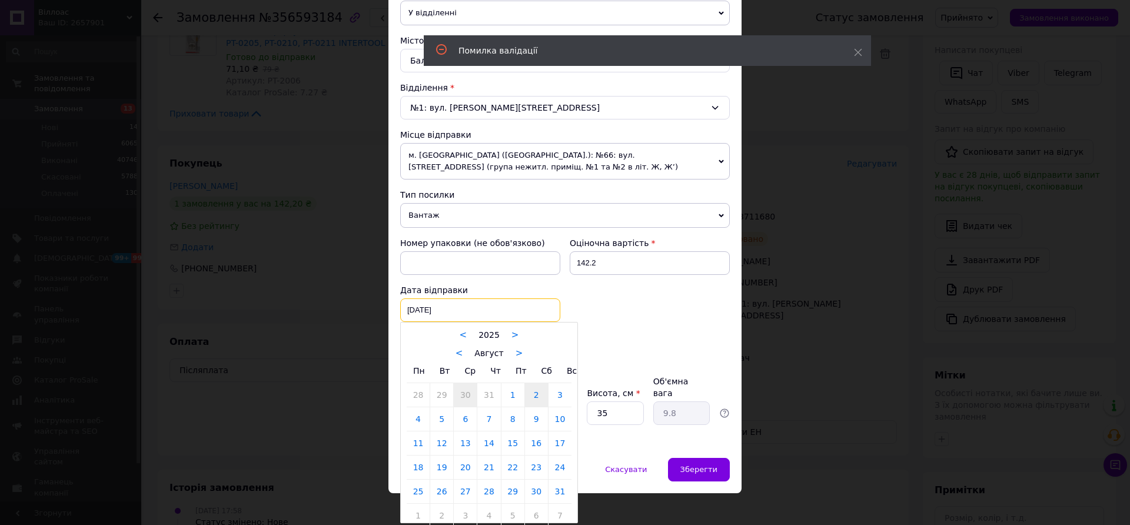
scroll to position [294, 0]
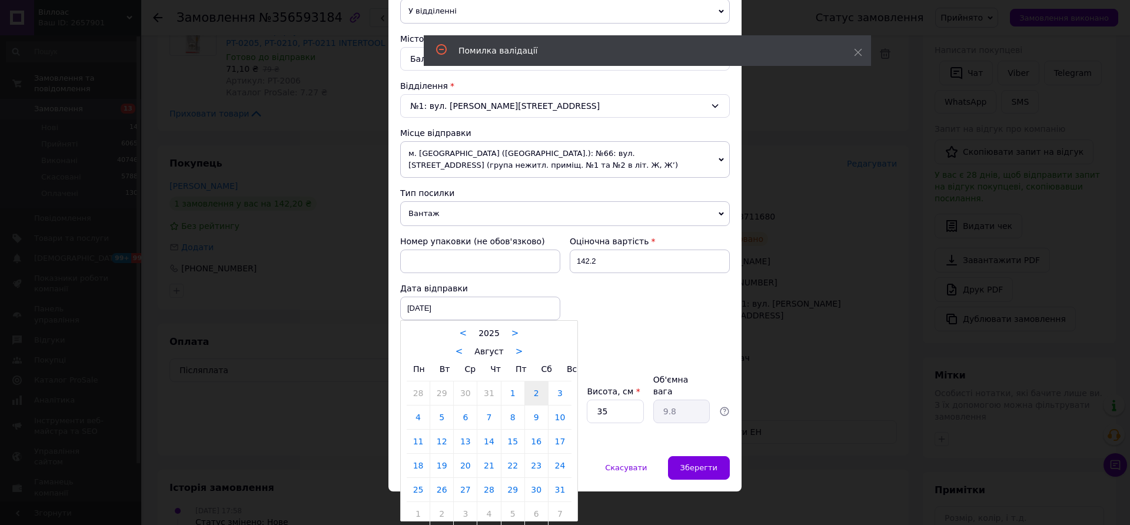
drag, startPoint x: 438, startPoint y: 436, endPoint x: 525, endPoint y: 435, distance: 86.5
click at [440, 435] on link "12" at bounding box center [441, 442] width 23 height 24
type input "12.08.2025"
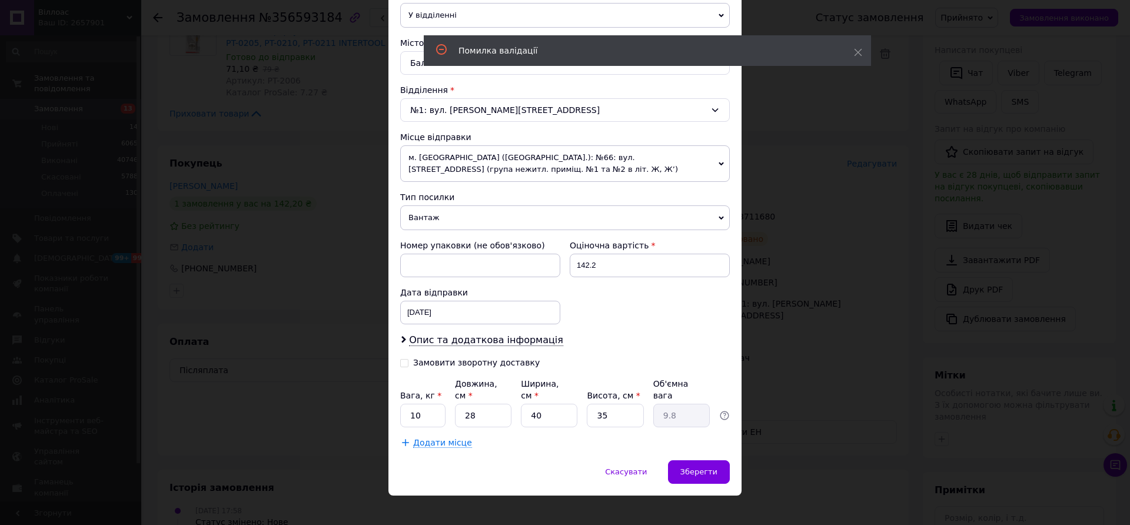
click at [701, 447] on div "Спосіб доставки Нова Пошта (платна) Платник Отримувач Відправник Прізвище отрим…" at bounding box center [564, 124] width 353 height 673
click at [698, 460] on div "Зберегти" at bounding box center [699, 472] width 62 height 24
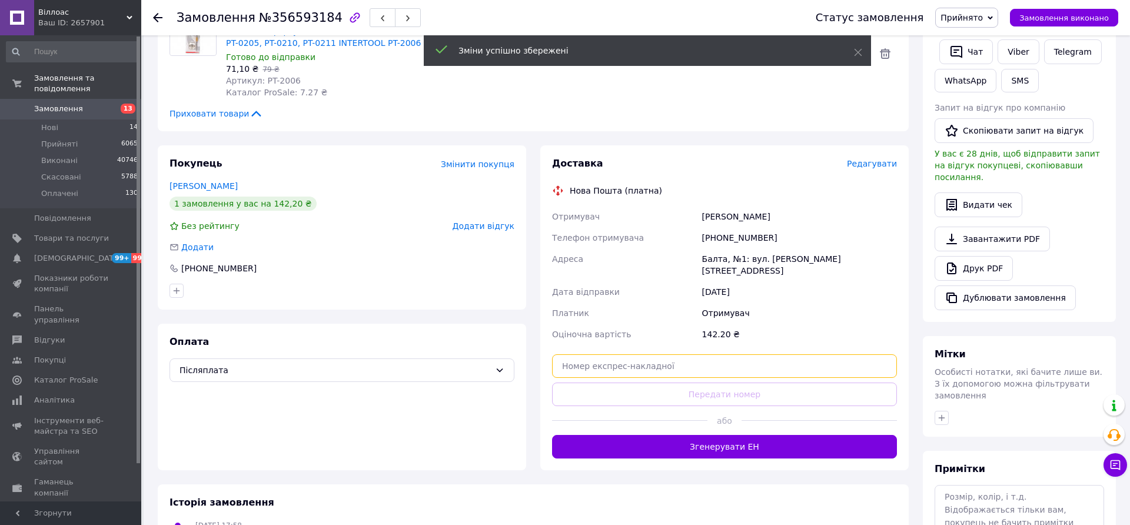
click at [610, 355] on input "text" at bounding box center [724, 366] width 345 height 24
paste input "20451225356605"
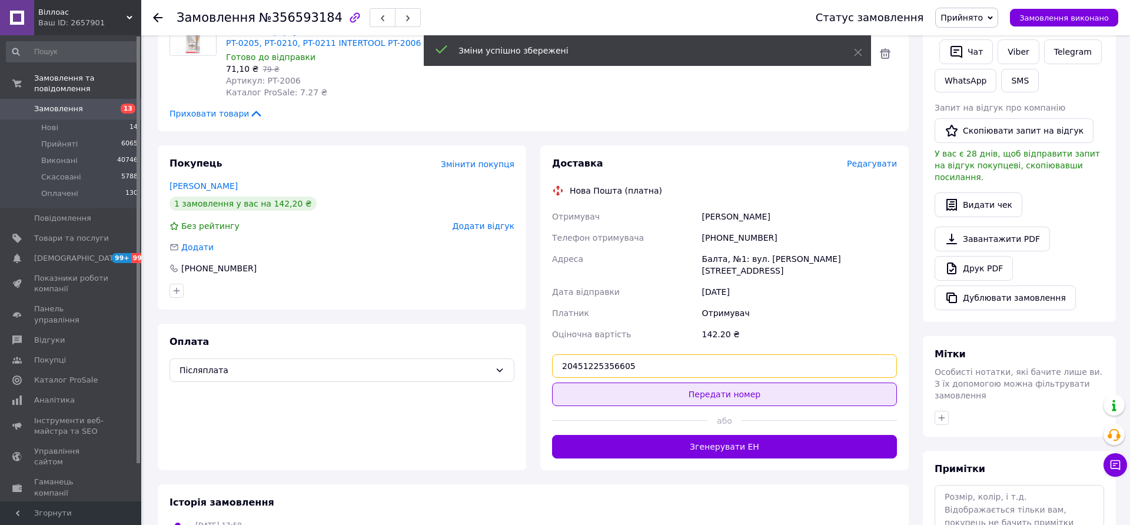
type input "20451225356605"
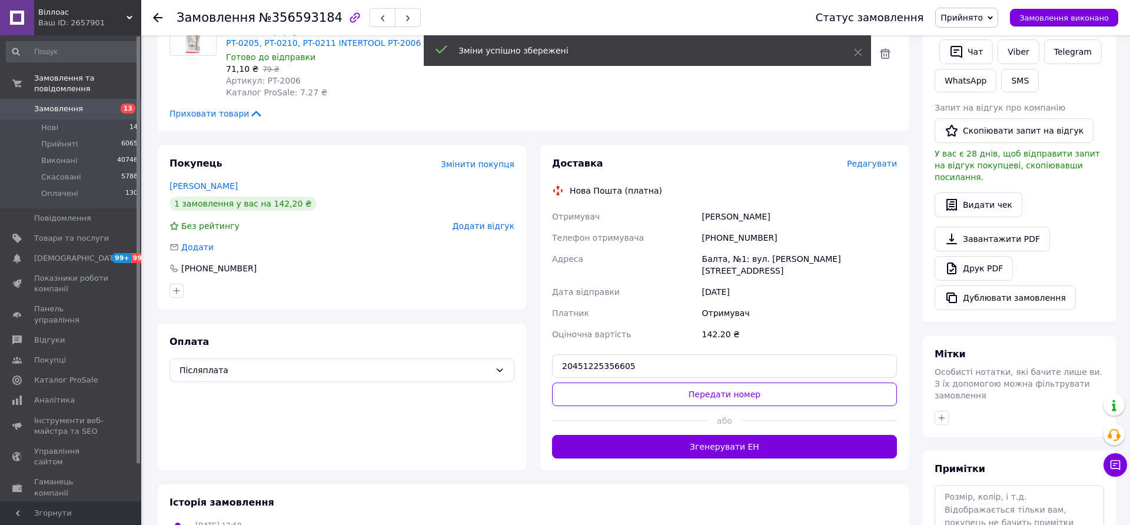
click at [706, 382] on button "Передати номер" at bounding box center [724, 394] width 345 height 24
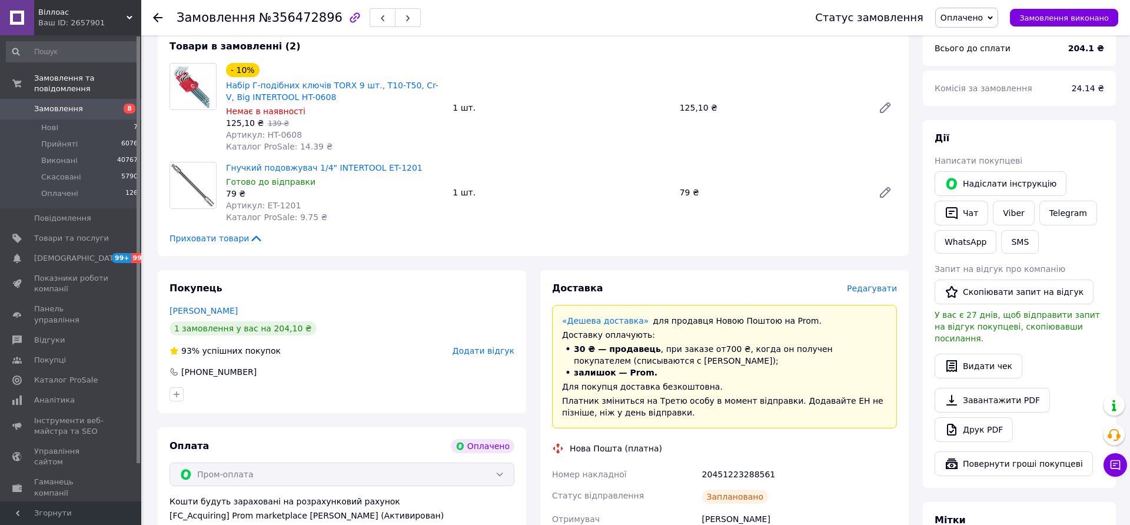
scroll to position [345, 0]
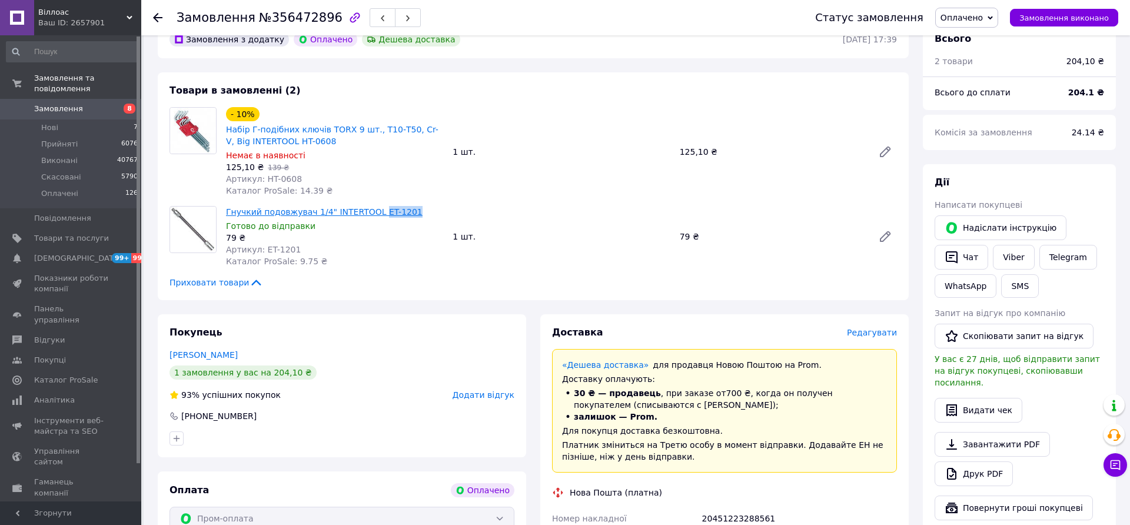
drag, startPoint x: 403, startPoint y: 198, endPoint x: 371, endPoint y: 198, distance: 31.2
click at [371, 206] on span "Гнучкий подовжувач 1/4" INTERTOOL ET-1201" at bounding box center [334, 212] width 217 height 12
copy link "ET-1201"
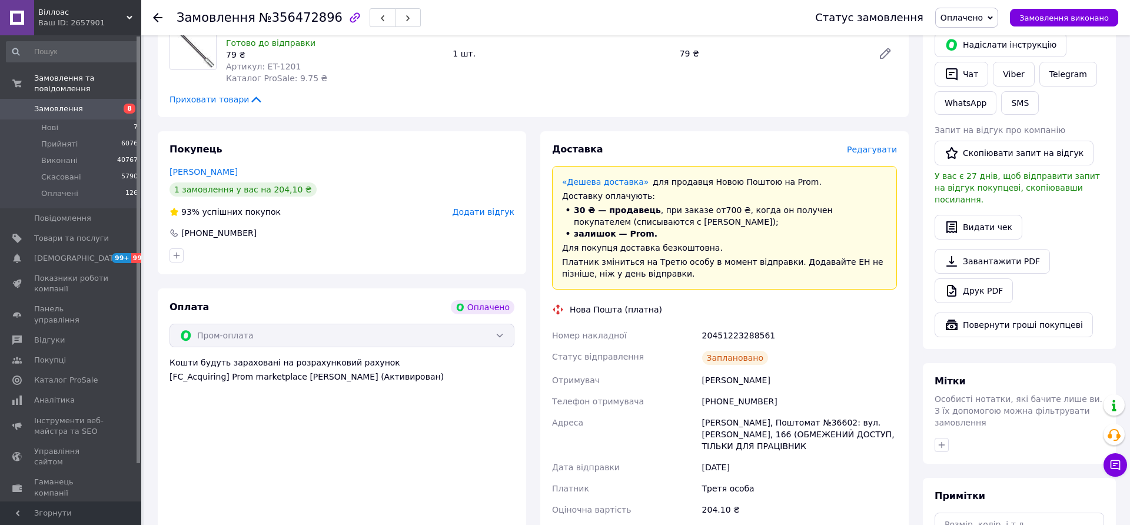
scroll to position [533, 0]
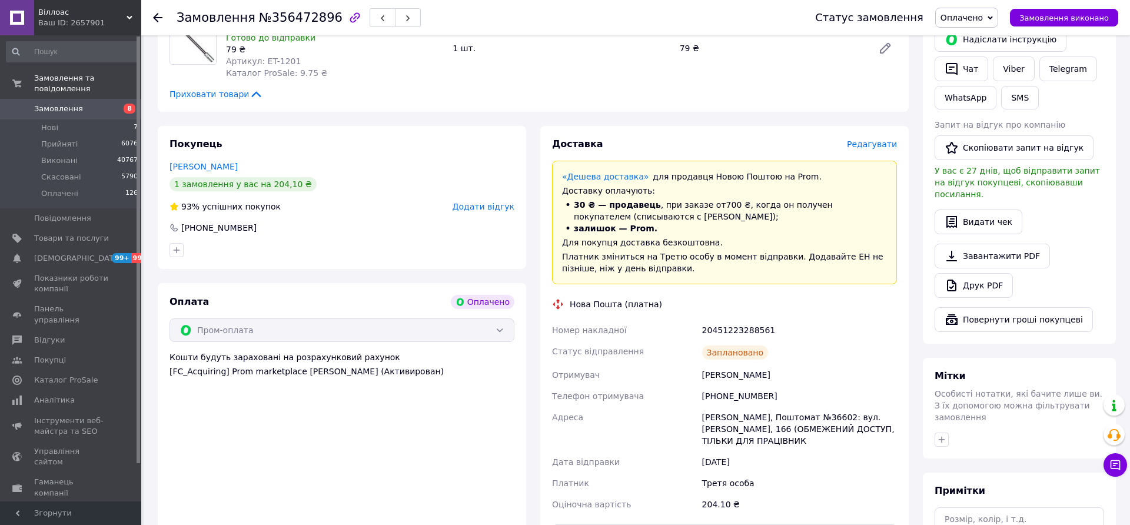
click at [736, 320] on div "20451223288561" at bounding box center [799, 330] width 199 height 21
copy div "20451223288561"
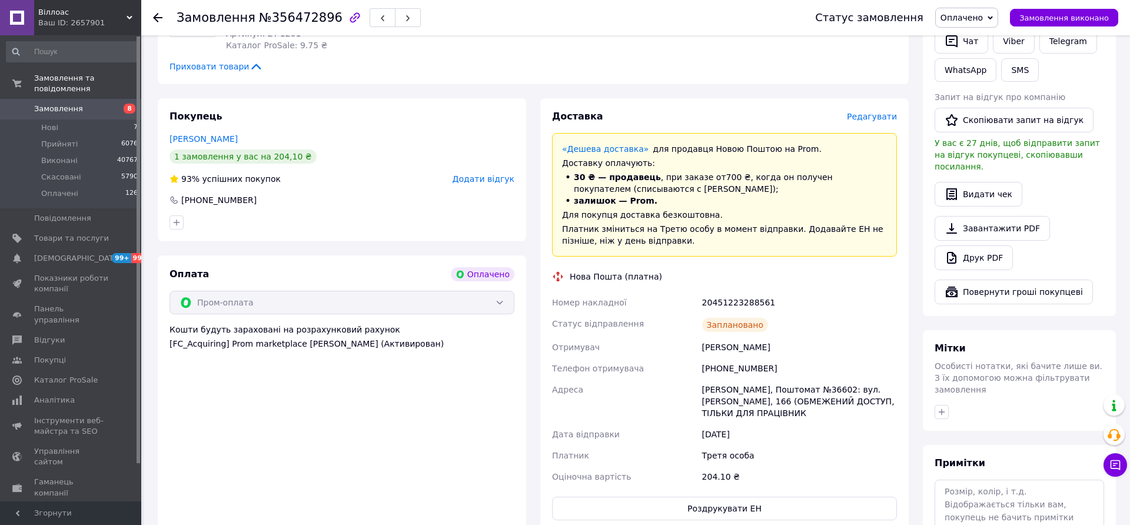
scroll to position [571, 0]
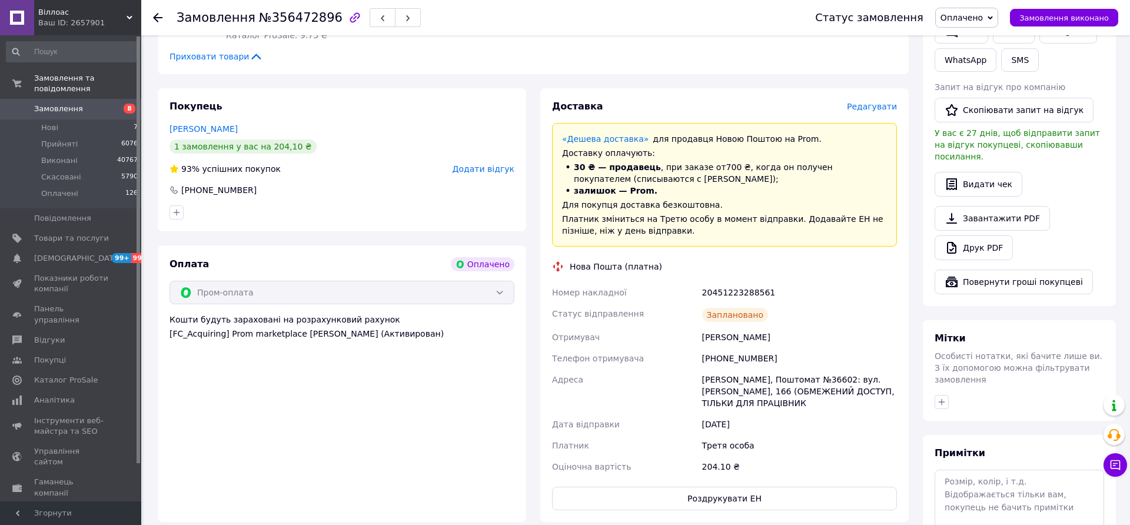
click at [723, 282] on div "20451223288561" at bounding box center [799, 292] width 199 height 21
copy div "20451223288561"
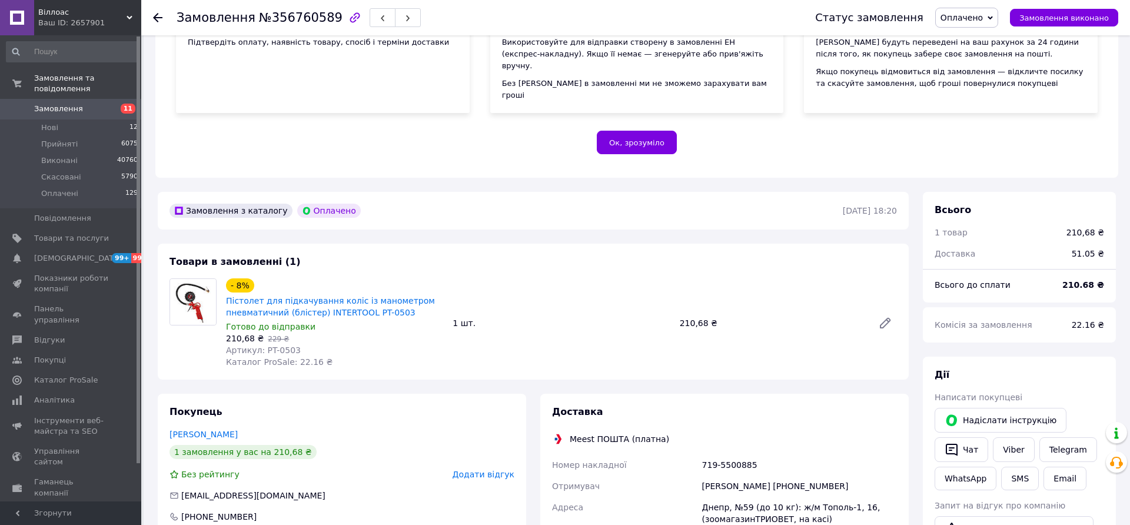
scroll to position [189, 0]
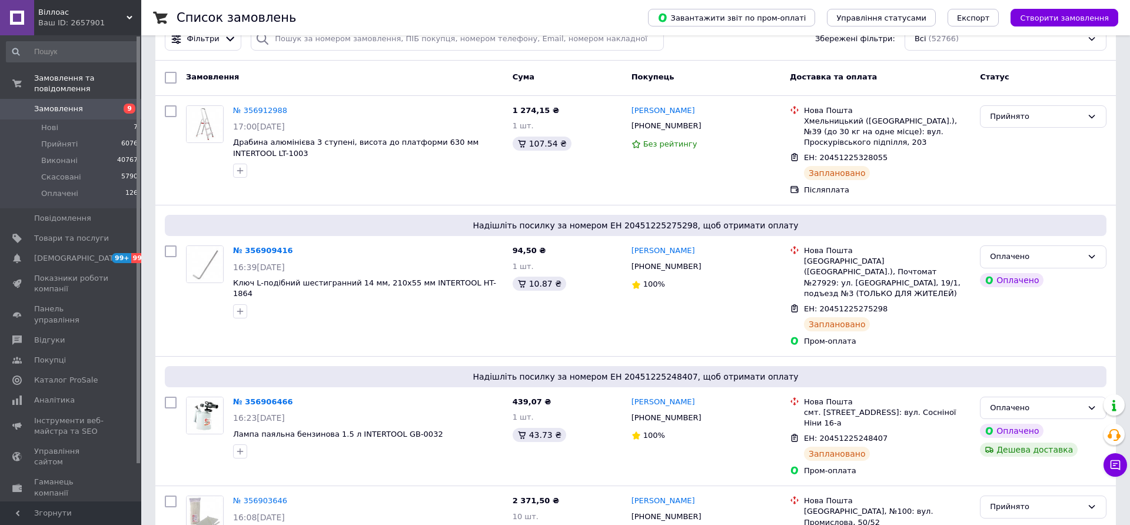
scroll to position [75, 0]
